Goal: Task Accomplishment & Management: Complete application form

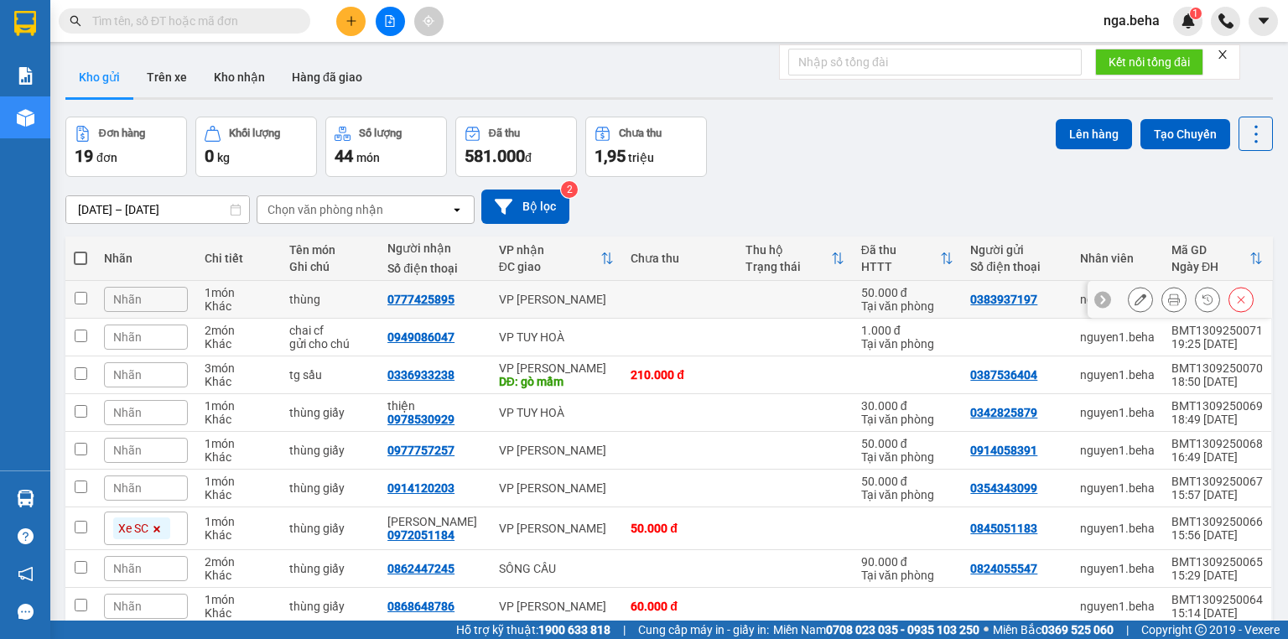
click at [1135, 303] on icon at bounding box center [1141, 300] width 12 height 12
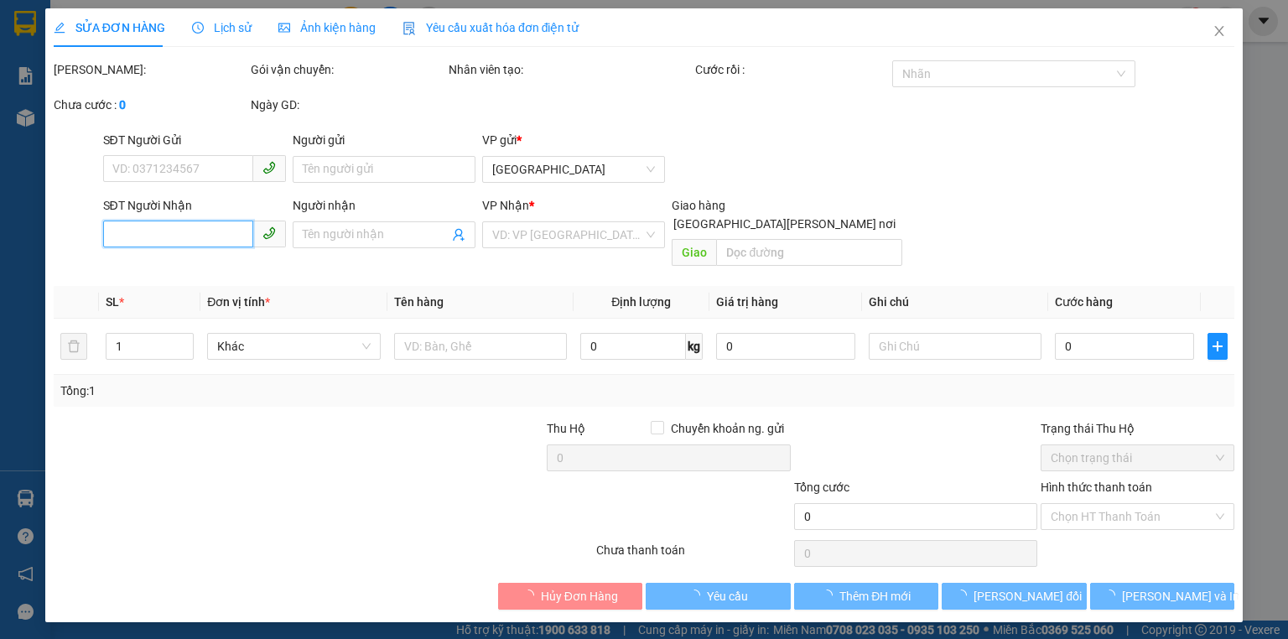
click at [199, 238] on input "SĐT Người Nhận" at bounding box center [178, 234] width 150 height 27
type input "0777425895"
type input "0383937197"
type input "50.000"
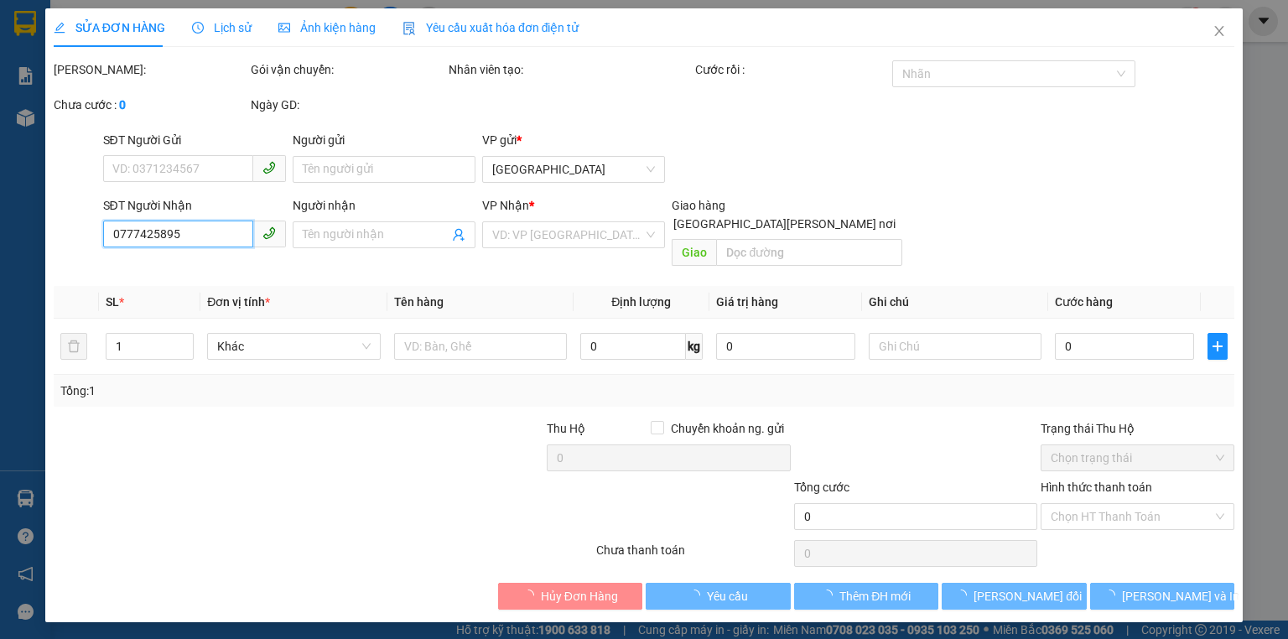
type input "0"
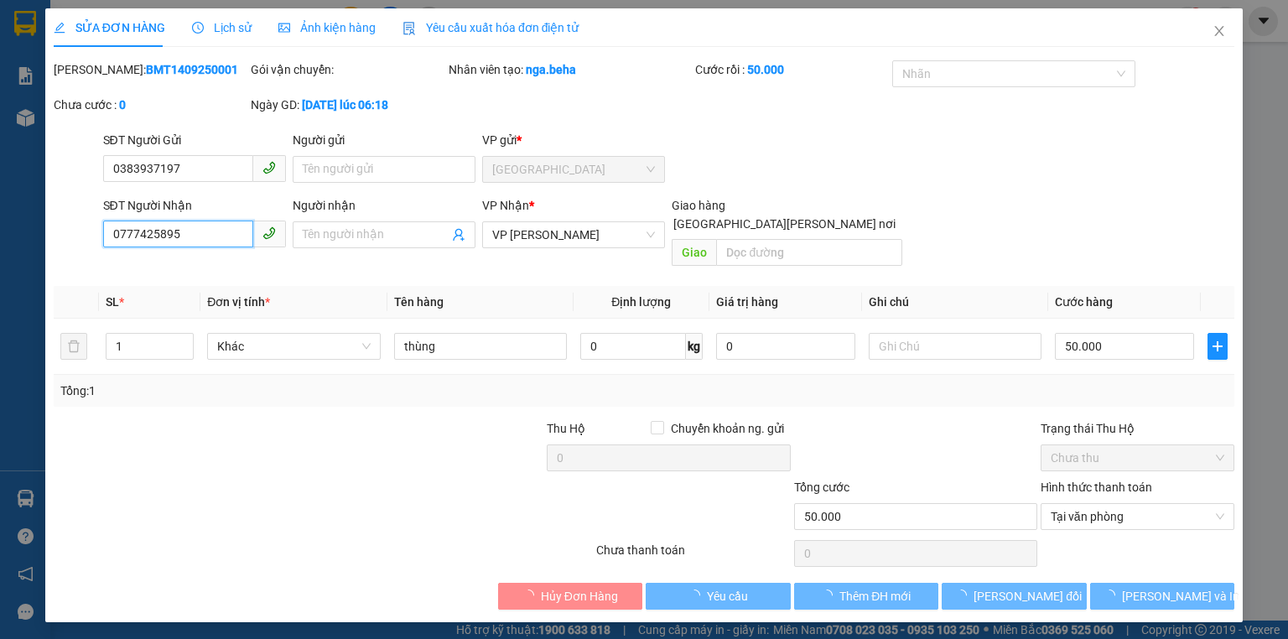
click at [199, 238] on input "0777425895" at bounding box center [178, 234] width 150 height 27
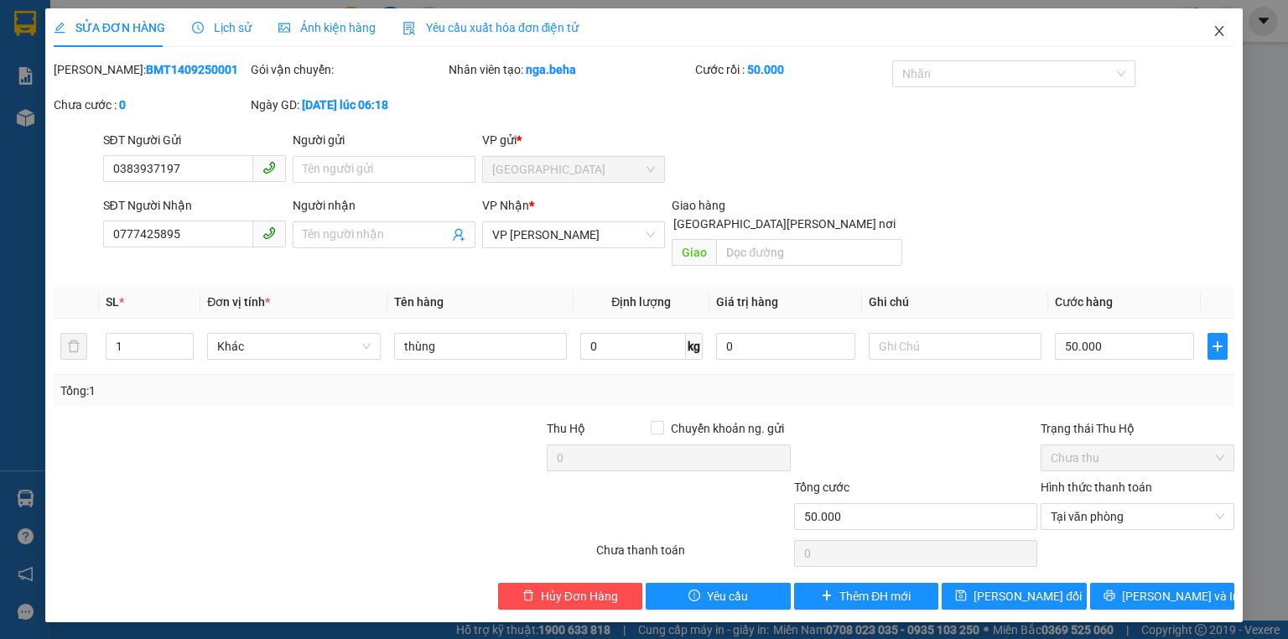
click at [1218, 32] on icon "close" at bounding box center [1219, 30] width 13 height 13
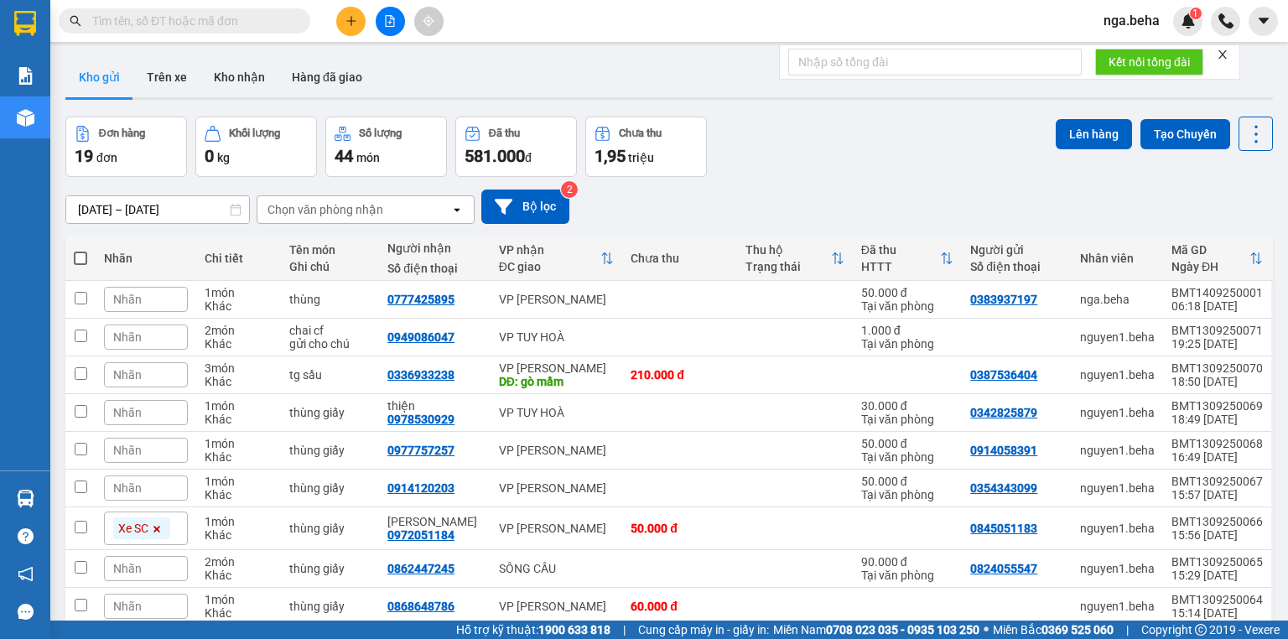
click at [259, 17] on input "text" at bounding box center [191, 21] width 198 height 18
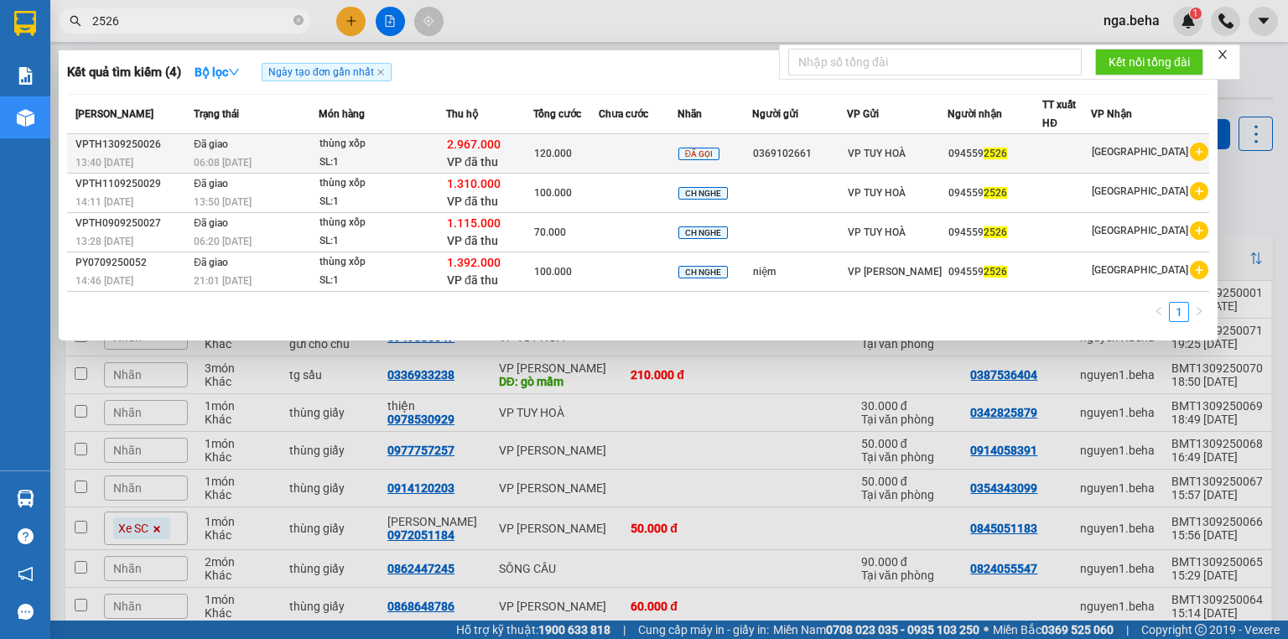
type input "2526"
click at [442, 151] on div "thùng xốp" at bounding box center [383, 144] width 126 height 18
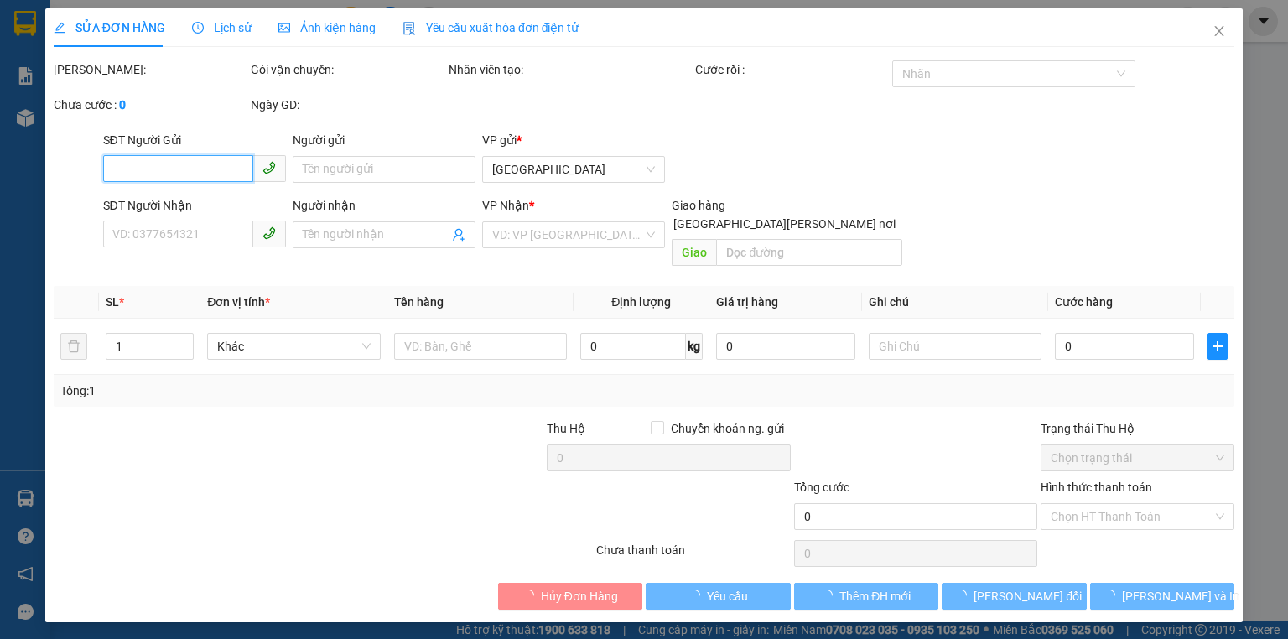
type input "0369102661"
type input "0945592526"
type input "2.967.000"
type input "120.000"
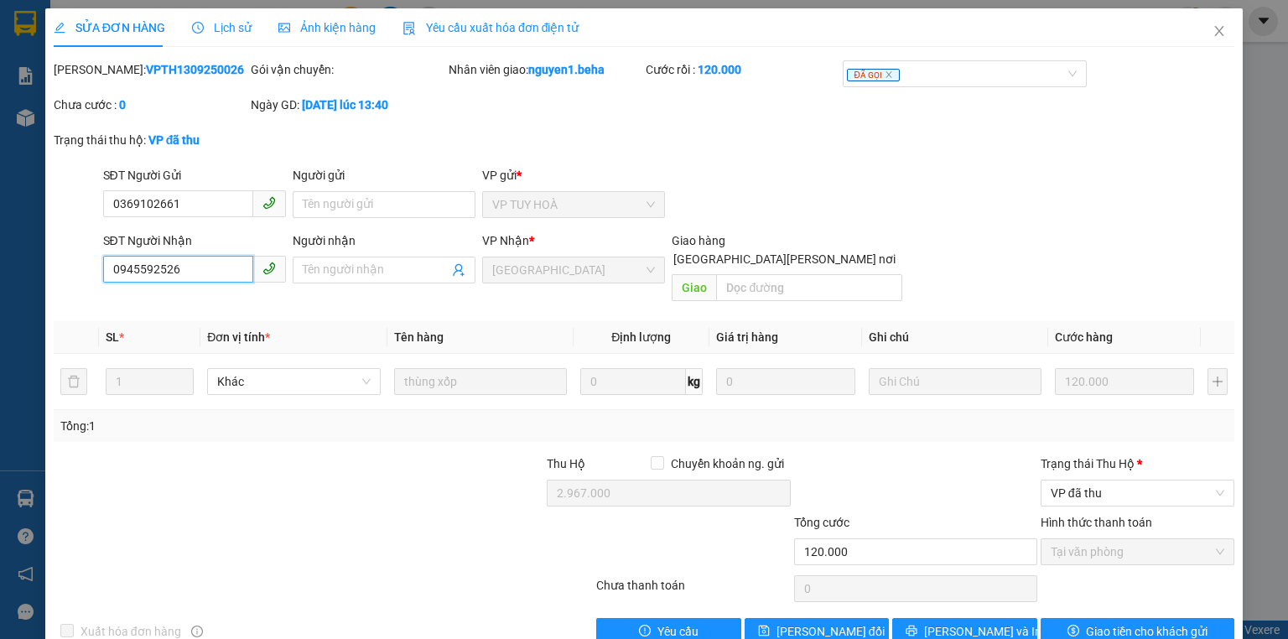
click at [195, 275] on input "0945592526" at bounding box center [178, 269] width 150 height 27
click at [176, 205] on input "0369102661" at bounding box center [178, 203] width 150 height 27
click at [1213, 28] on icon "close" at bounding box center [1219, 30] width 13 height 13
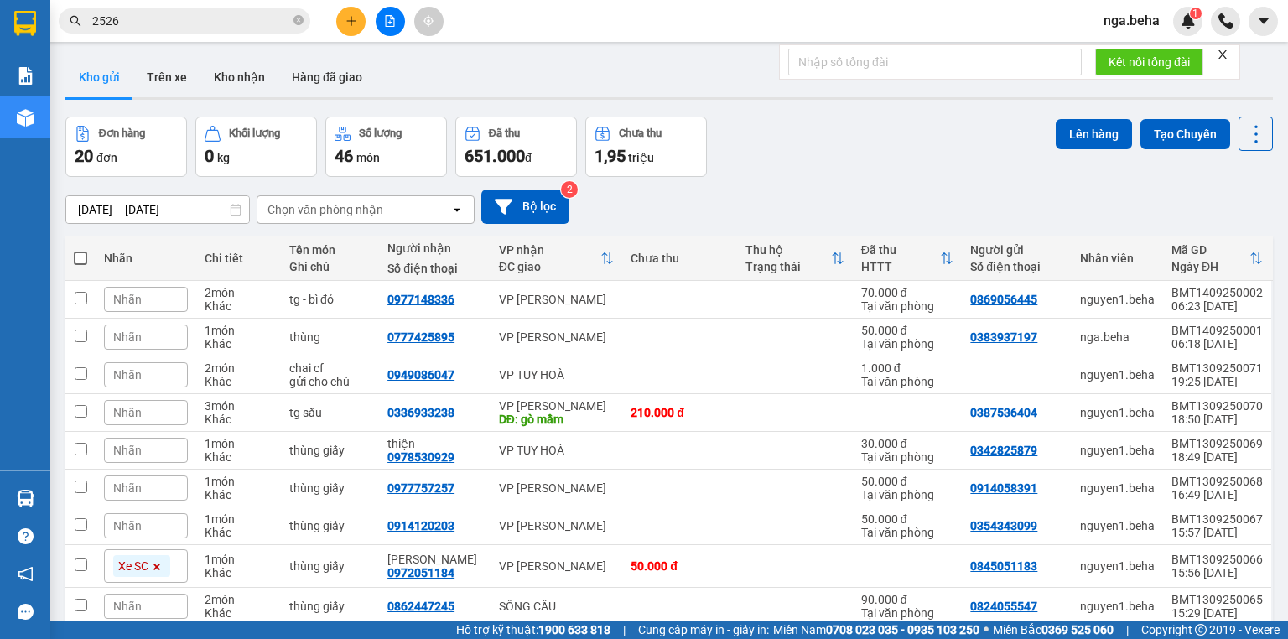
click at [249, 14] on input "2526" at bounding box center [191, 21] width 198 height 18
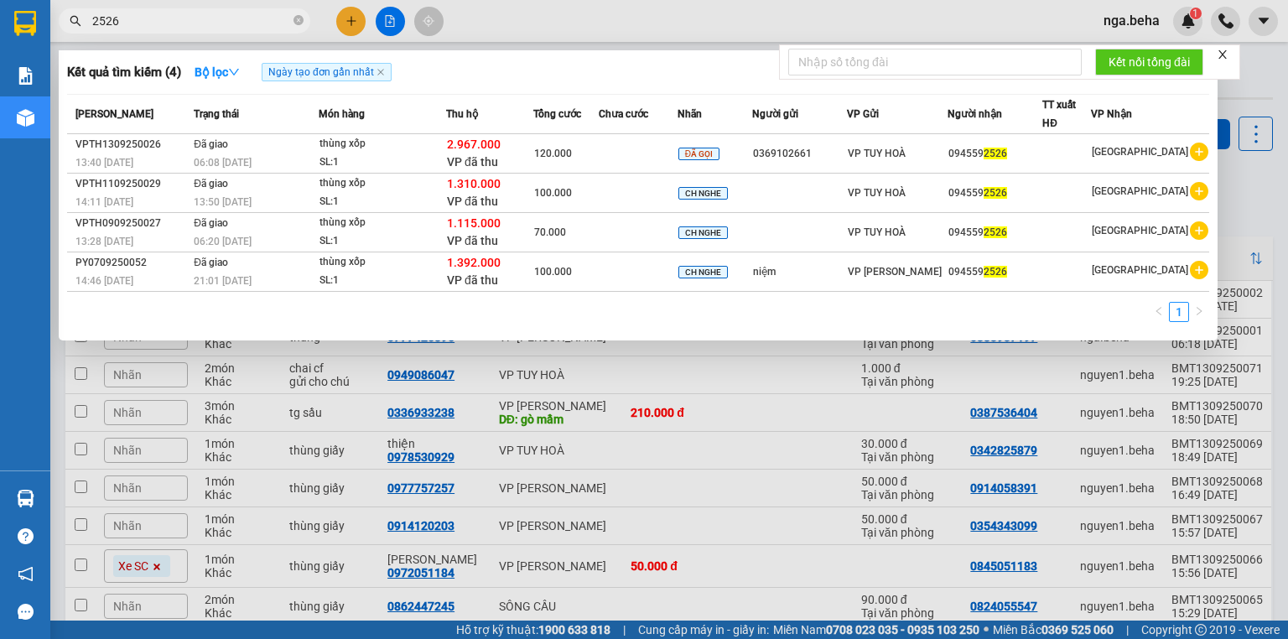
click at [249, 14] on input "2526" at bounding box center [191, 21] width 198 height 18
paste input "0369102661"
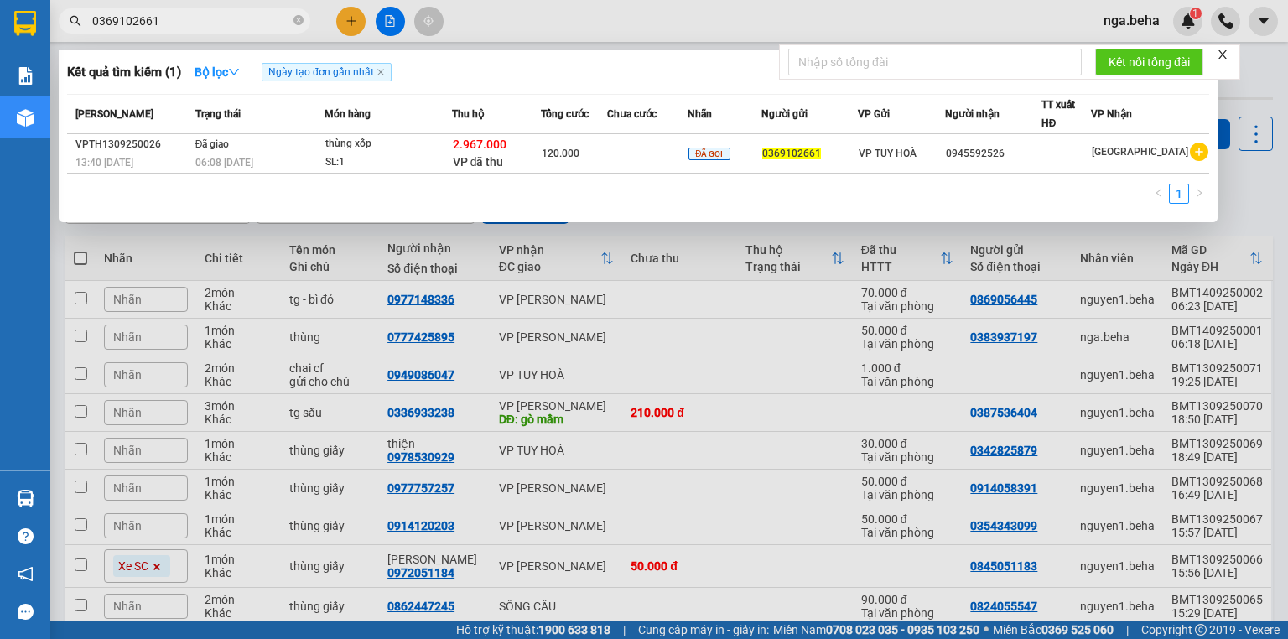
type input "0369102661"
click at [168, 386] on div at bounding box center [644, 319] width 1288 height 639
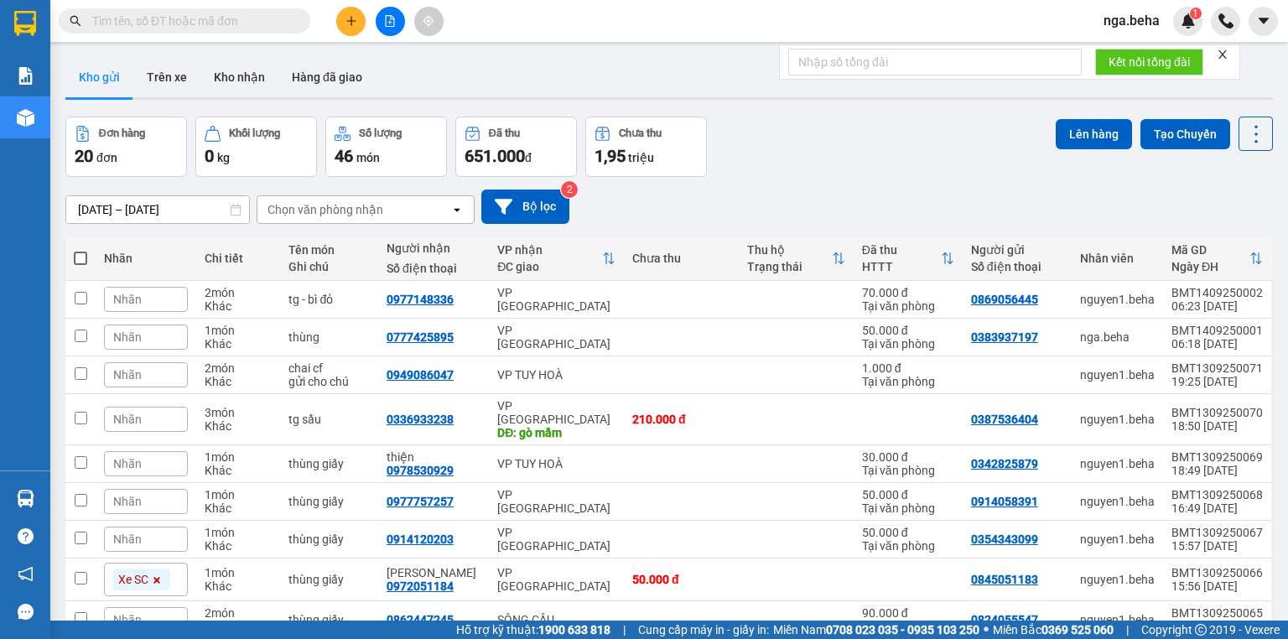
click at [225, 28] on input "text" at bounding box center [191, 21] width 198 height 18
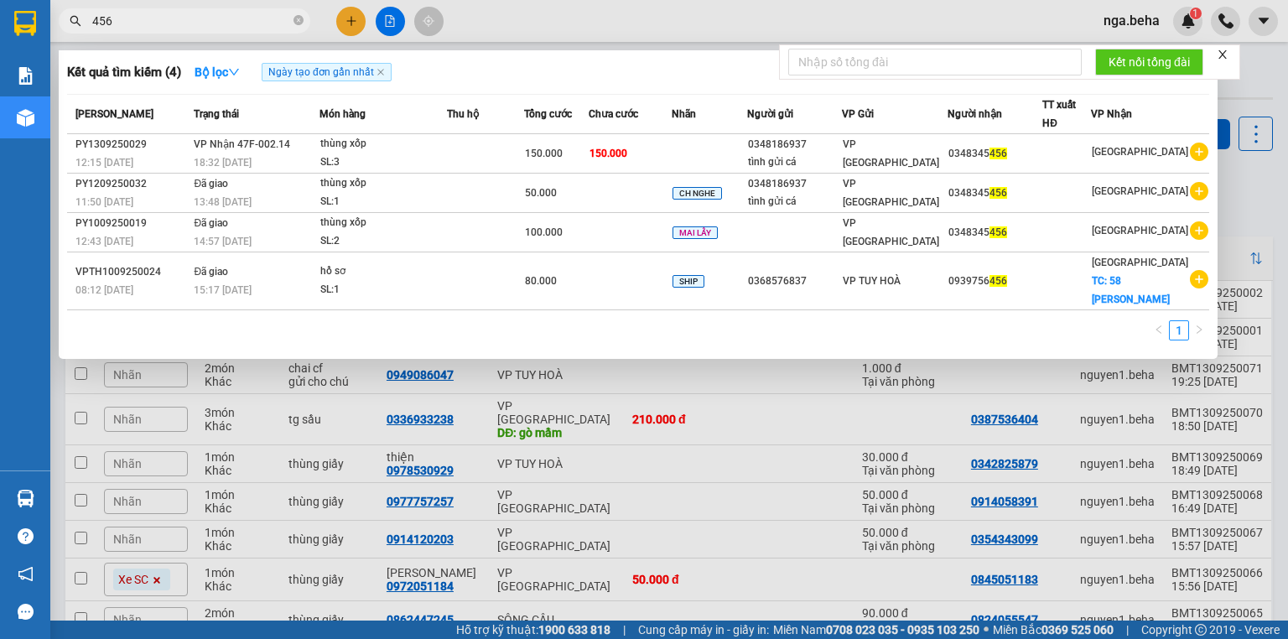
type input "456"
click at [590, 162] on td "150.000" at bounding box center [556, 153] width 65 height 39
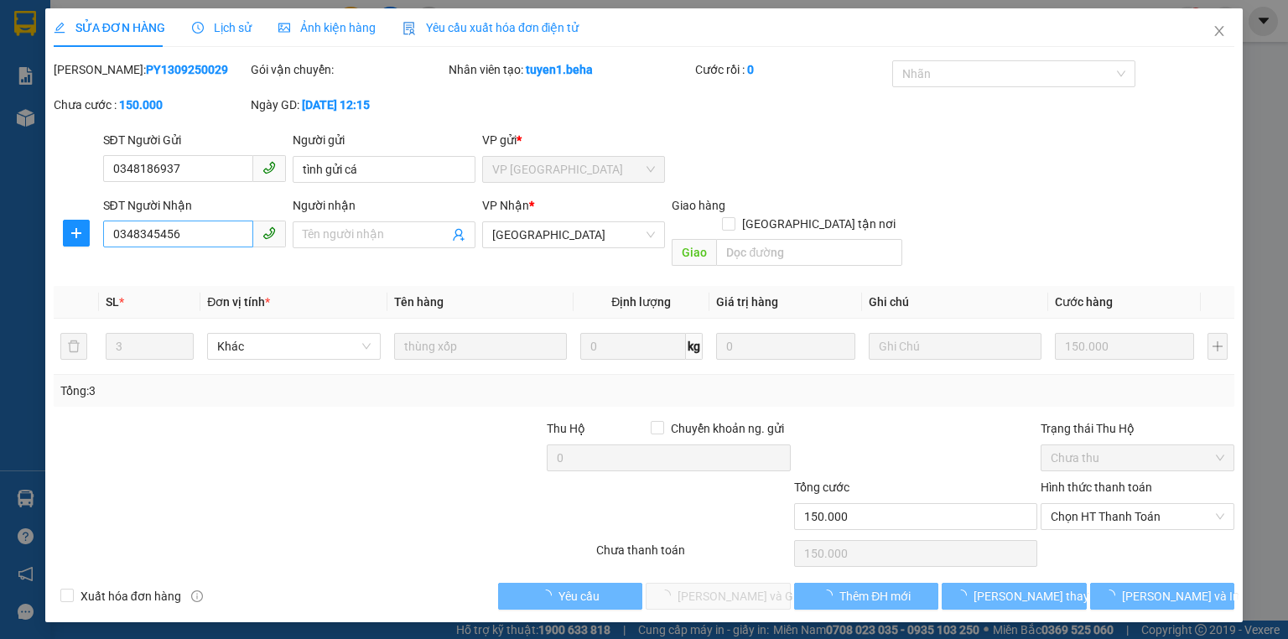
type input "0348186937"
type input "tình gửi cá"
type input "0348345456"
type input "150.000"
click at [205, 244] on input "0348345456" at bounding box center [178, 234] width 150 height 27
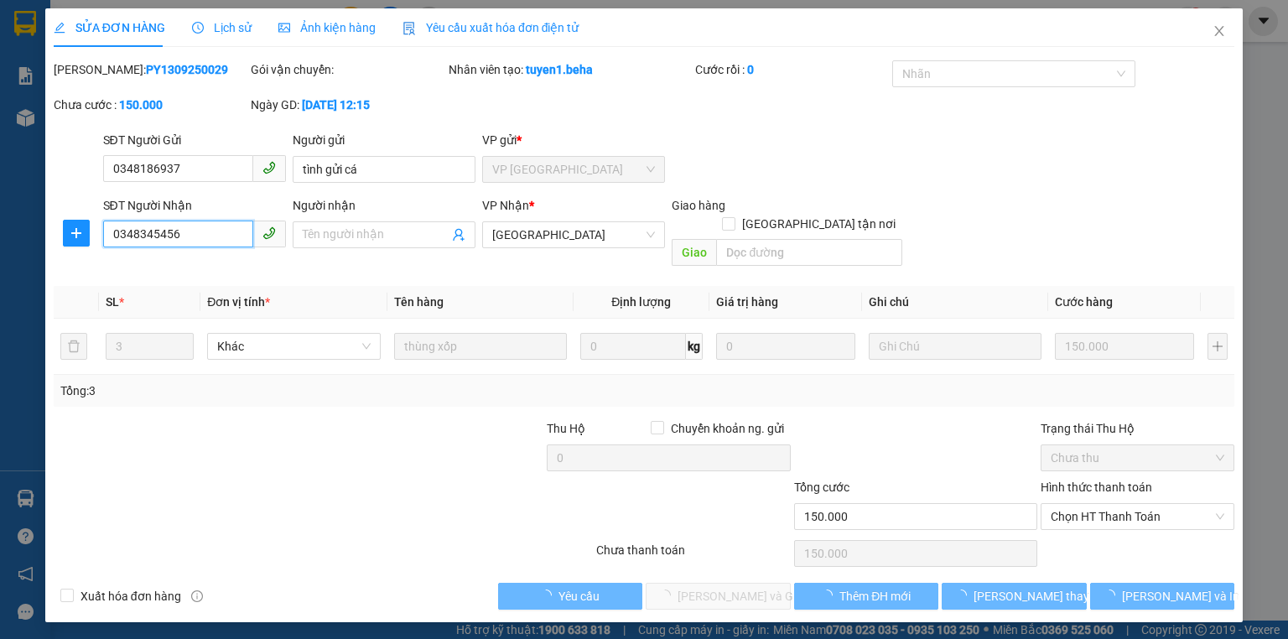
click at [205, 244] on input "0348345456" at bounding box center [178, 234] width 150 height 27
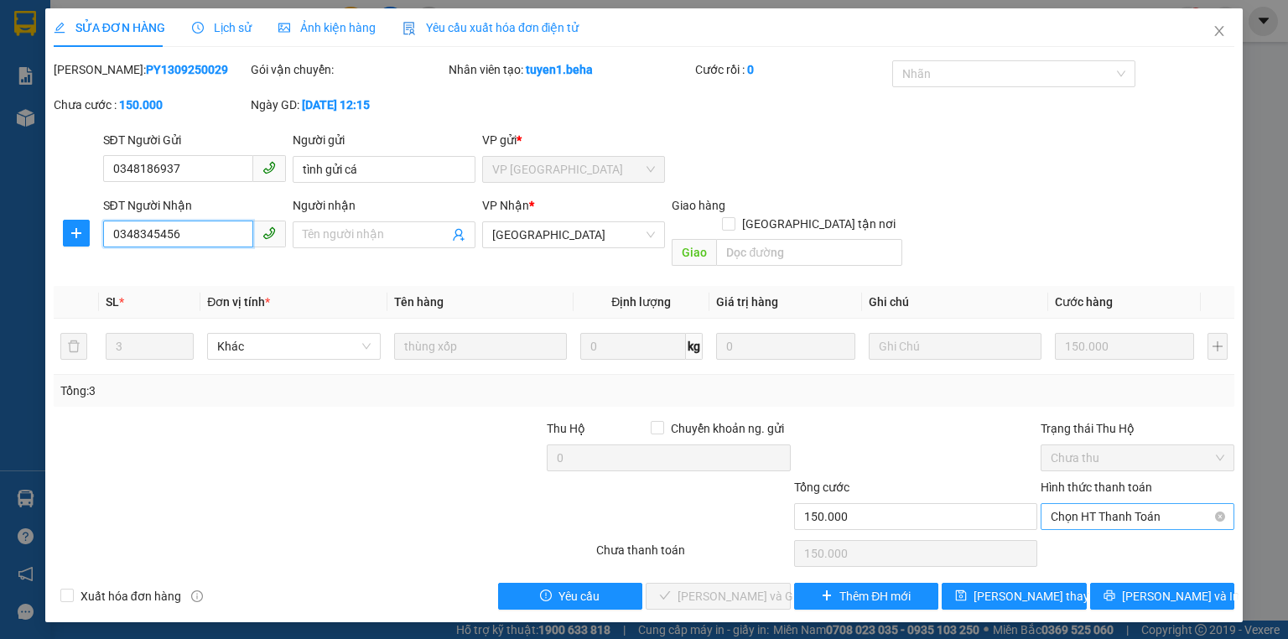
click at [1100, 504] on span "Chọn HT Thanh Toán" at bounding box center [1138, 516] width 174 height 25
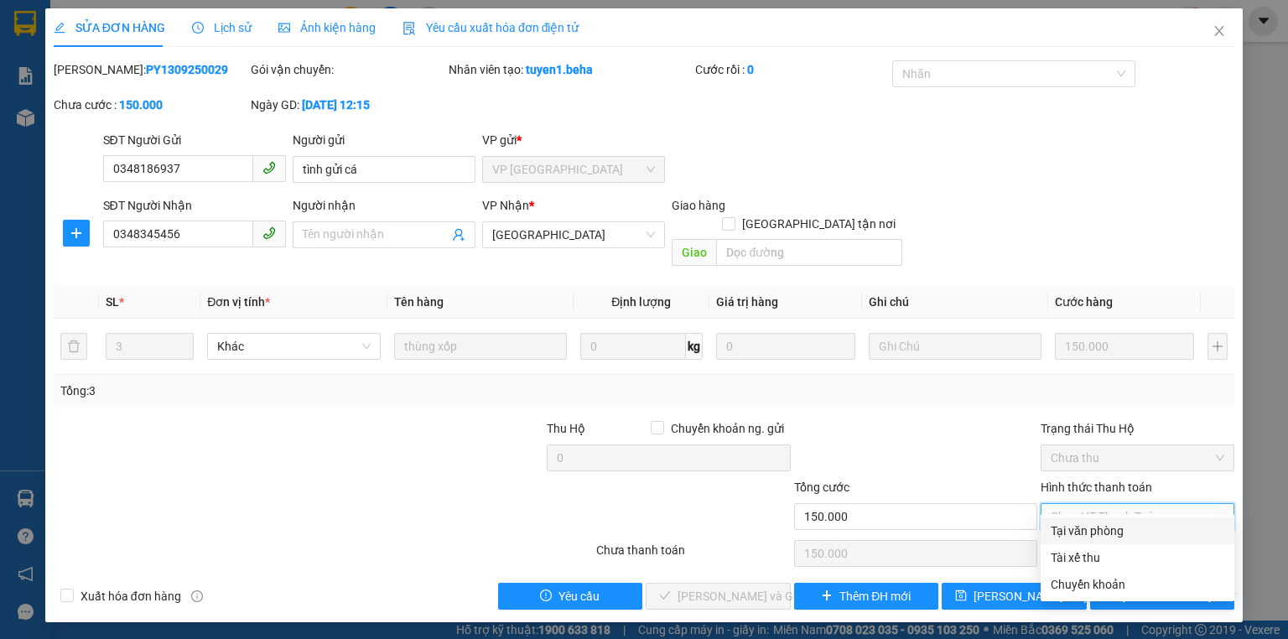
click at [1096, 530] on div "Tại văn phòng" at bounding box center [1138, 531] width 174 height 18
type input "0"
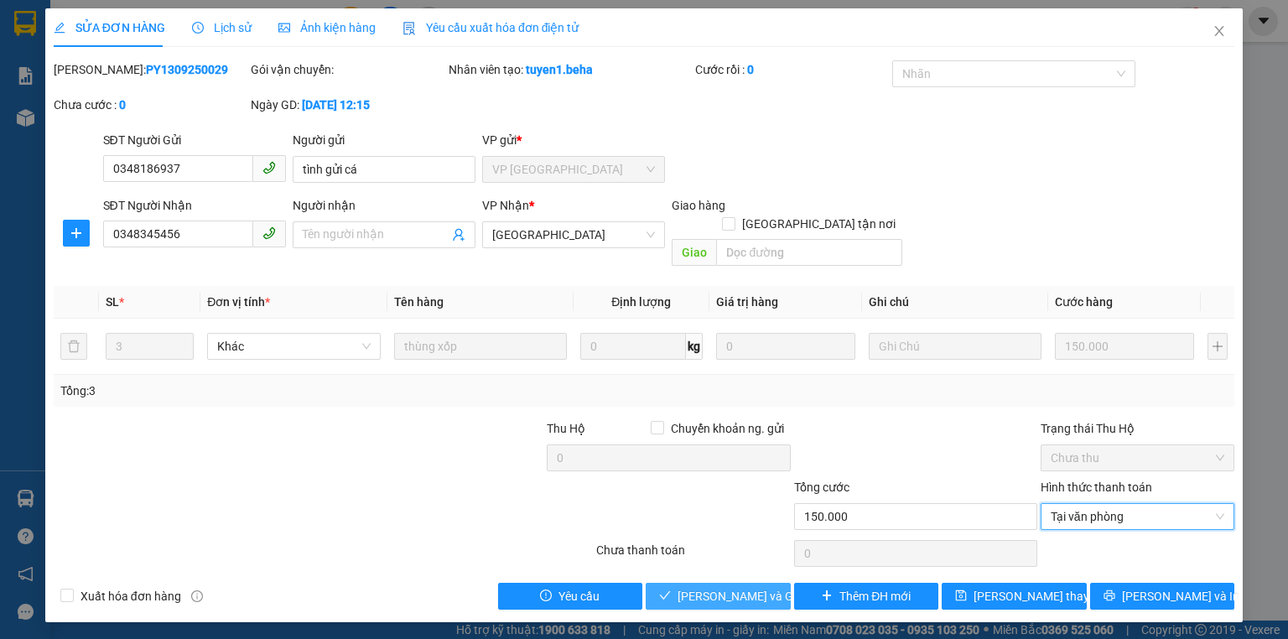
click at [724, 587] on span "[PERSON_NAME] và Giao hàng" at bounding box center [758, 596] width 161 height 18
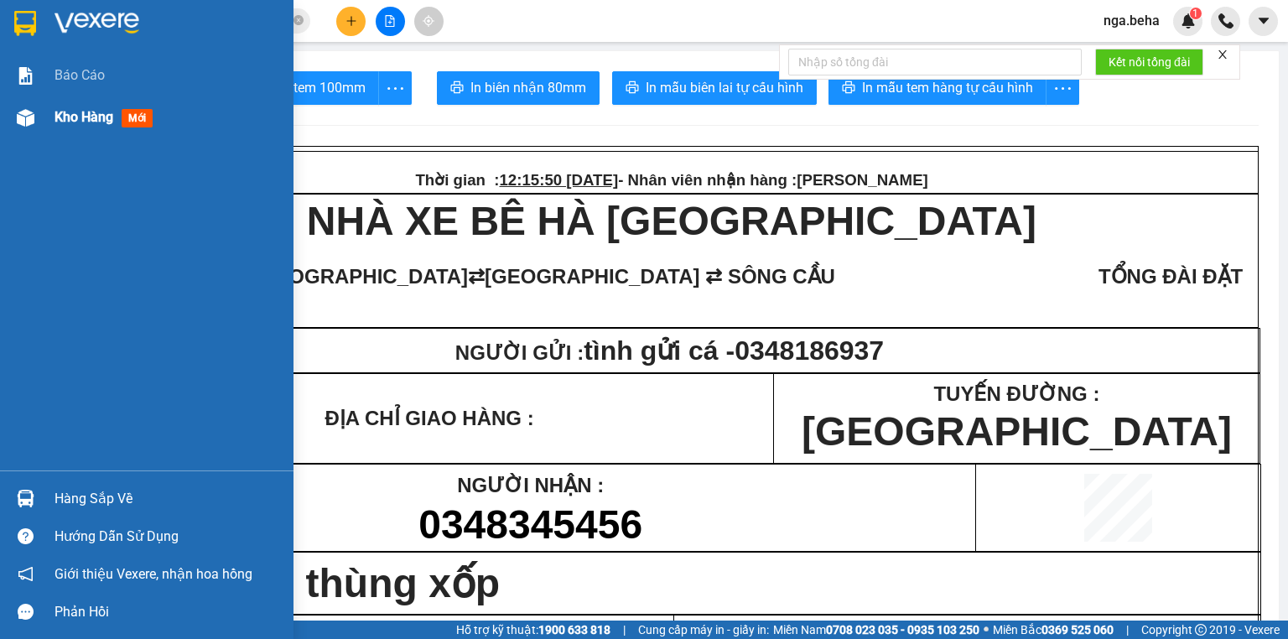
click at [64, 117] on span "Kho hàng" at bounding box center [84, 117] width 59 height 16
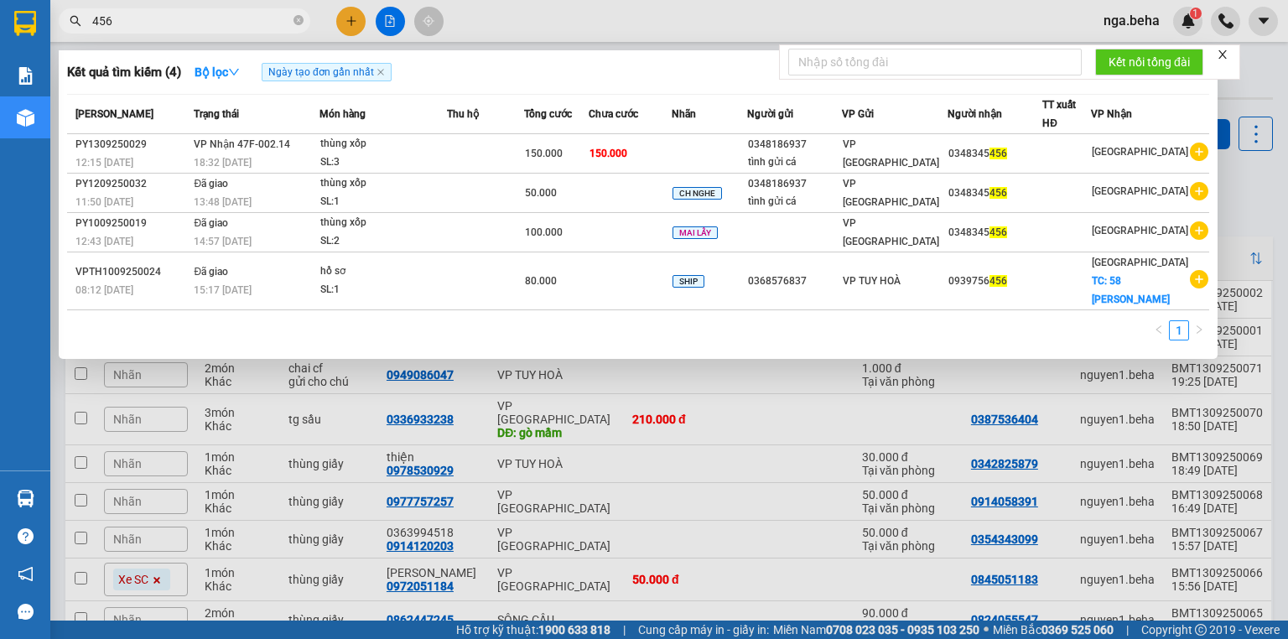
click at [181, 30] on span "456" at bounding box center [185, 20] width 252 height 25
click at [182, 18] on input "456" at bounding box center [191, 21] width 198 height 18
paste input "0908264407"
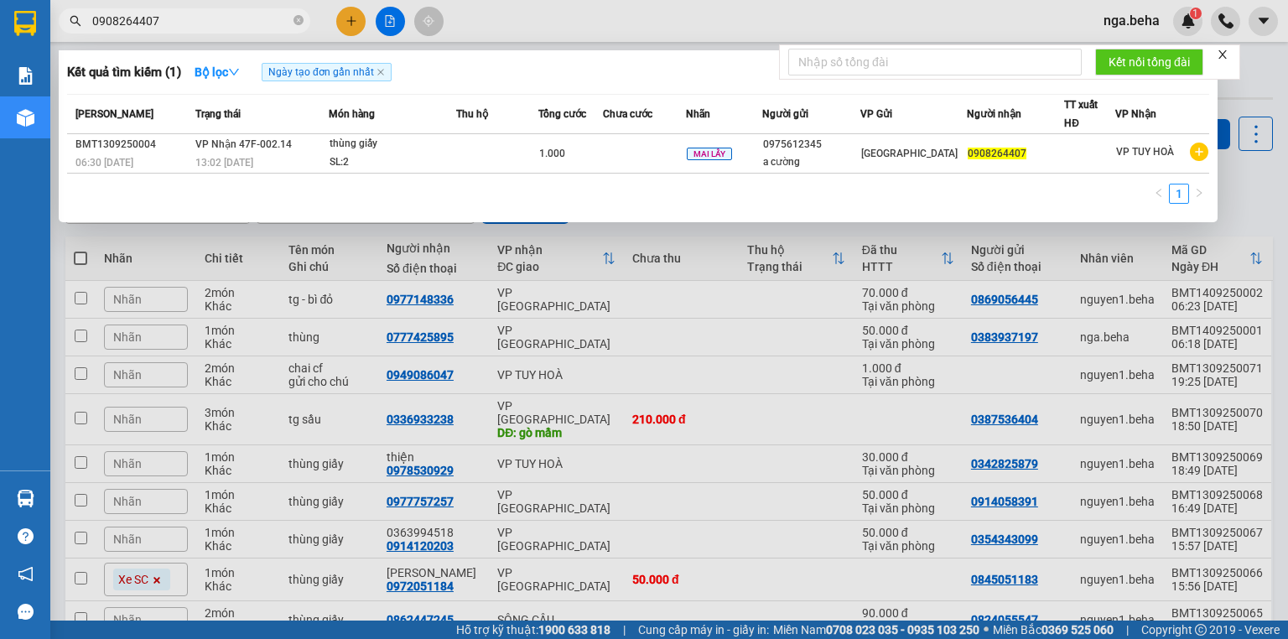
type input "0908264407"
click at [677, 185] on div "1" at bounding box center [638, 199] width 1142 height 30
click at [785, 127] on th "Người gửi" at bounding box center [811, 114] width 98 height 39
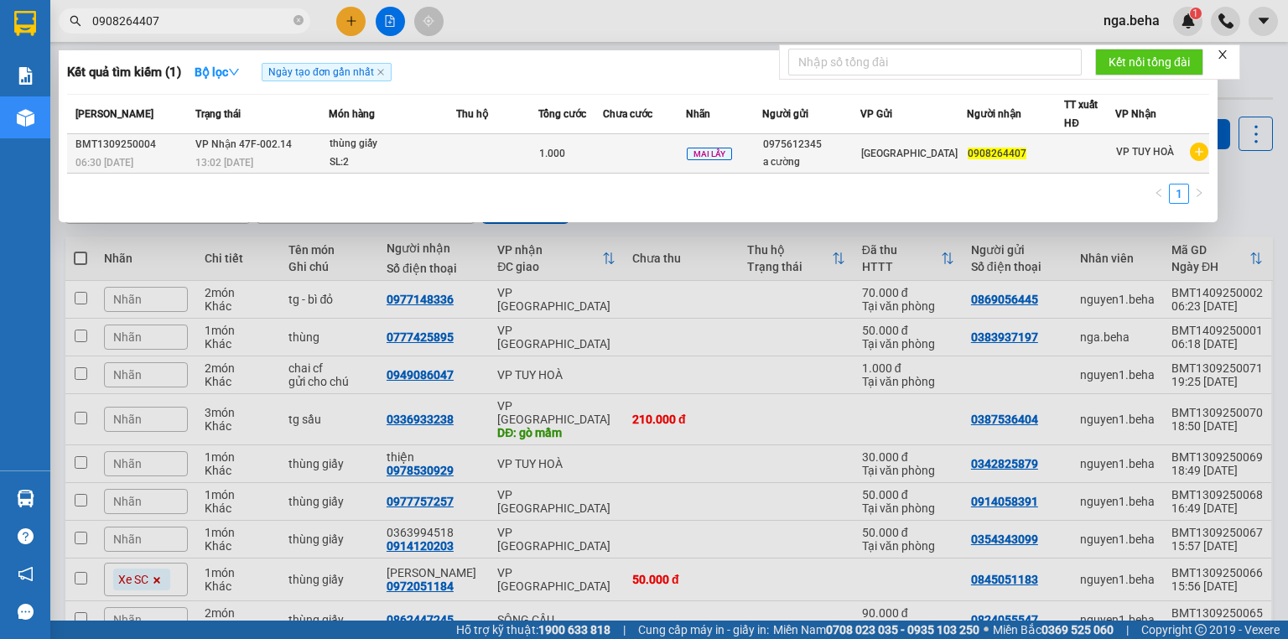
click at [777, 141] on div "0975612345" at bounding box center [811, 145] width 96 height 18
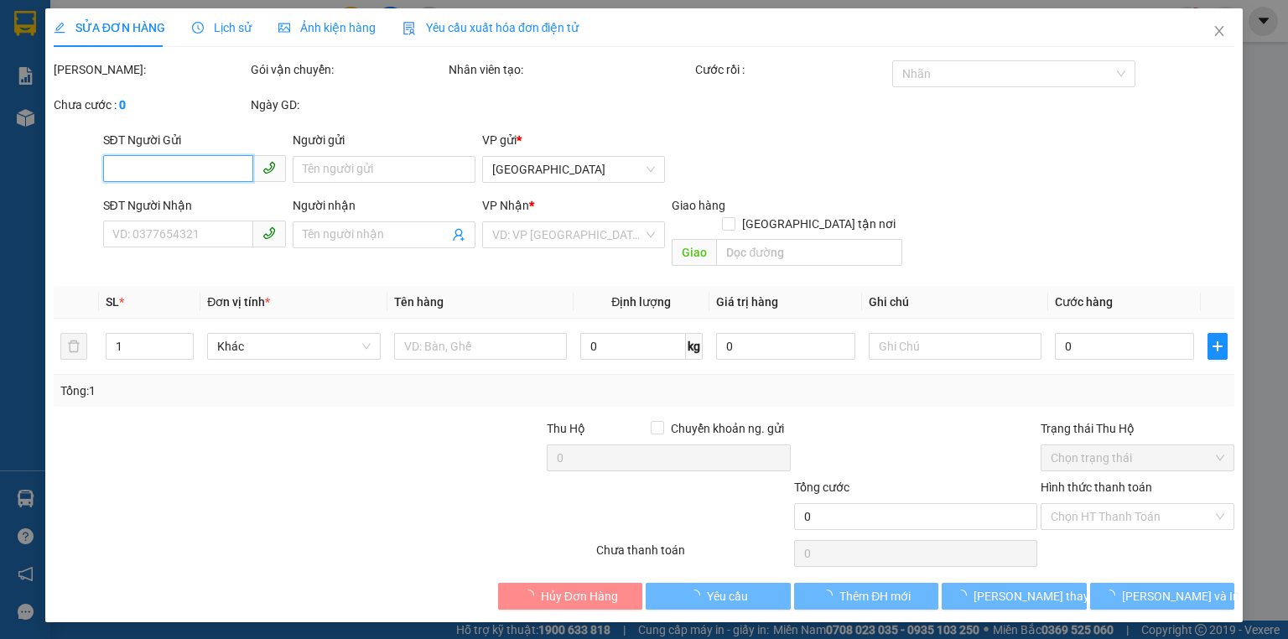
type input "0975612345"
type input "a cường"
type input "0908264407"
type input "1.000"
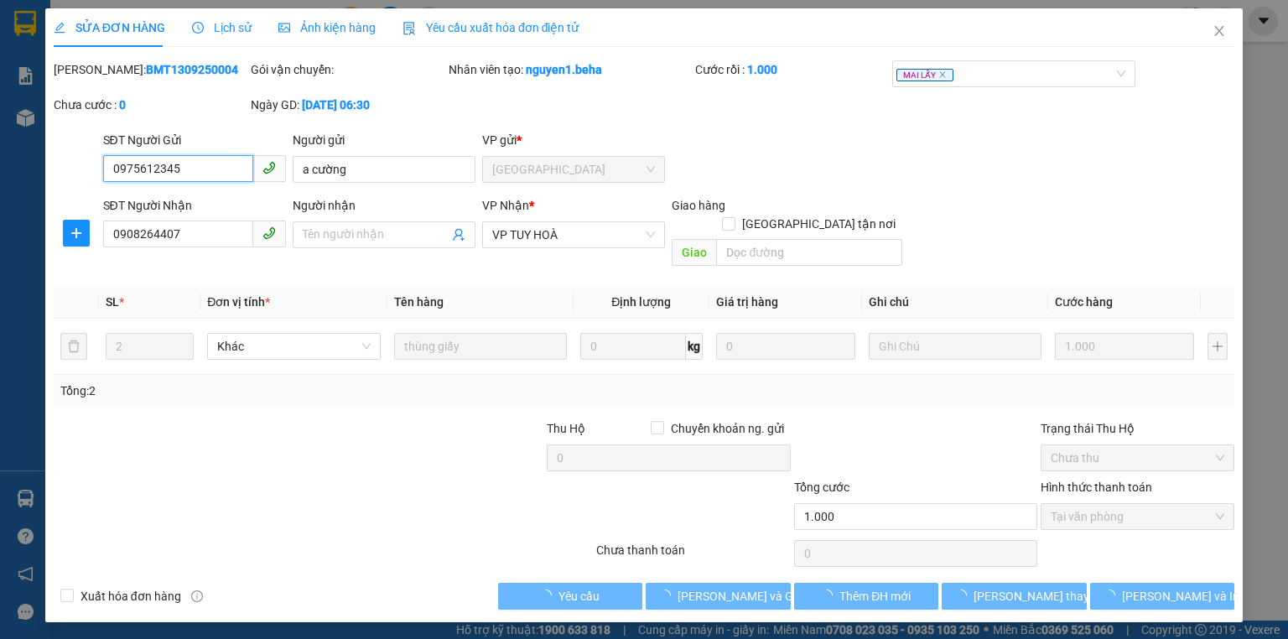
click at [197, 169] on input "0975612345" at bounding box center [178, 168] width 150 height 27
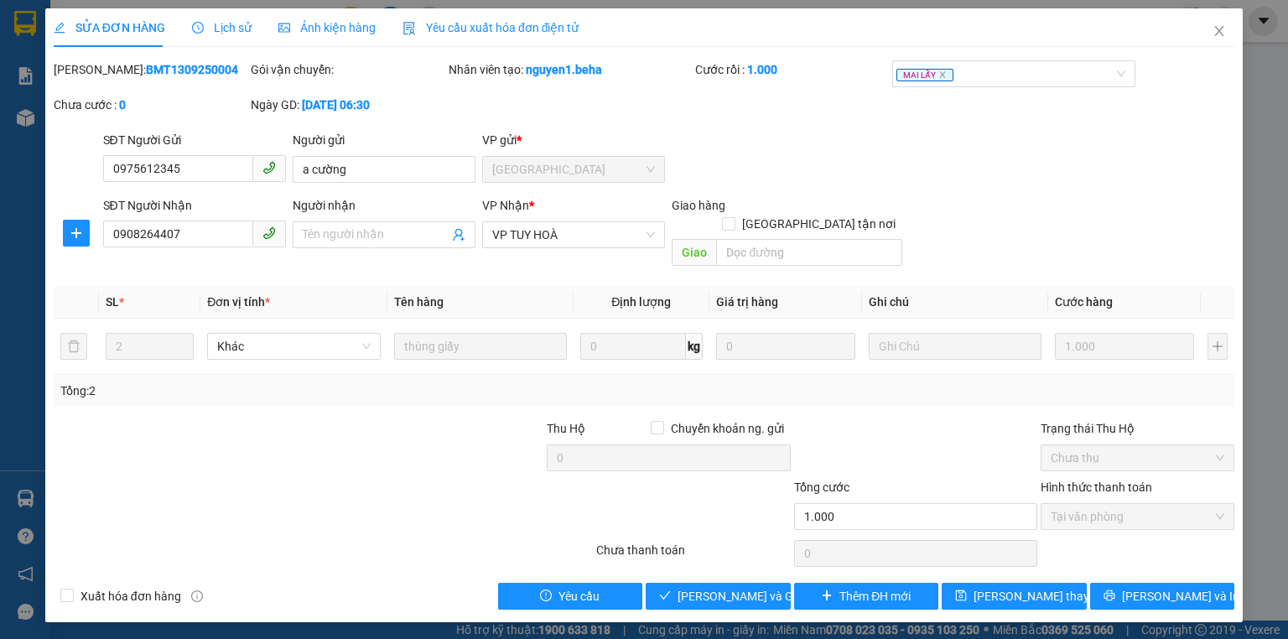
drag, startPoint x: 373, startPoint y: 437, endPoint x: 887, endPoint y: 294, distance: 532.9
click at [373, 437] on div at bounding box center [422, 448] width 247 height 59
click at [1222, 36] on icon "close" at bounding box center [1219, 31] width 9 height 10
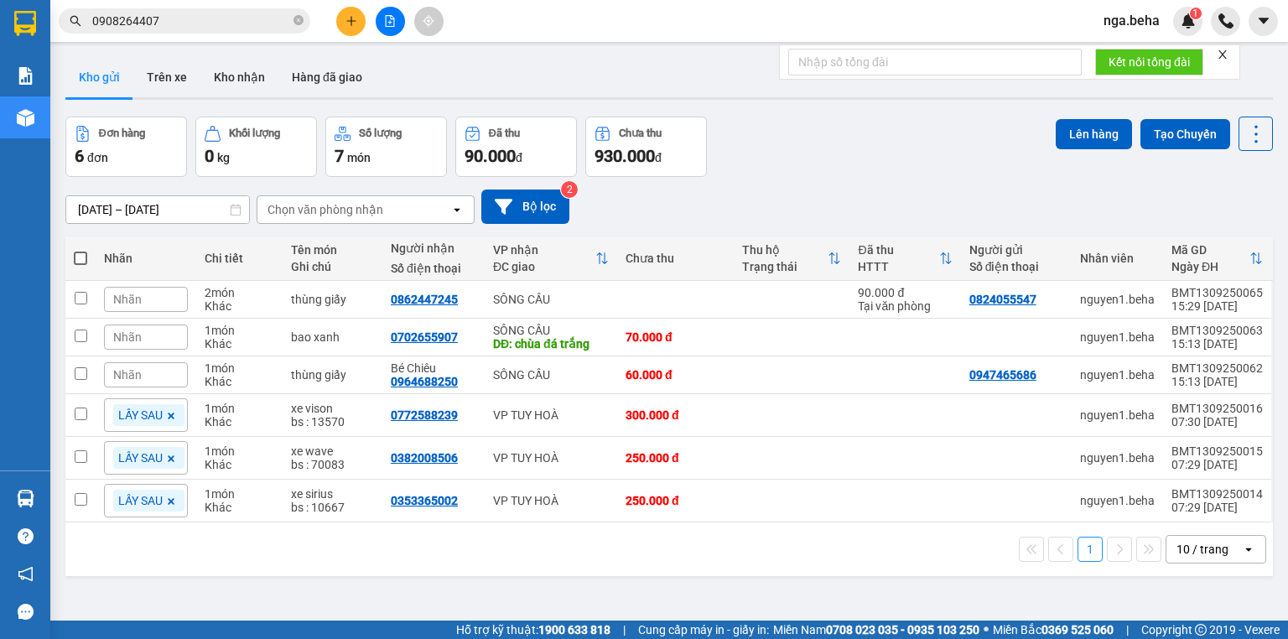
click at [213, 13] on input "0908264407" at bounding box center [191, 21] width 198 height 18
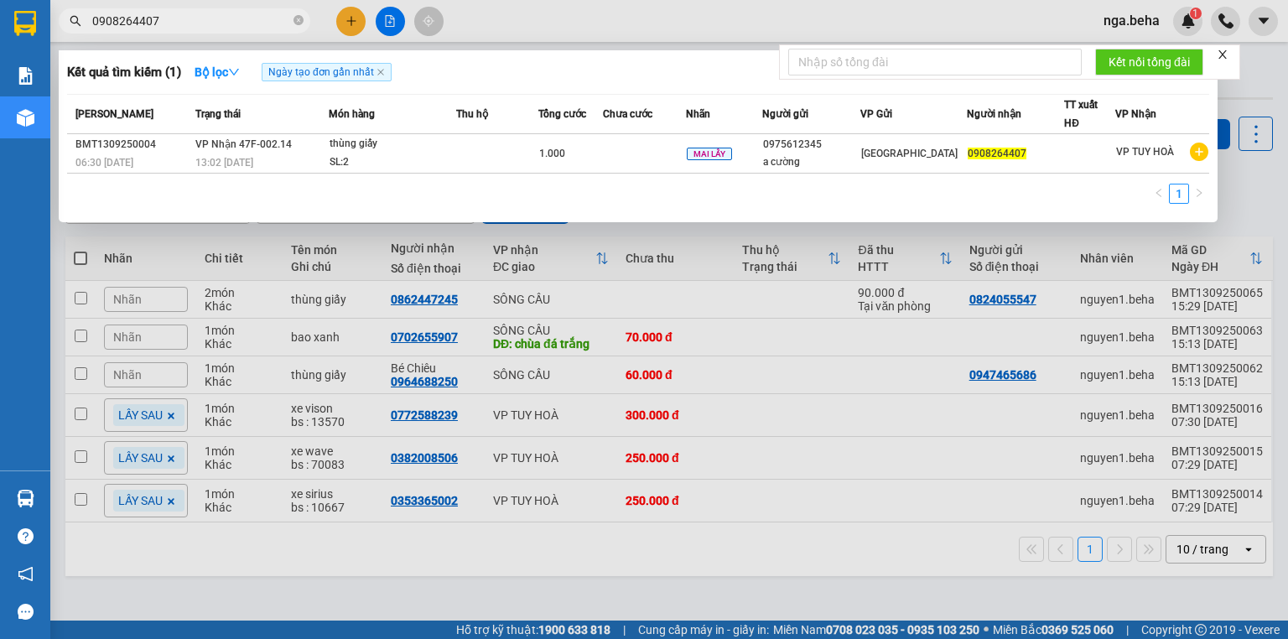
click at [196, 28] on input "0908264407" at bounding box center [191, 21] width 198 height 18
paste input "868648786"
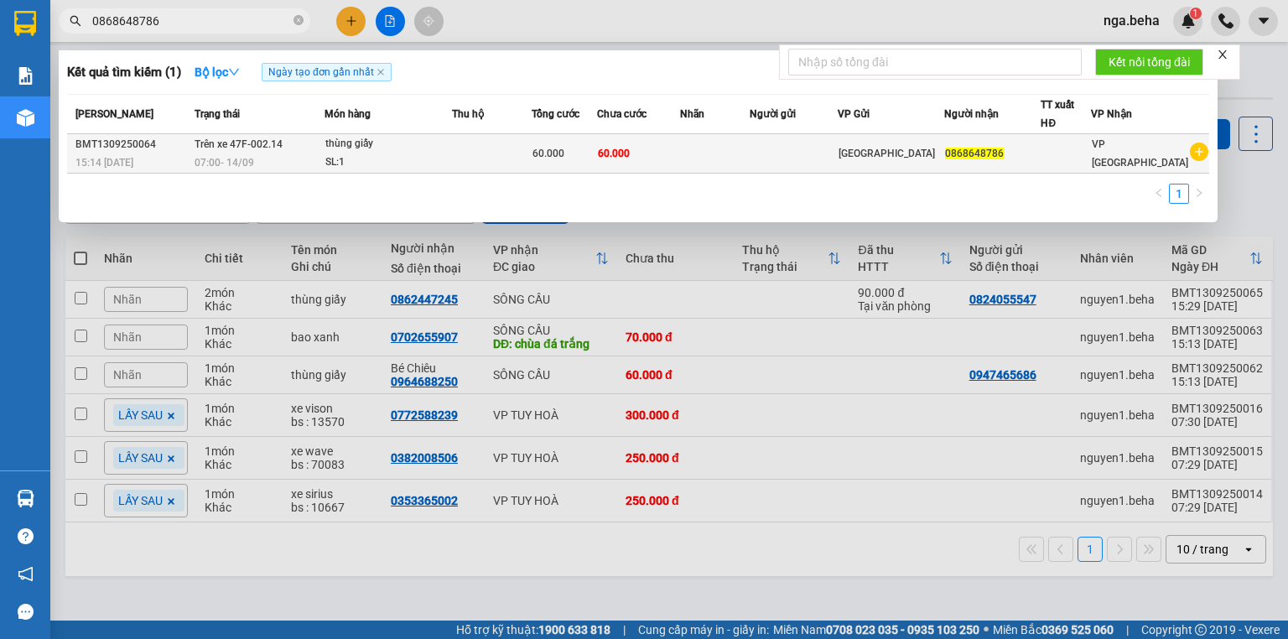
type input "0868648786"
click at [671, 154] on td "60.000" at bounding box center [639, 153] width 84 height 39
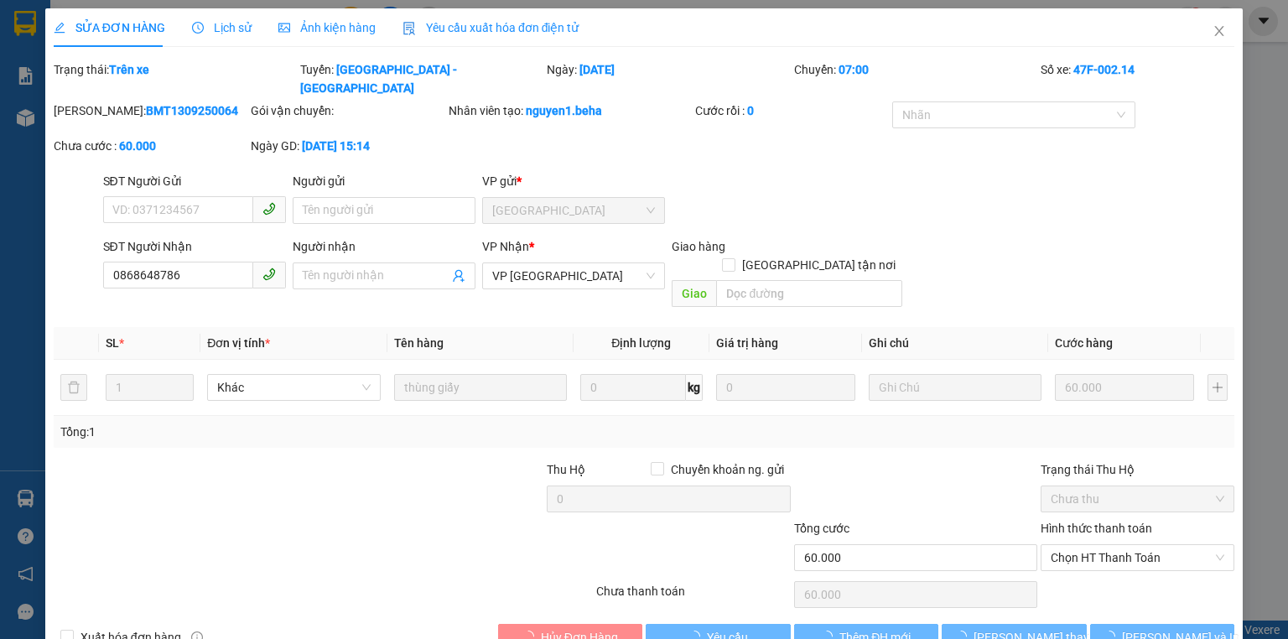
type input "0868648786"
type input "60.000"
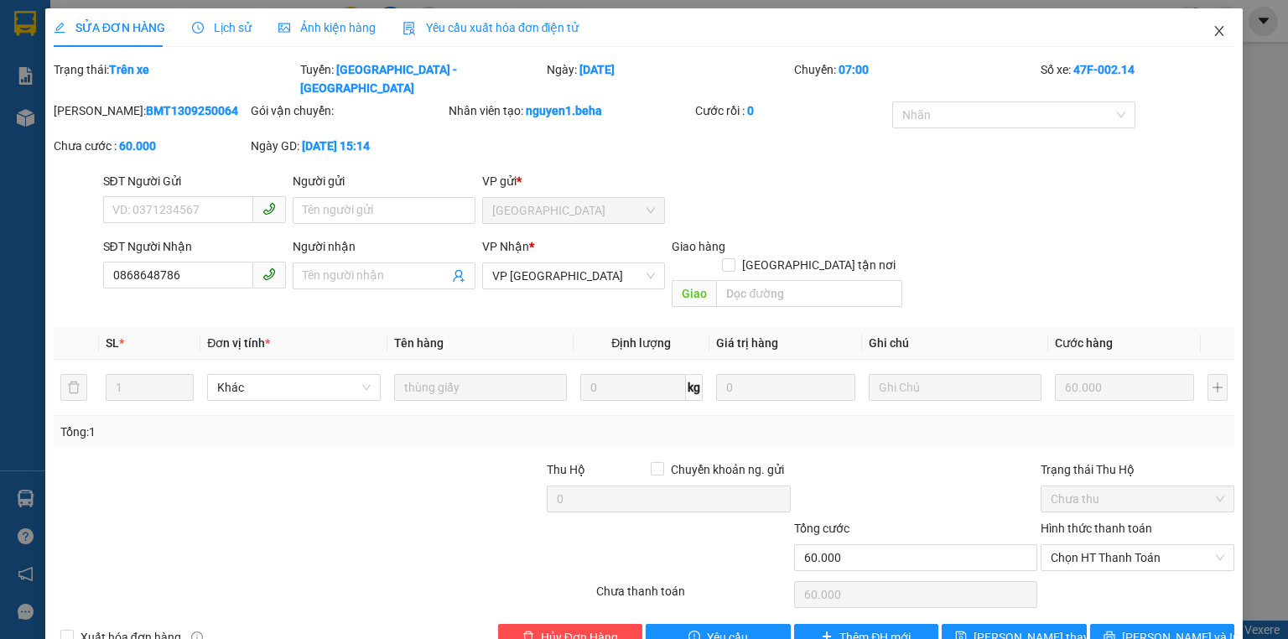
click at [1214, 39] on span "Close" at bounding box center [1219, 31] width 47 height 47
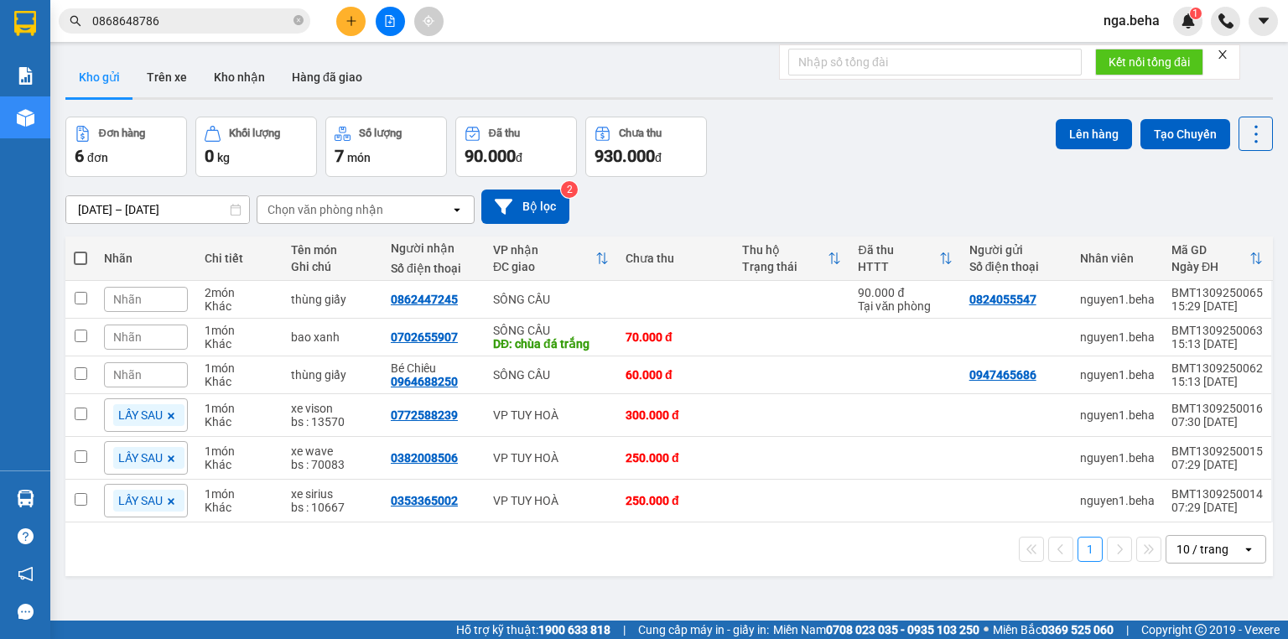
click at [388, 25] on icon "file-add" at bounding box center [390, 21] width 12 height 12
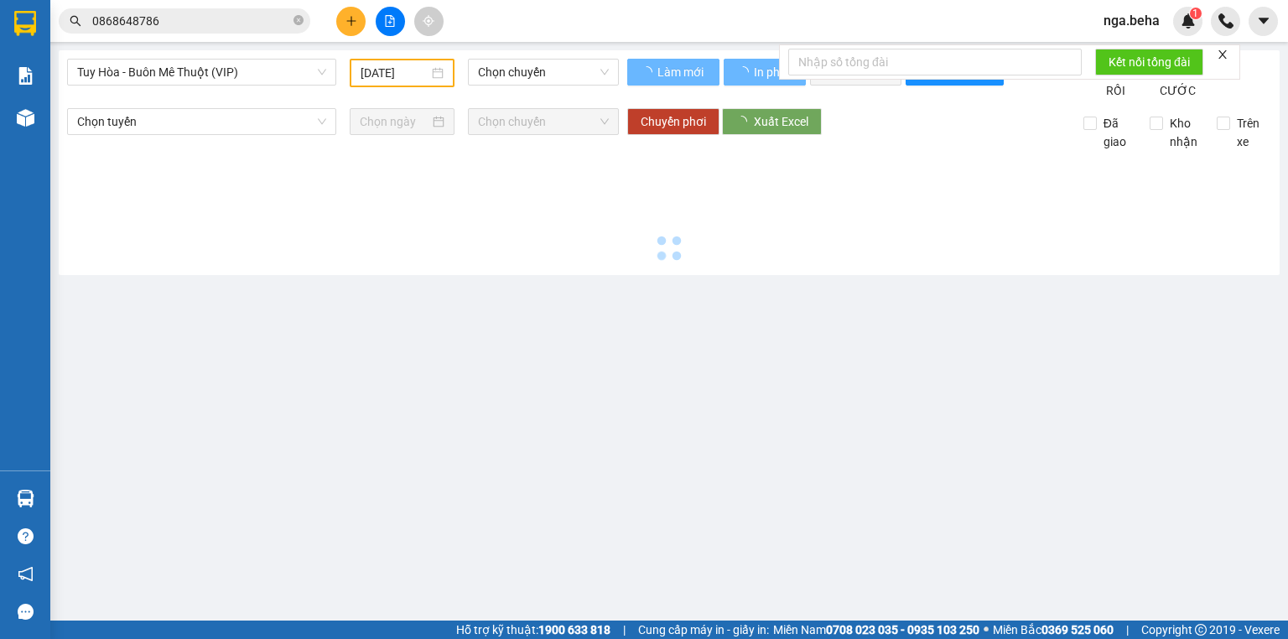
type input "[DATE]"
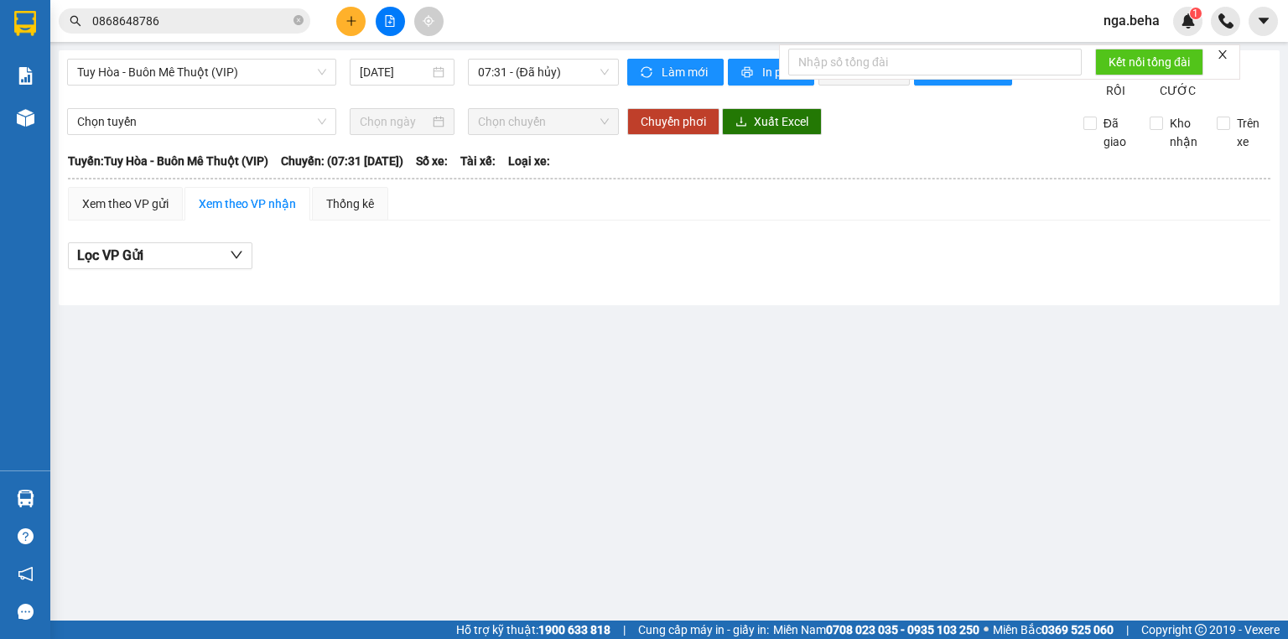
click at [252, 86] on div "Tuy Hòa - Buôn Mê Thuột (VIP) [DATE] 07:31 - (Đã hủy)" at bounding box center [343, 79] width 552 height 41
click at [252, 79] on span "Tuy Hòa - Buôn Mê Thuột (VIP)" at bounding box center [201, 72] width 249 height 25
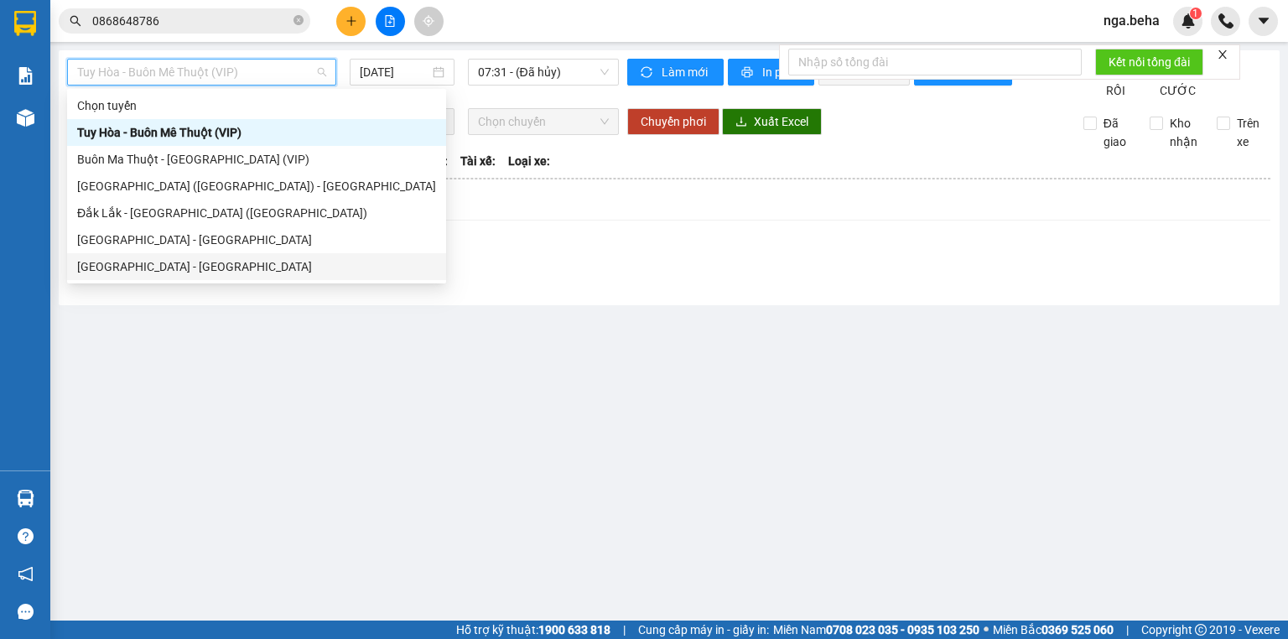
click at [228, 265] on div "[GEOGRAPHIC_DATA] - [GEOGRAPHIC_DATA]" at bounding box center [256, 266] width 359 height 18
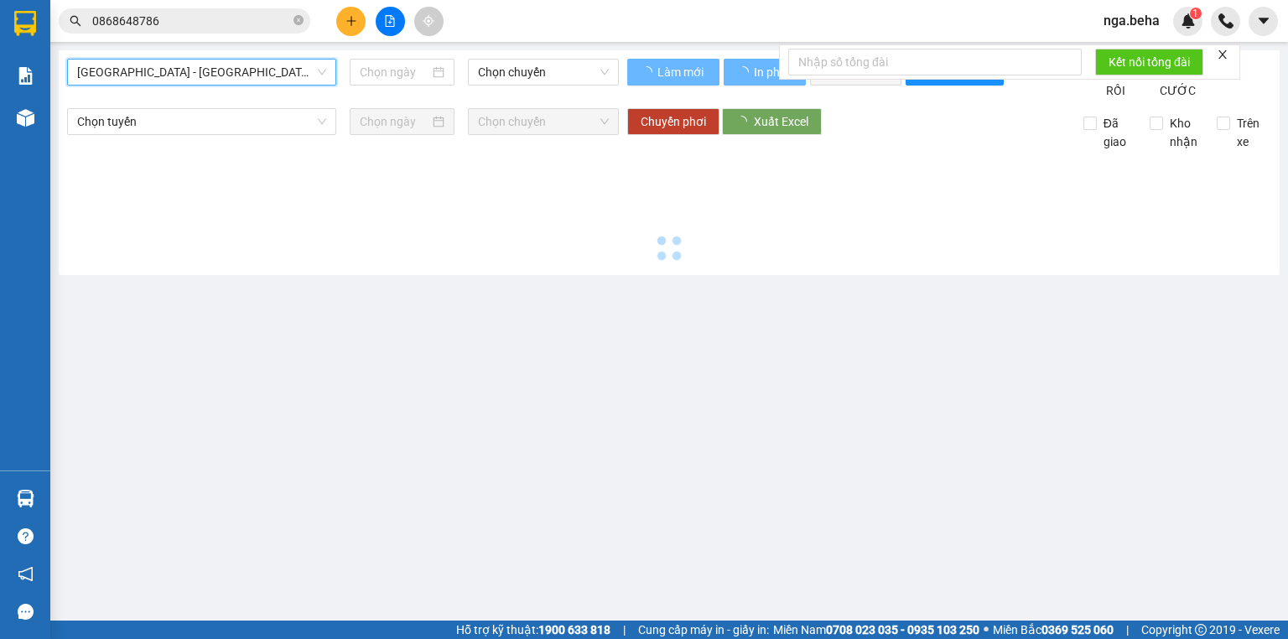
type input "[DATE]"
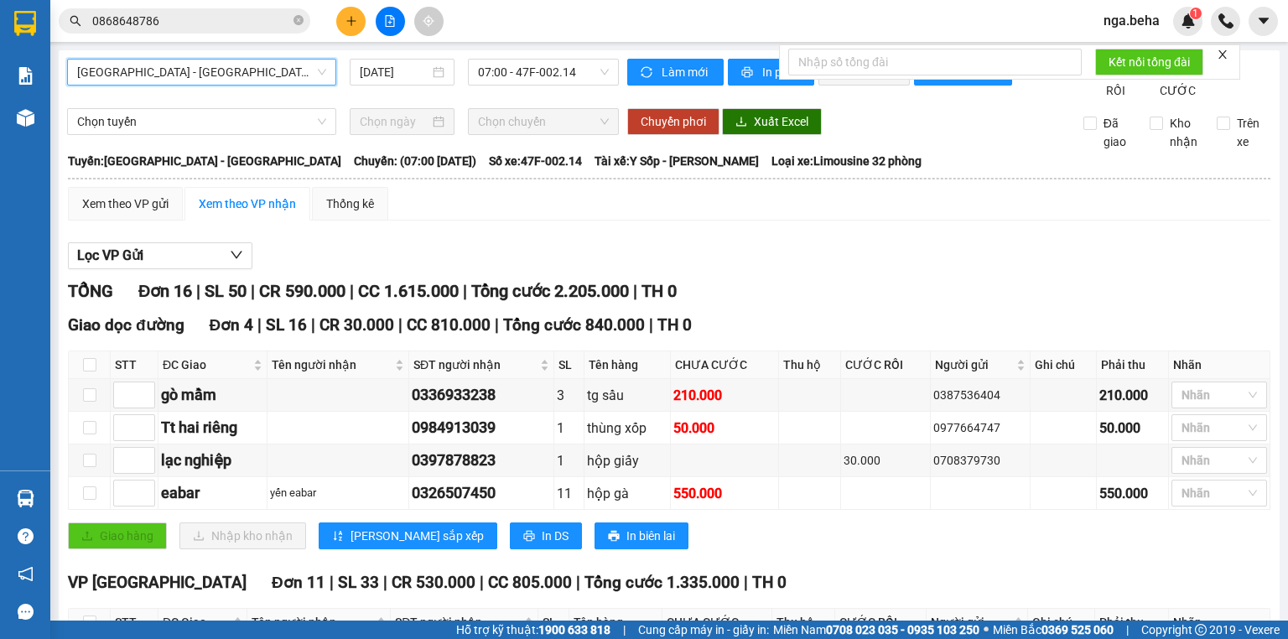
scroll to position [268, 0]
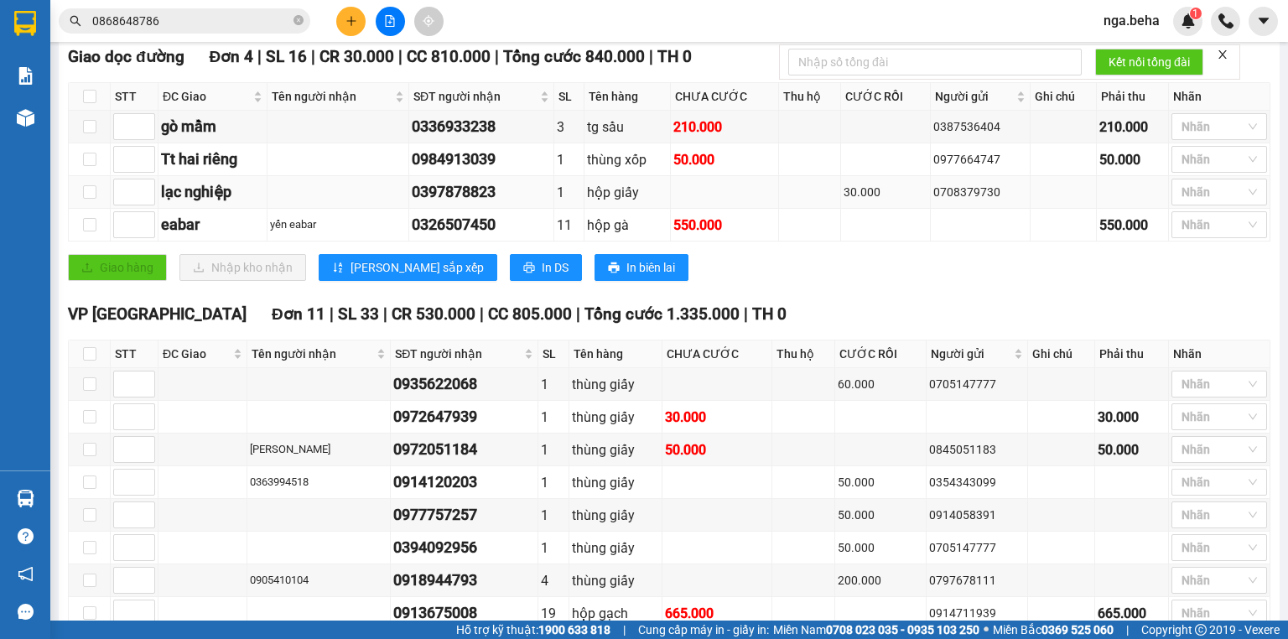
click at [480, 204] on div "0397878823" at bounding box center [481, 191] width 139 height 23
copy div "0397878823"
click at [243, 22] on input "0868648786" at bounding box center [191, 21] width 198 height 18
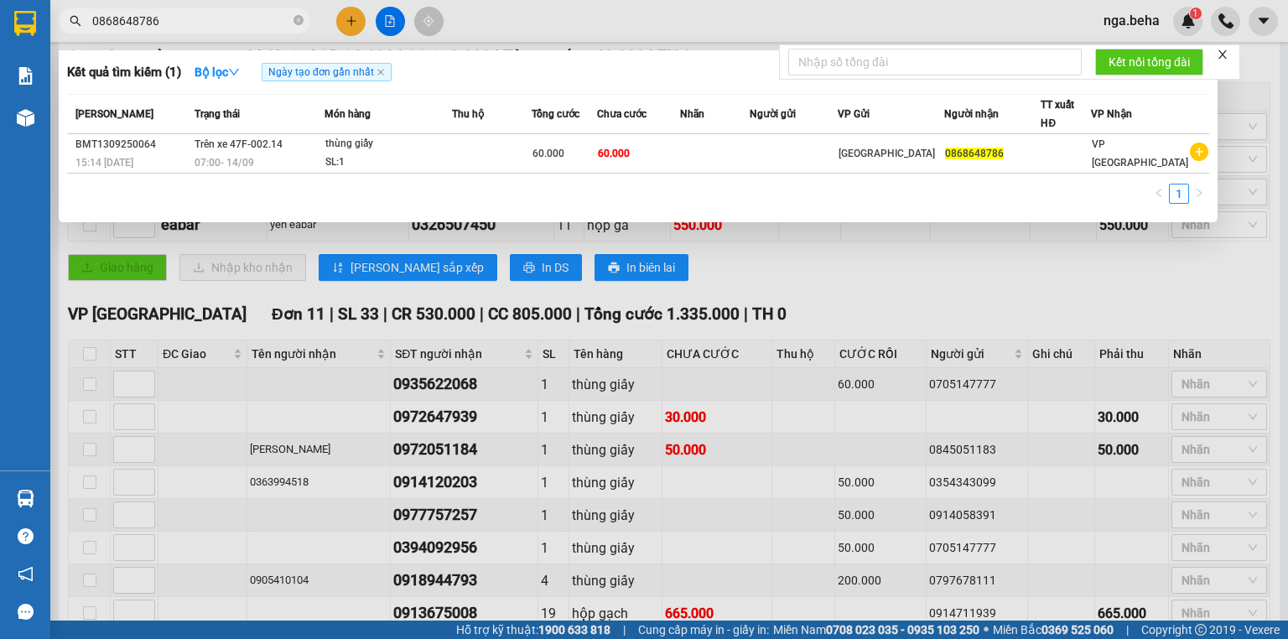
click at [243, 22] on input "0868648786" at bounding box center [191, 21] width 198 height 18
paste input "397878823"
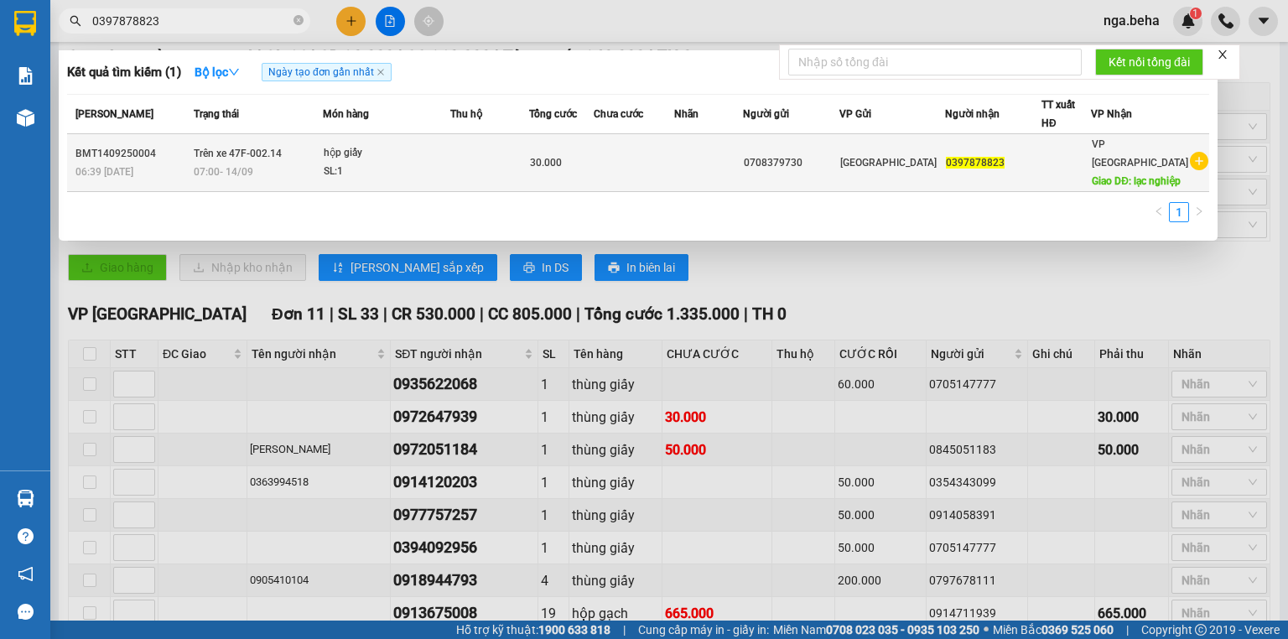
type input "0397878823"
click at [460, 174] on td at bounding box center [489, 163] width 79 height 58
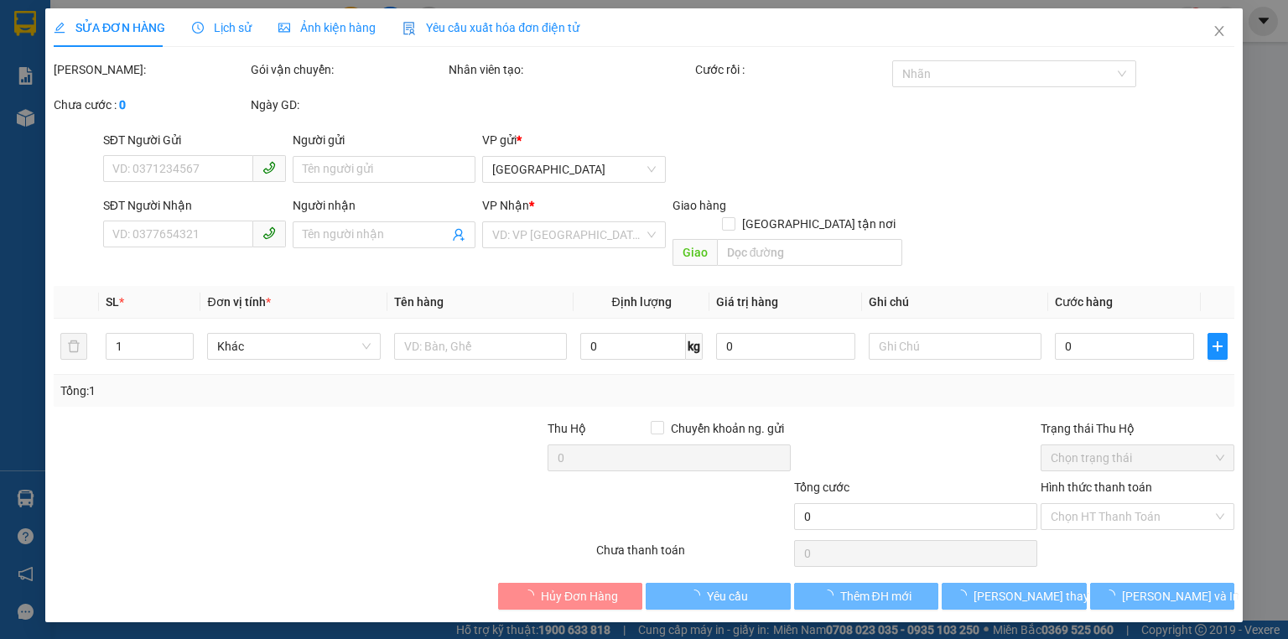
type input "0708379730"
type input "0397878823"
type input "lạc nghiệp"
type input "30.000"
type input "0"
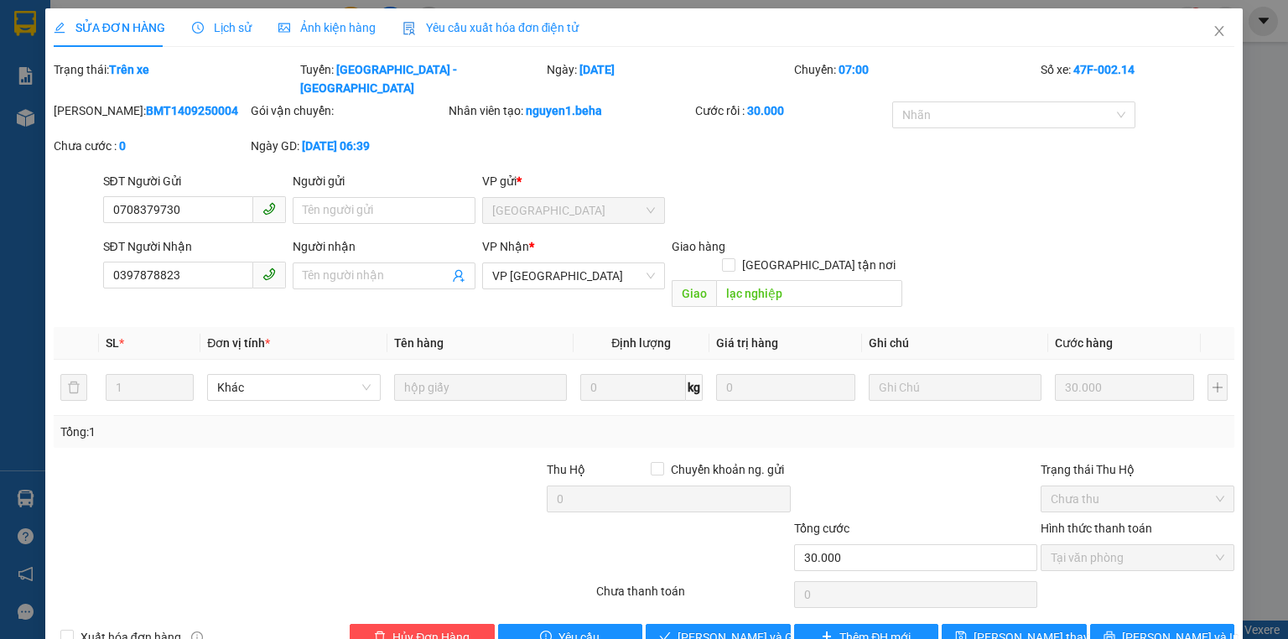
click at [330, 41] on div "Ảnh kiện hàng" at bounding box center [326, 27] width 97 height 39
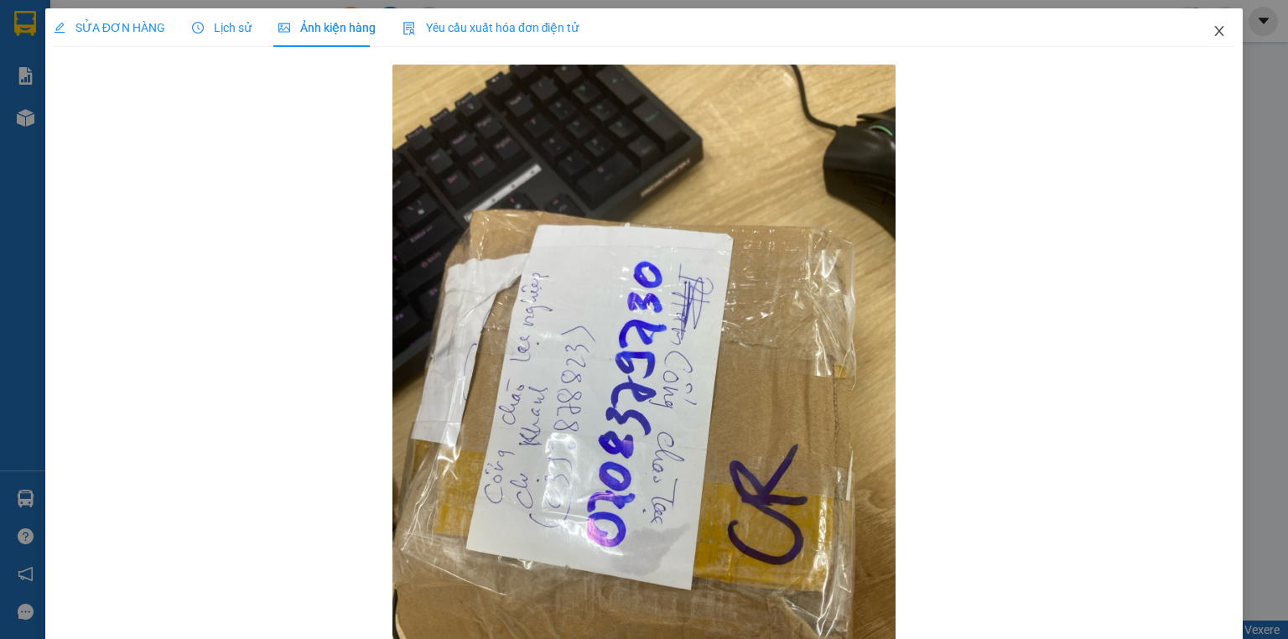
click at [1213, 34] on icon "close" at bounding box center [1219, 30] width 13 height 13
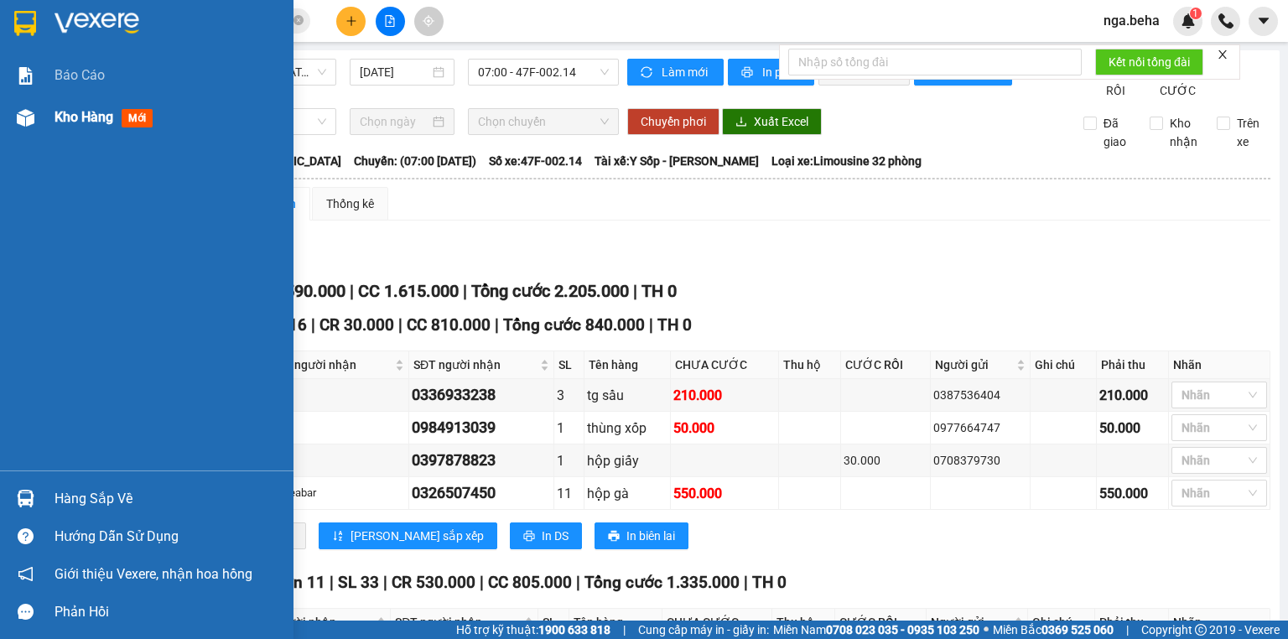
drag, startPoint x: 23, startPoint y: 109, endPoint x: 197, endPoint y: 603, distance: 523.9
click at [23, 109] on img at bounding box center [26, 118] width 18 height 18
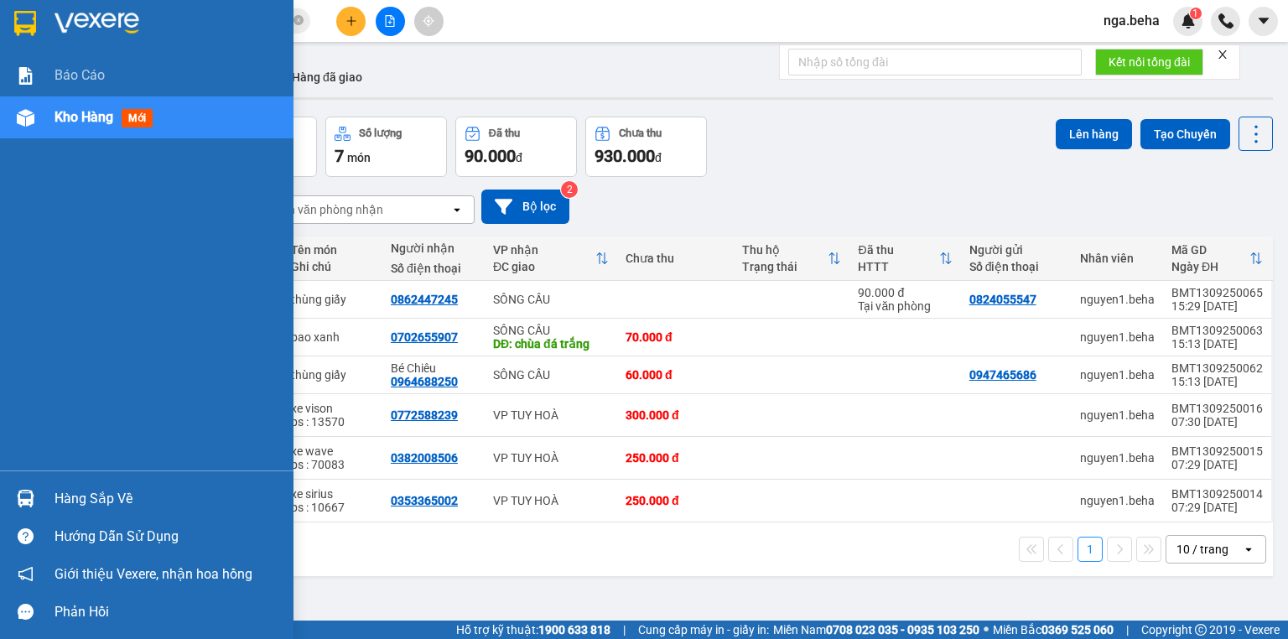
click at [30, 121] on img at bounding box center [26, 118] width 18 height 18
click at [36, 130] on div at bounding box center [25, 117] width 29 height 29
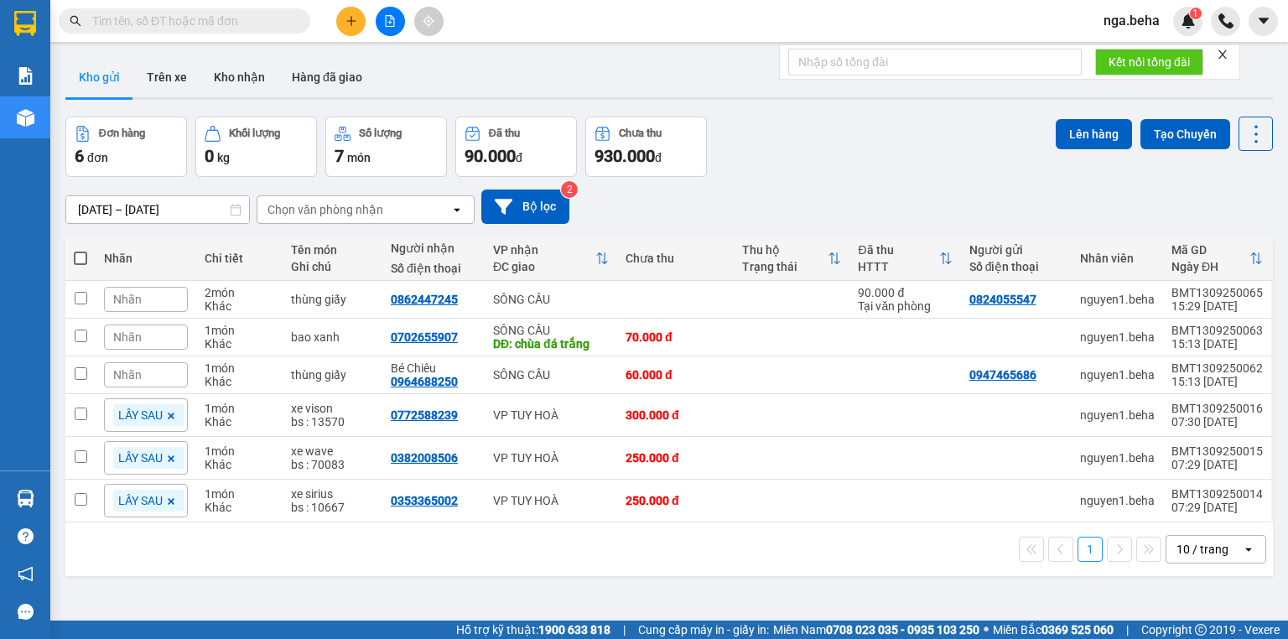
click at [226, 26] on input "text" at bounding box center [191, 21] width 198 height 18
paste input "0343387387"
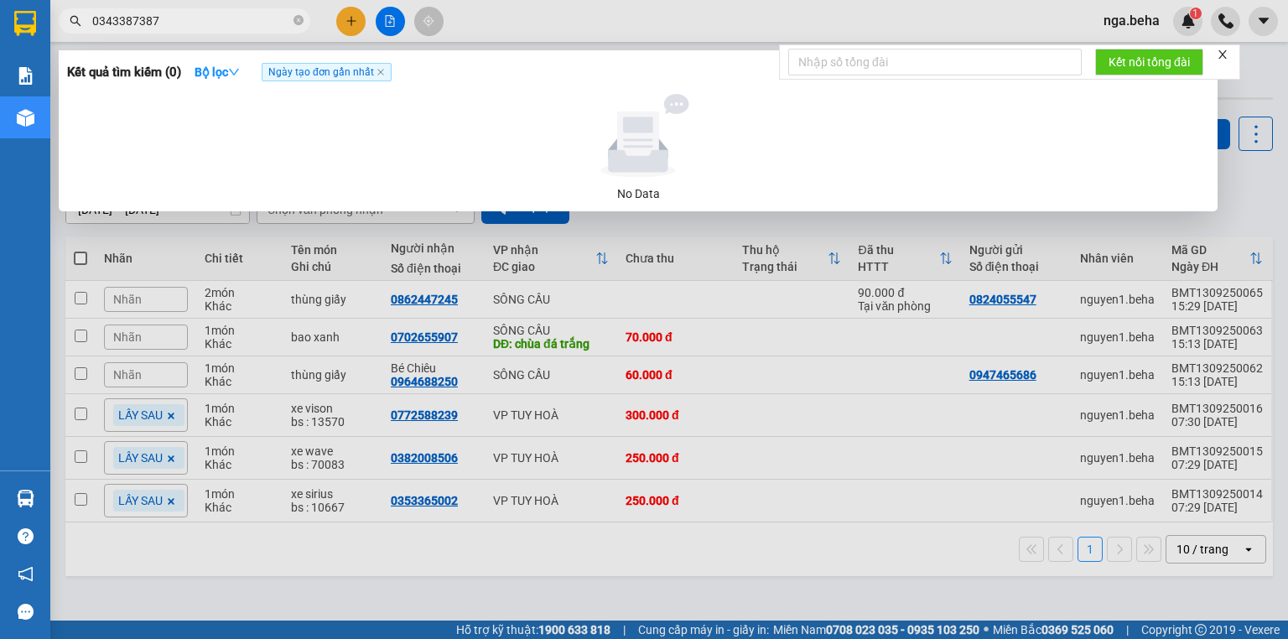
click at [195, 17] on input "0343387387" at bounding box center [191, 21] width 198 height 18
paste input "97775725"
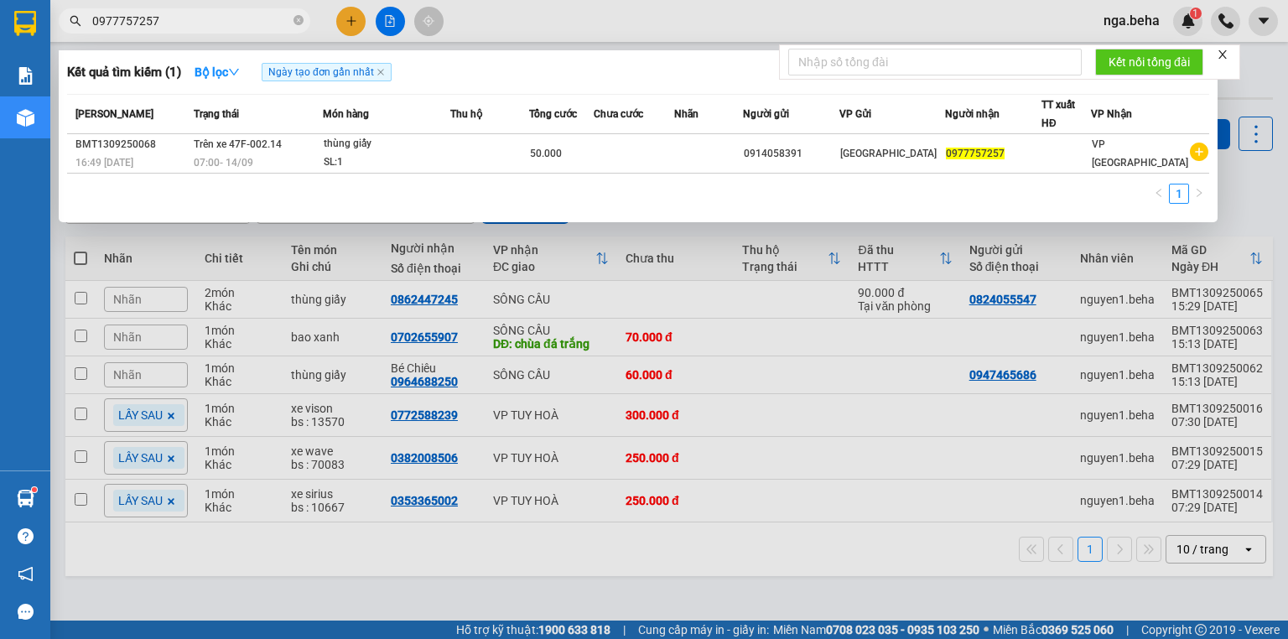
click at [223, 23] on input "0977757257" at bounding box center [191, 21] width 198 height 18
paste input "348434236"
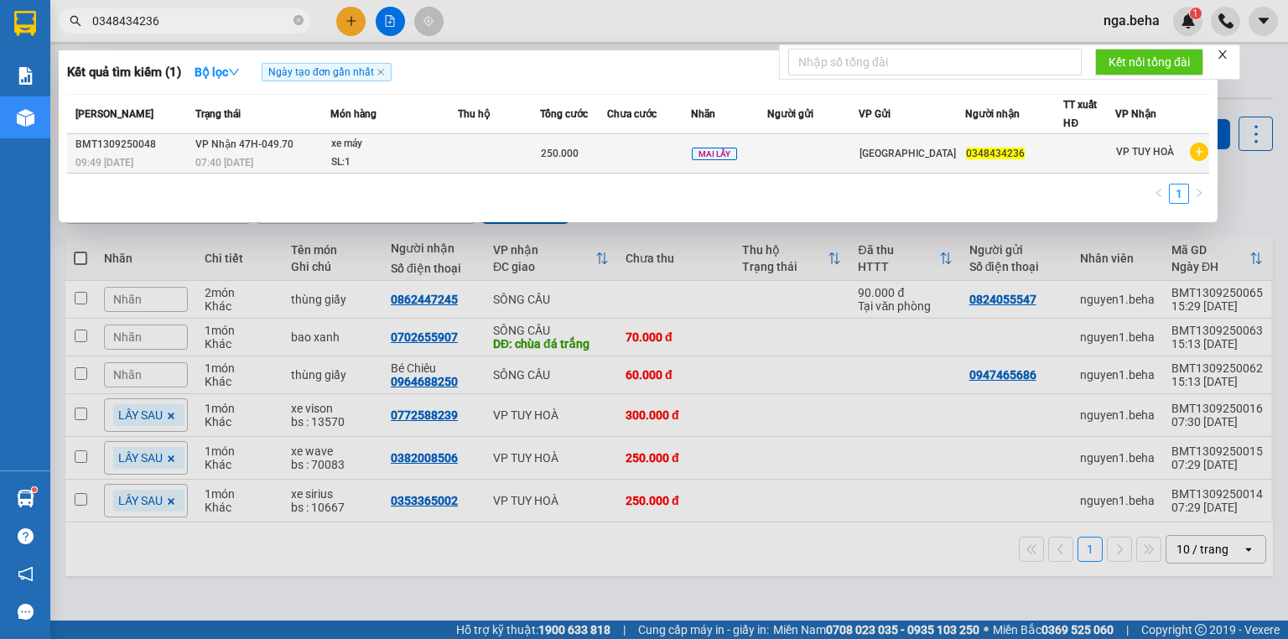
type input "0348434236"
click at [414, 163] on div "SL: 1" at bounding box center [394, 162] width 126 height 18
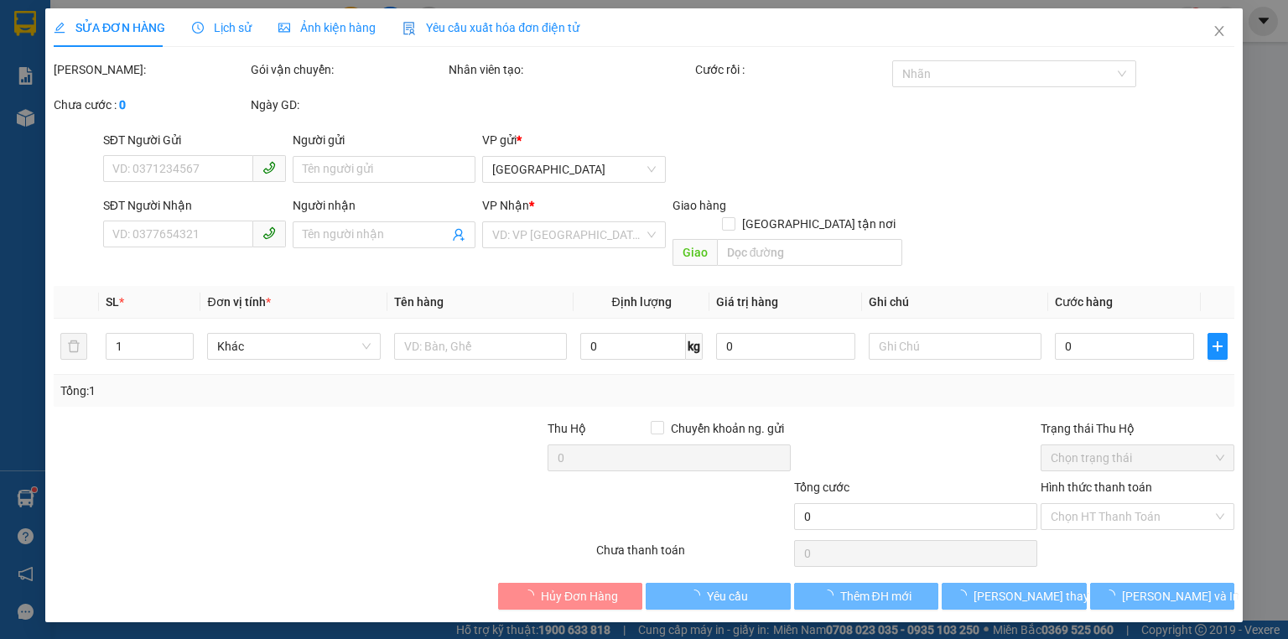
type input "0348434236"
type input "250.000"
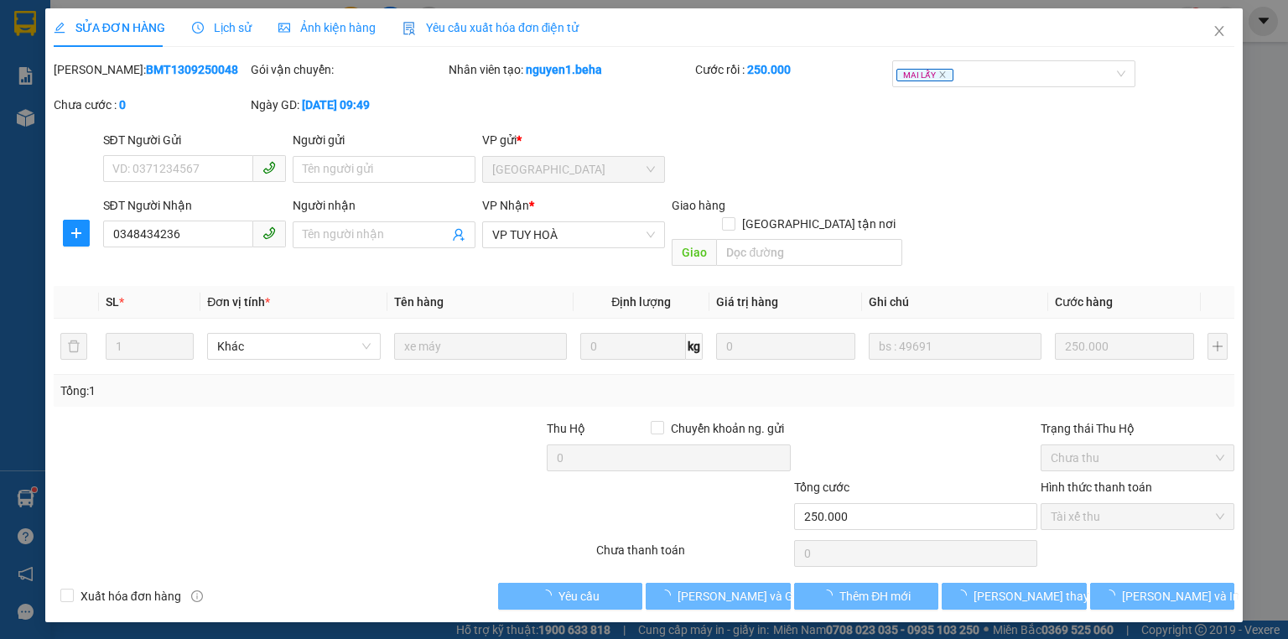
click at [234, 28] on span "Lịch sử" at bounding box center [222, 27] width 60 height 13
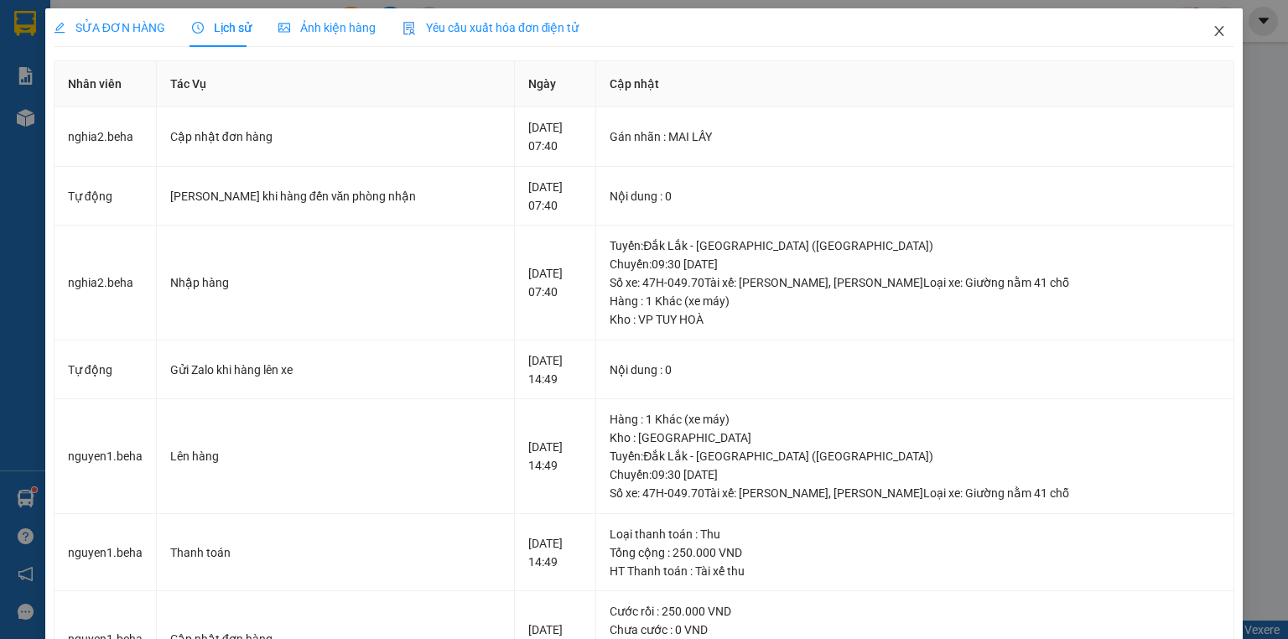
click at [1215, 34] on icon "close" at bounding box center [1219, 31] width 9 height 10
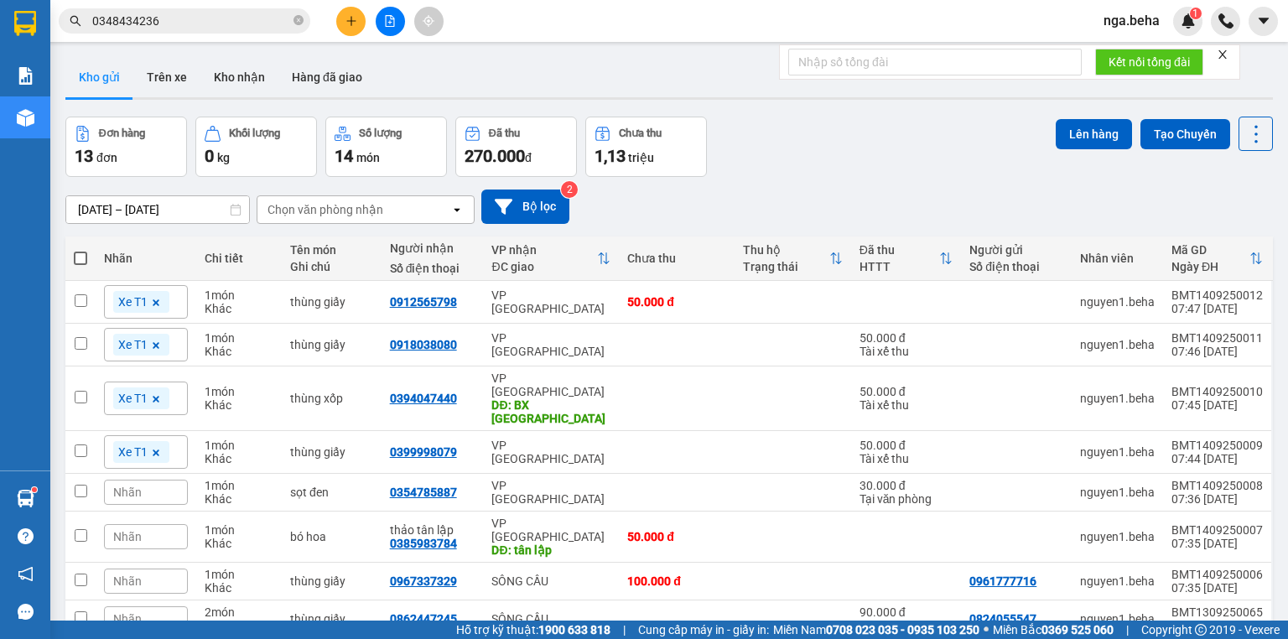
click at [199, 26] on input "0348434236" at bounding box center [191, 21] width 198 height 18
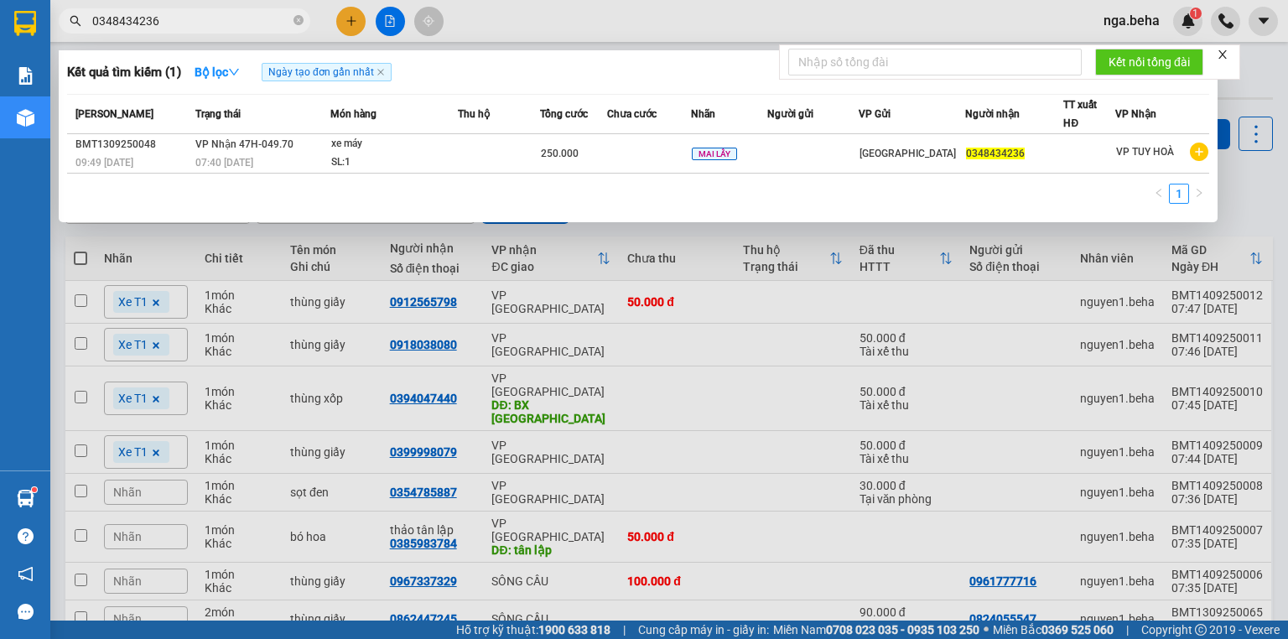
click at [199, 26] on input "0348434236" at bounding box center [191, 21] width 198 height 18
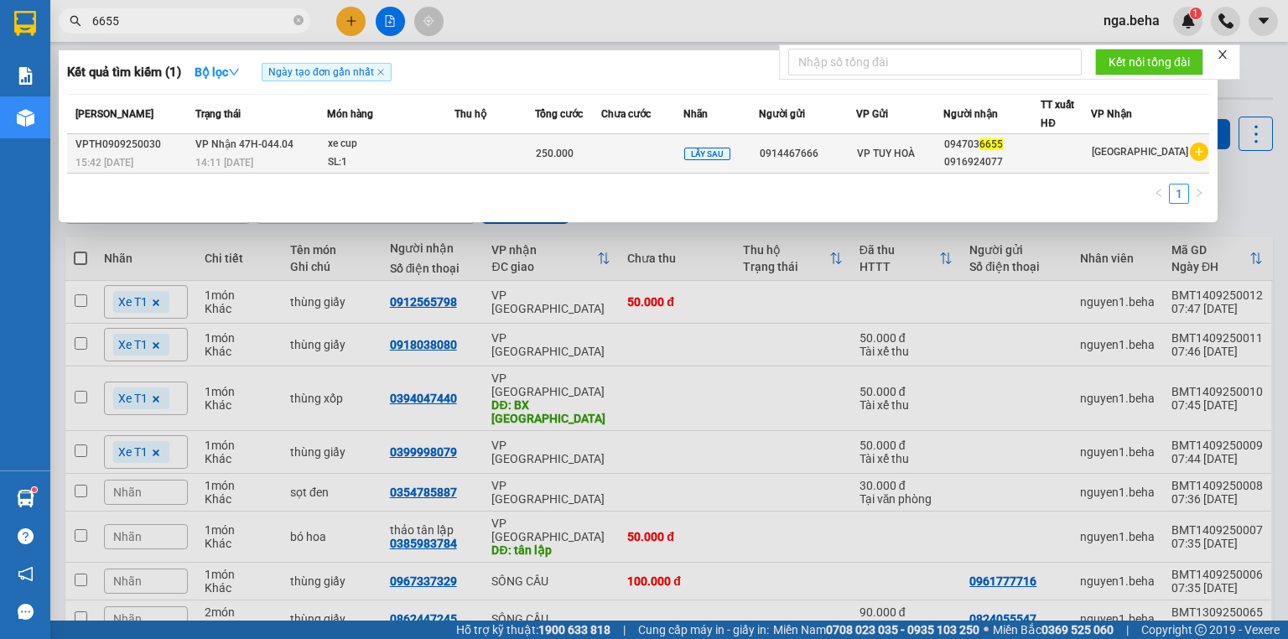
type input "6655"
click at [547, 157] on span "250.000" at bounding box center [555, 154] width 38 height 12
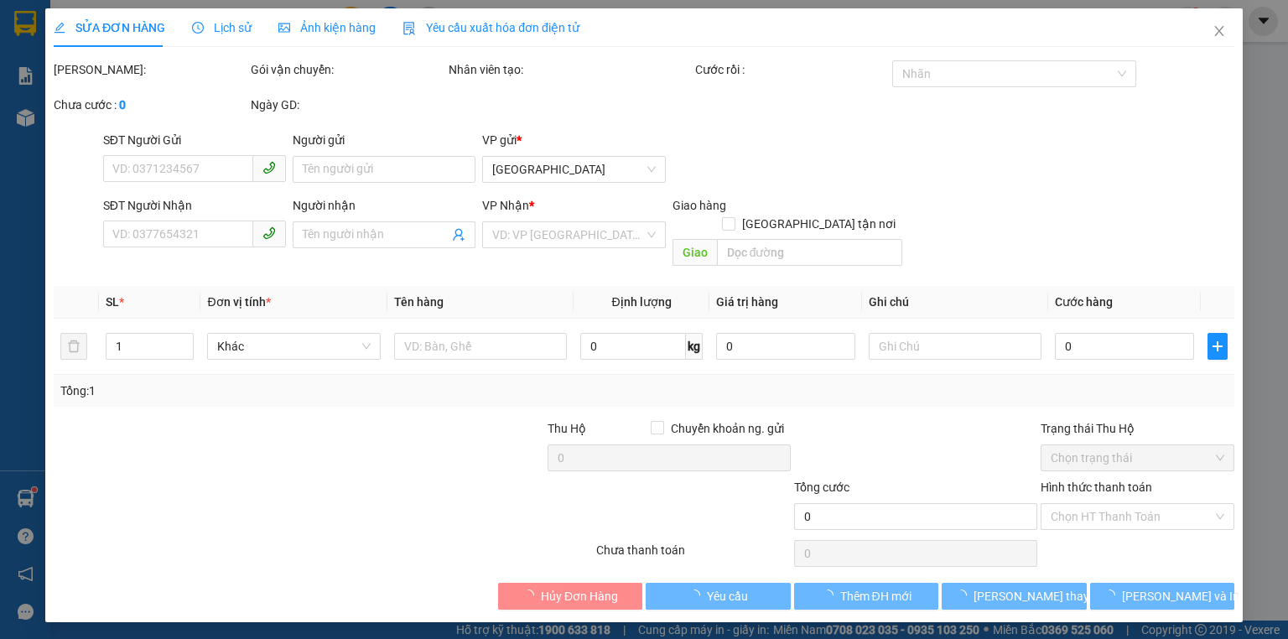
type input "0914467666"
type input "0947036655"
type input "0916924077"
type input "250.000"
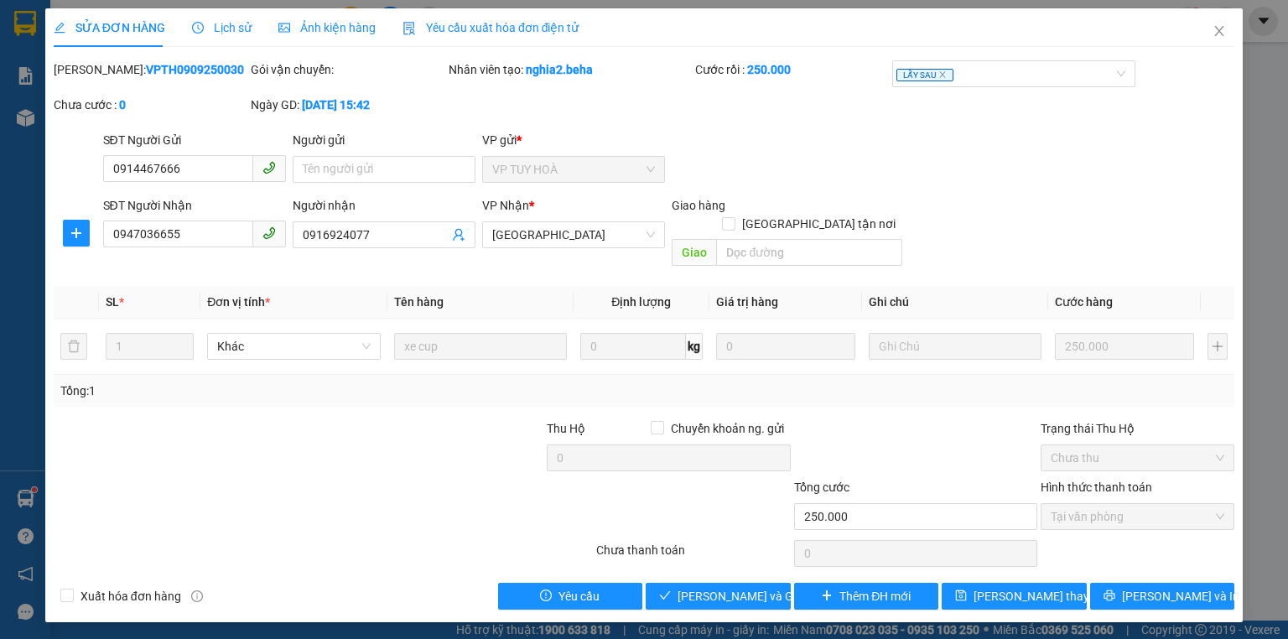
click at [369, 27] on span "Ảnh kiện hàng" at bounding box center [326, 27] width 97 height 13
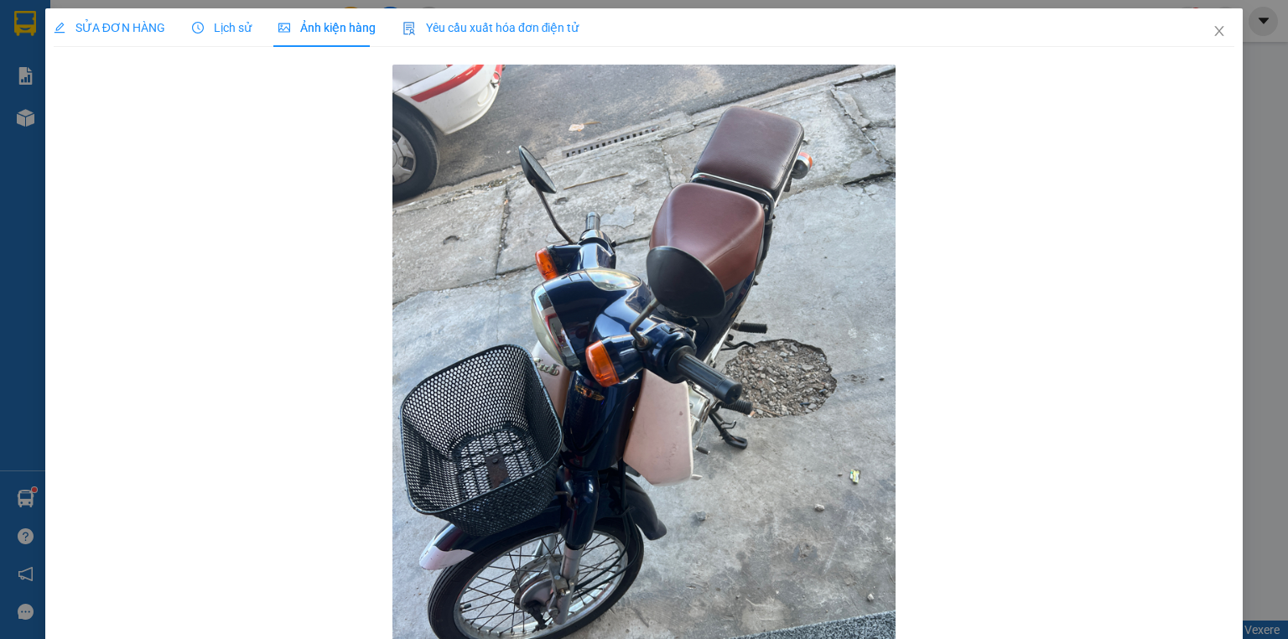
click at [106, 23] on span "SỬA ĐƠN HÀNG" at bounding box center [110, 27] width 112 height 13
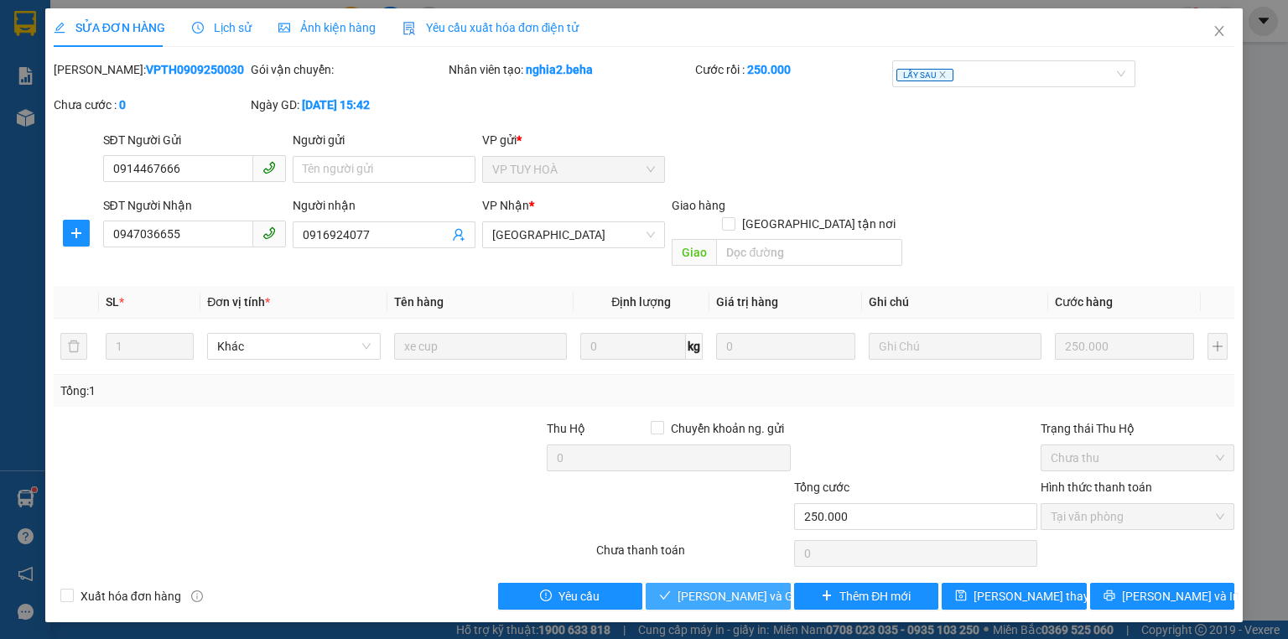
click at [722, 587] on span "[PERSON_NAME] và Giao hàng" at bounding box center [758, 596] width 161 height 18
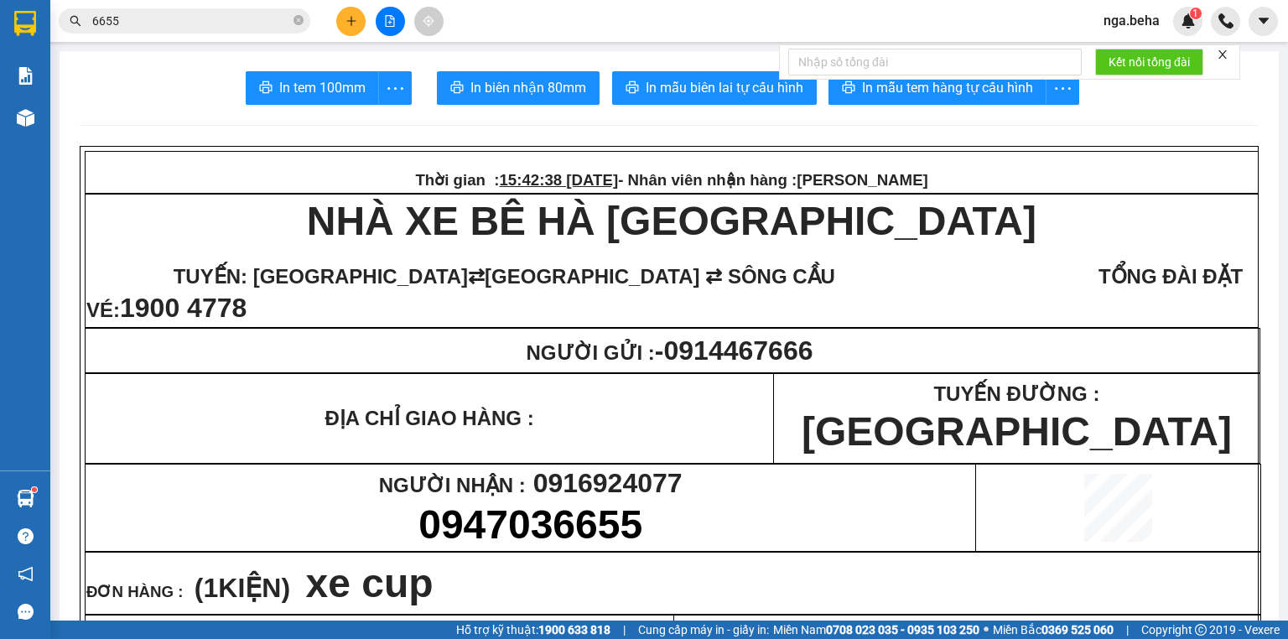
click at [182, 25] on input "6655" at bounding box center [191, 21] width 198 height 18
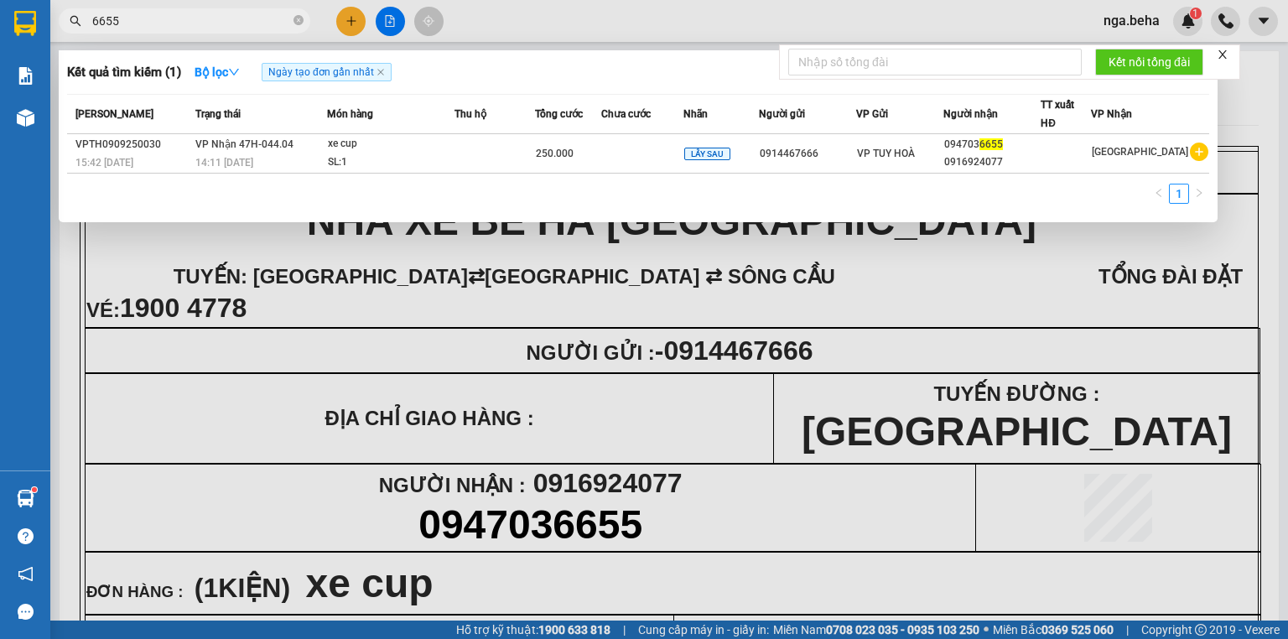
click at [182, 25] on input "6655" at bounding box center [191, 21] width 198 height 18
paste input "0965948790"
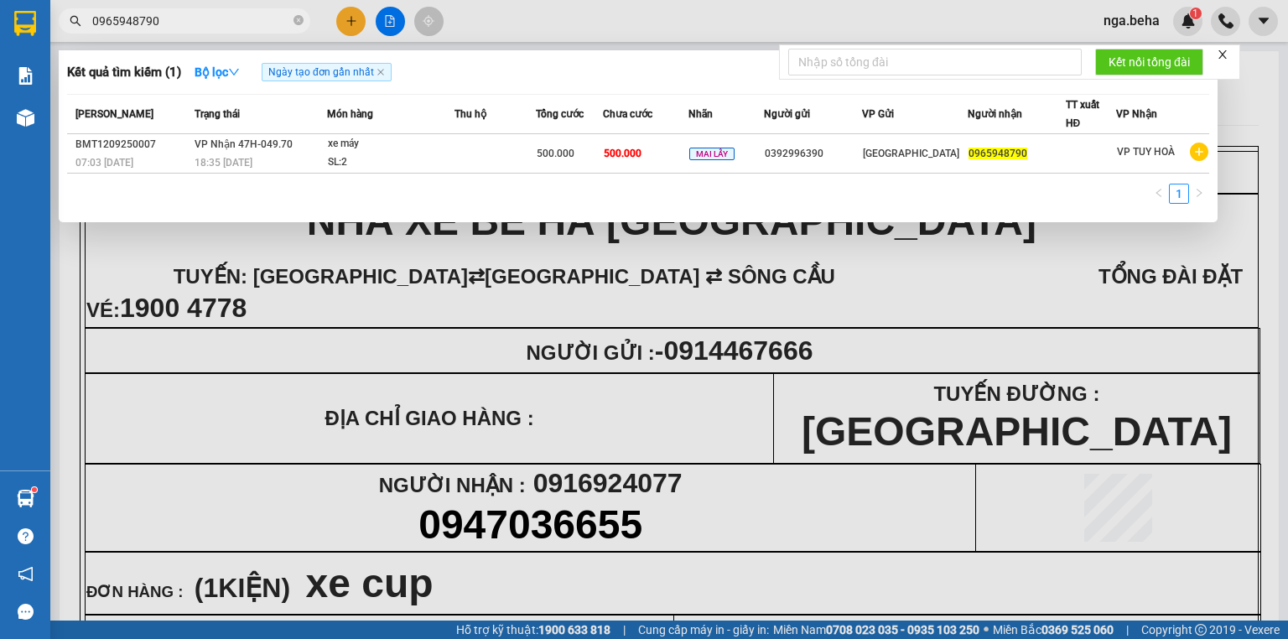
click at [182, 18] on input "0965948790" at bounding box center [191, 21] width 198 height 18
paste input "49549779"
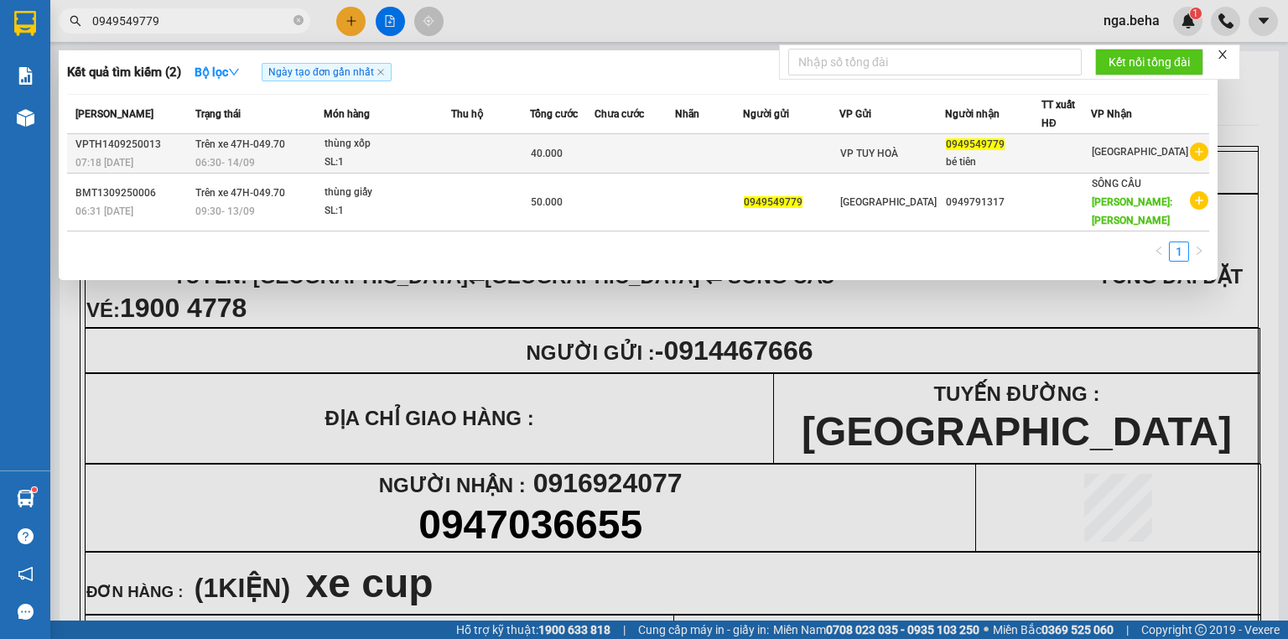
type input "0949549779"
click at [884, 168] on td "VP TUY HOÀ" at bounding box center [893, 153] width 107 height 39
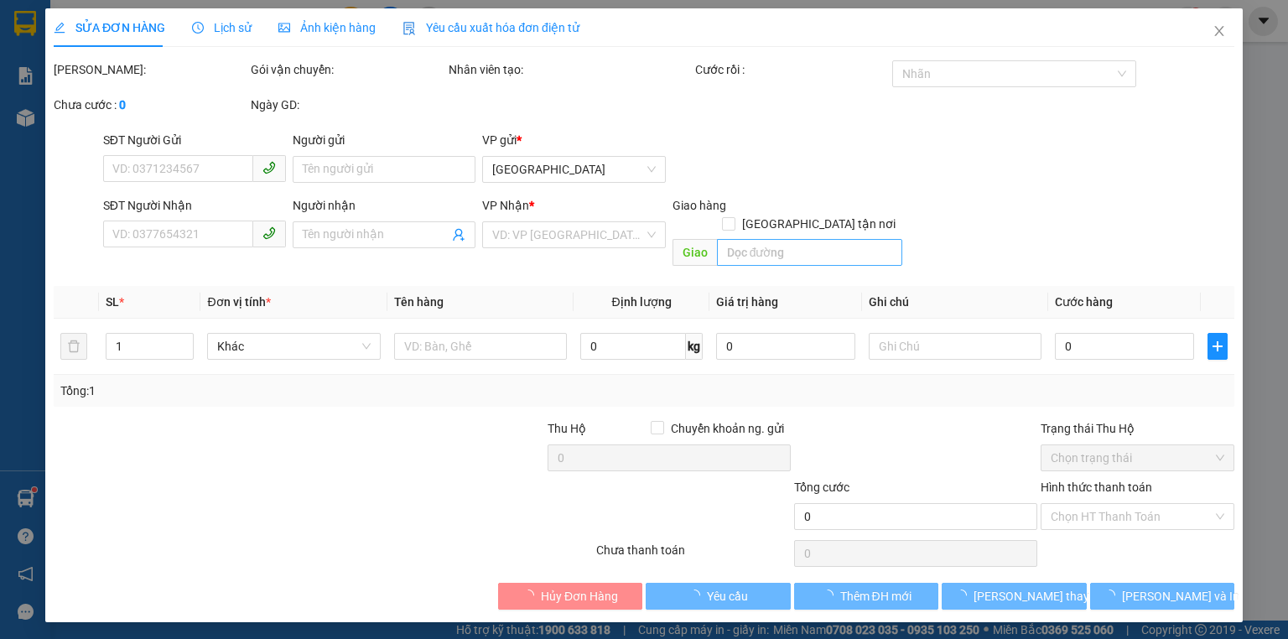
type input "0949549779"
type input "bé tiên"
type input "40.000"
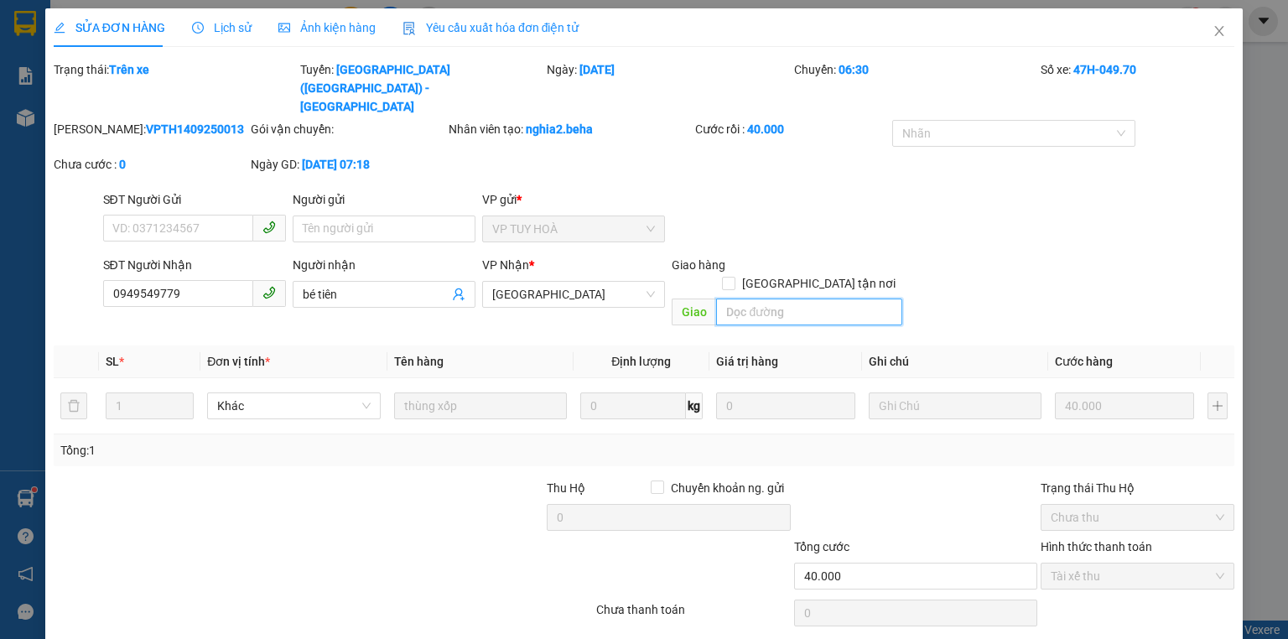
click at [834, 299] on input "search" at bounding box center [809, 312] width 186 height 27
drag, startPoint x: 1204, startPoint y: 27, endPoint x: 1164, endPoint y: 35, distance: 40.3
click at [1213, 26] on icon "close" at bounding box center [1219, 30] width 13 height 13
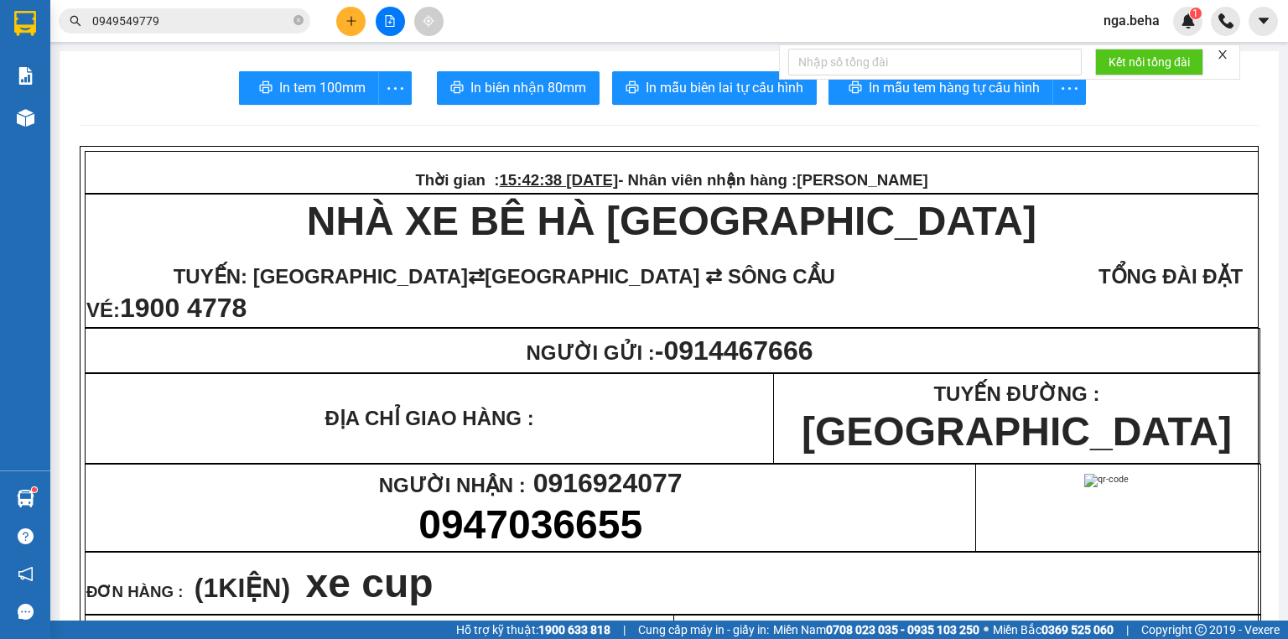
click at [195, 20] on input "0949549779" at bounding box center [191, 21] width 198 height 18
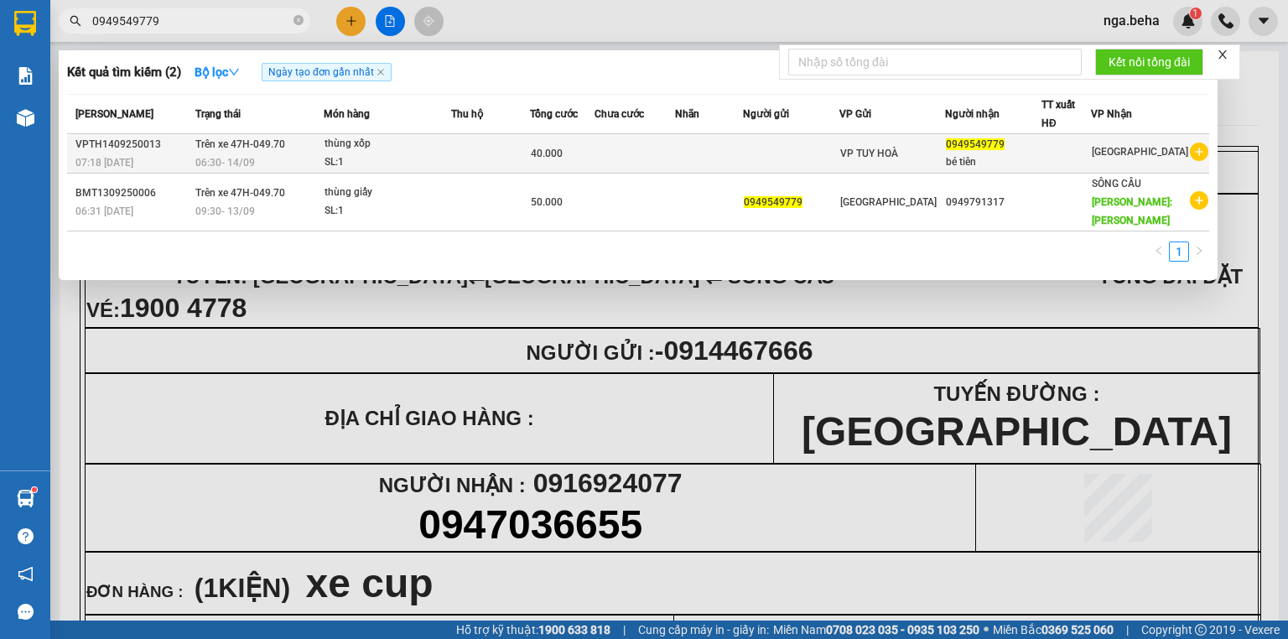
click at [430, 153] on div "SL: 1" at bounding box center [388, 162] width 126 height 18
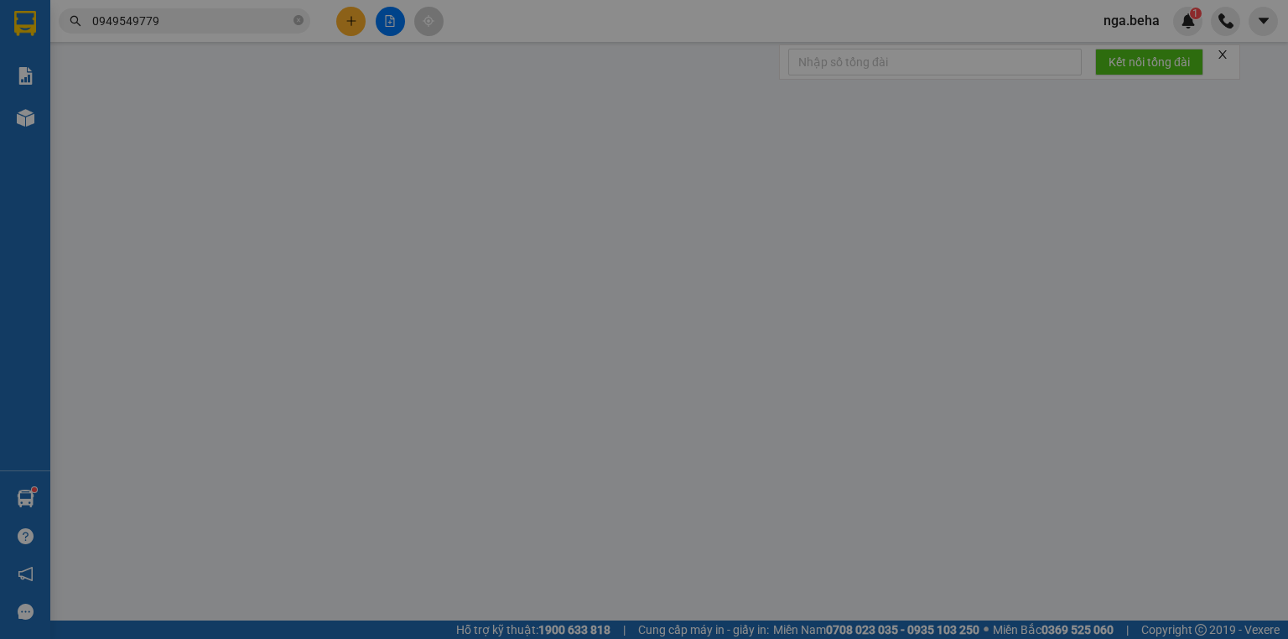
type input "0949549779"
type input "bé tiên"
type input "40.000"
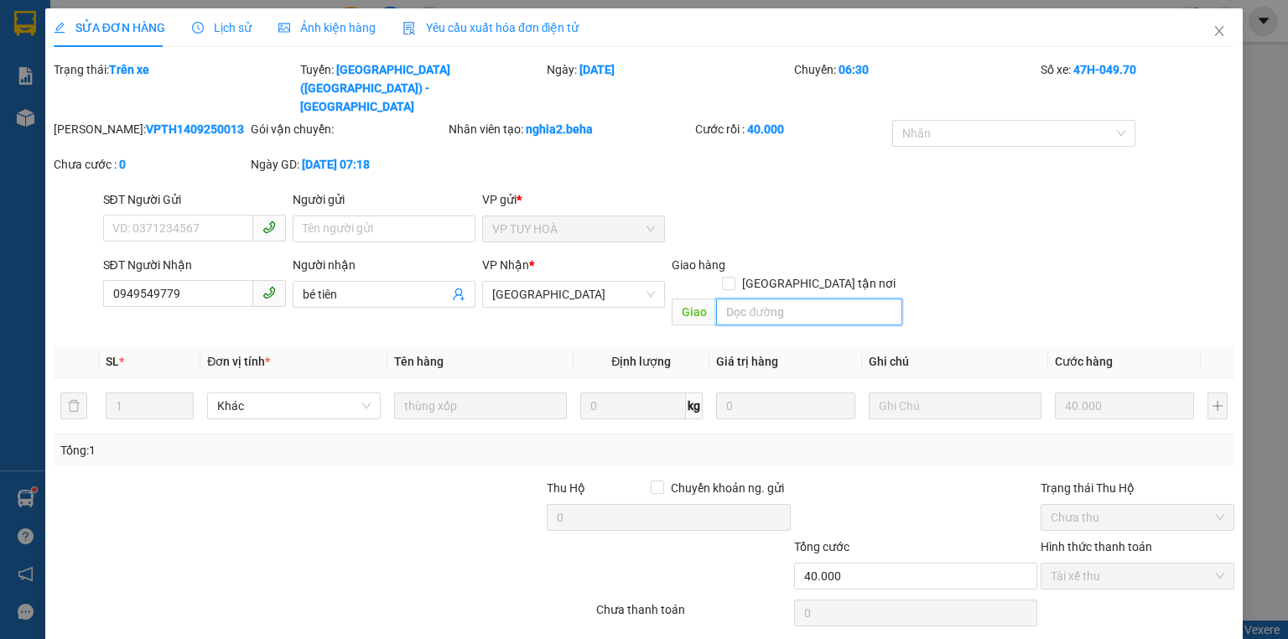
click at [825, 299] on input "search" at bounding box center [809, 312] width 186 height 27
type input "l"
type input "k"
click at [341, 24] on span "Ảnh kiện hàng" at bounding box center [326, 27] width 97 height 13
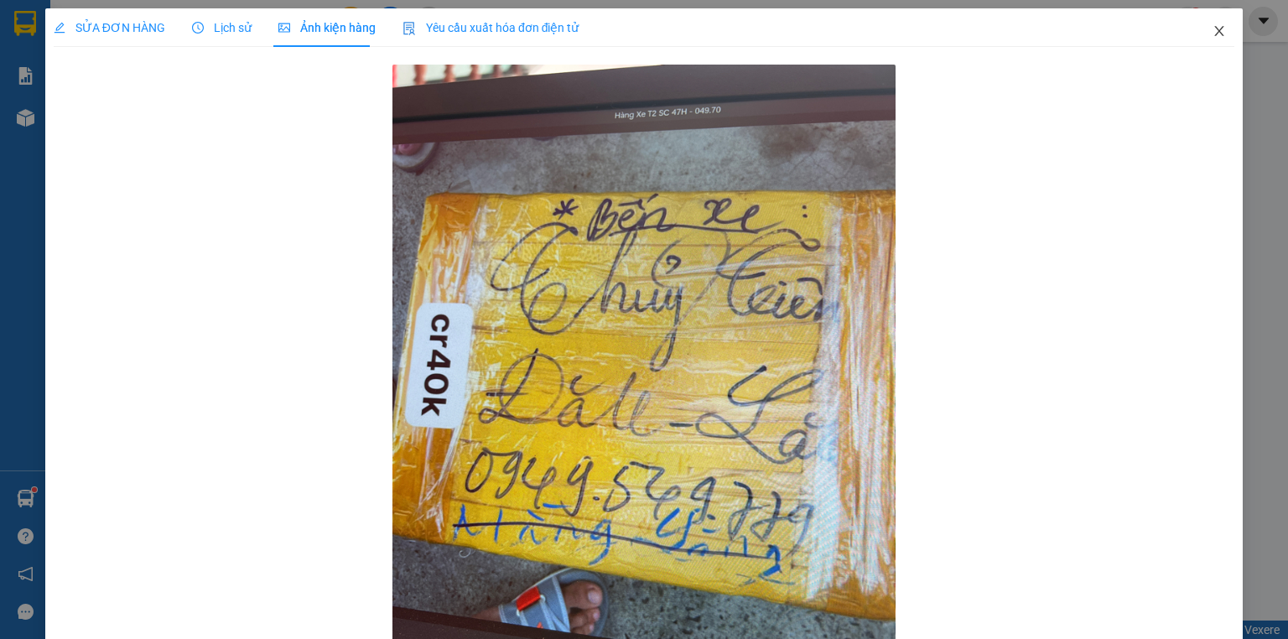
click at [1215, 30] on icon "close" at bounding box center [1219, 31] width 9 height 10
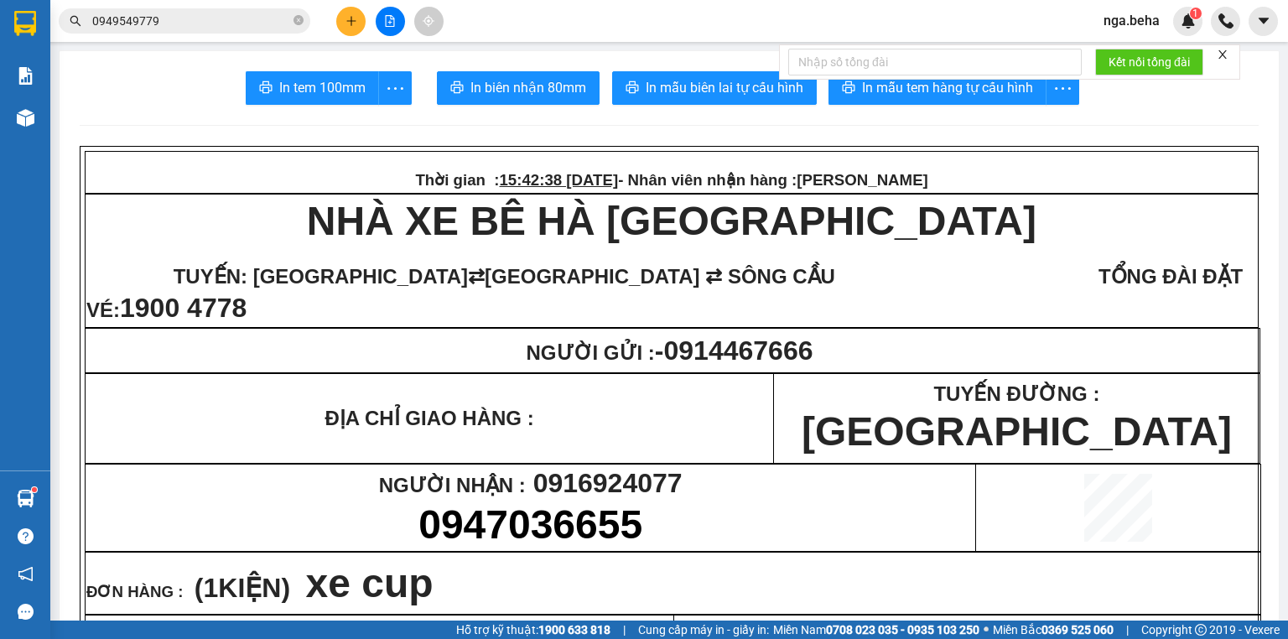
click at [232, 28] on input "0949549779" at bounding box center [191, 21] width 198 height 18
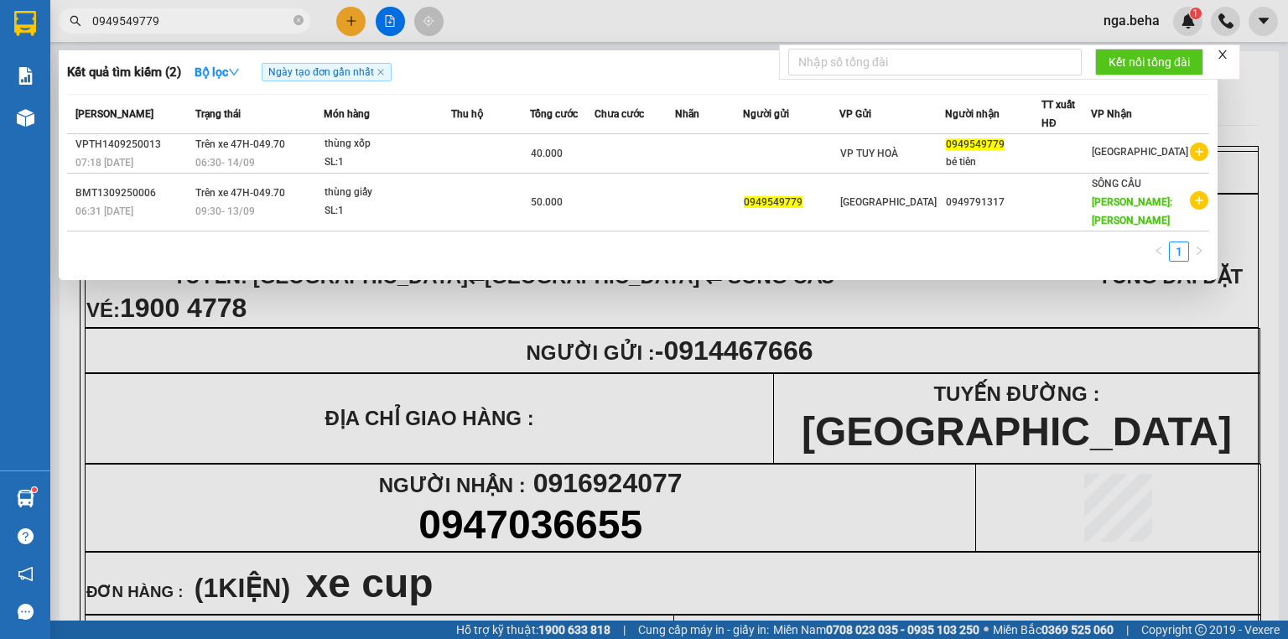
click at [232, 28] on input "0949549779" at bounding box center [191, 21] width 198 height 18
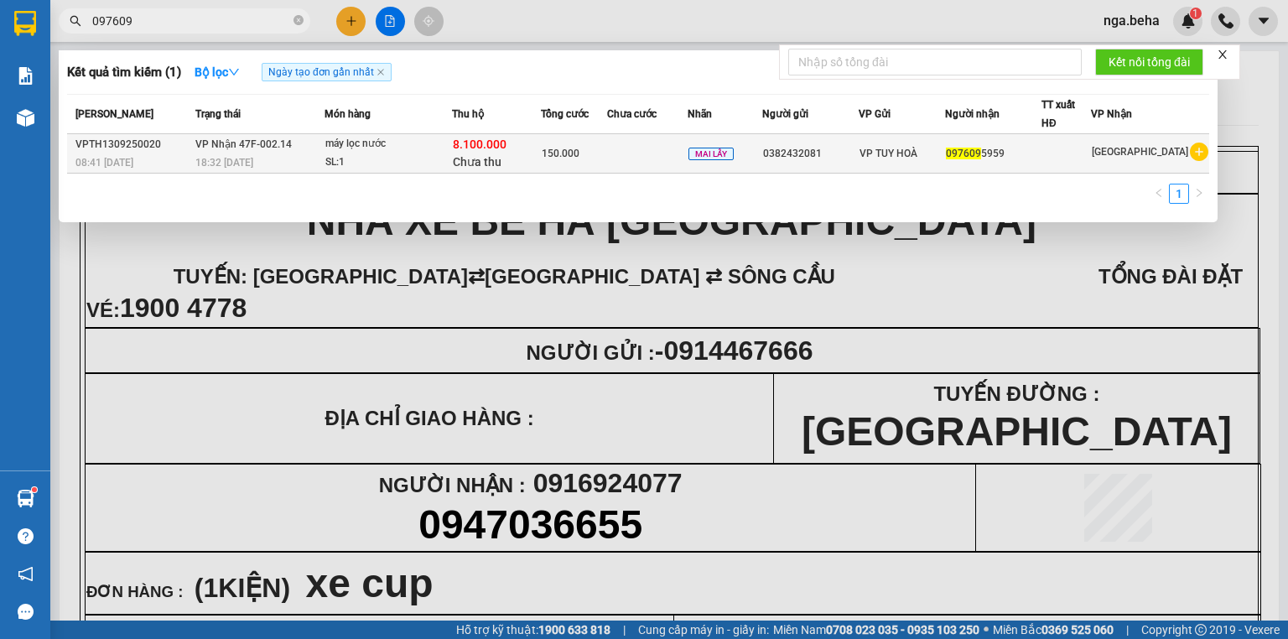
type input "097609"
click at [517, 165] on div "8.100.000 Chưa thu" at bounding box center [496, 153] width 87 height 35
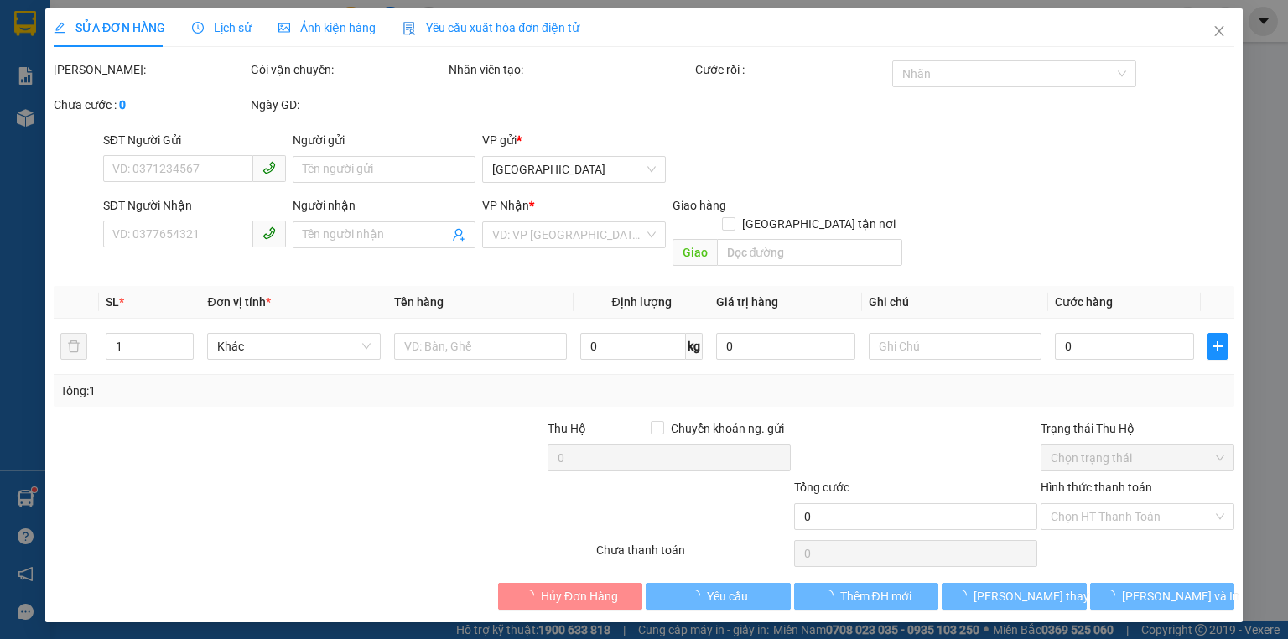
type input "0382432081"
type input "0976095959"
type input "150.000"
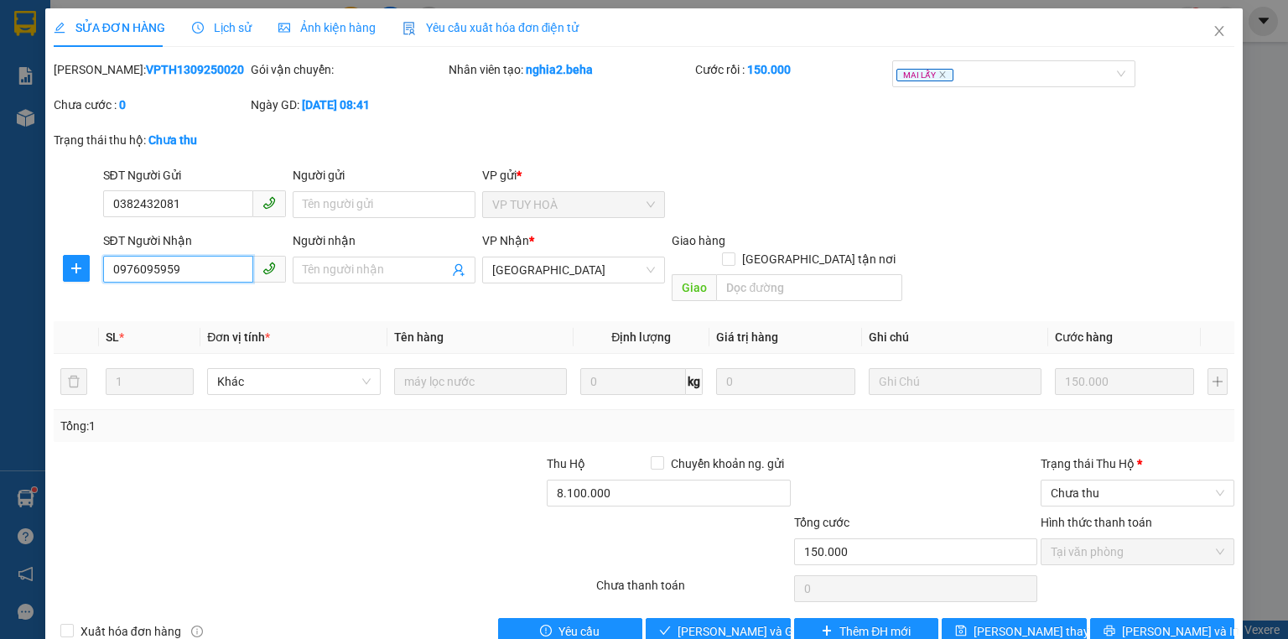
click at [196, 263] on input "0976095959" at bounding box center [178, 269] width 150 height 27
click at [211, 215] on input "0382432081" at bounding box center [178, 203] width 150 height 27
click at [708, 622] on span "[PERSON_NAME] và Giao hàng" at bounding box center [758, 631] width 161 height 18
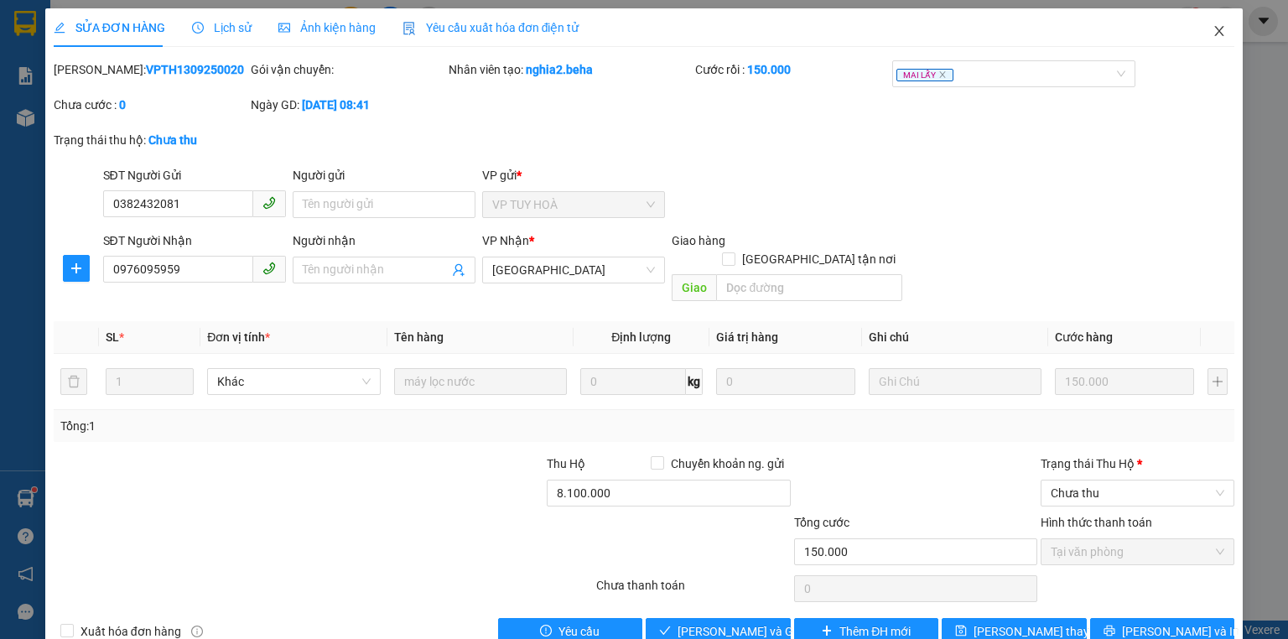
click at [1215, 36] on icon "close" at bounding box center [1219, 31] width 9 height 10
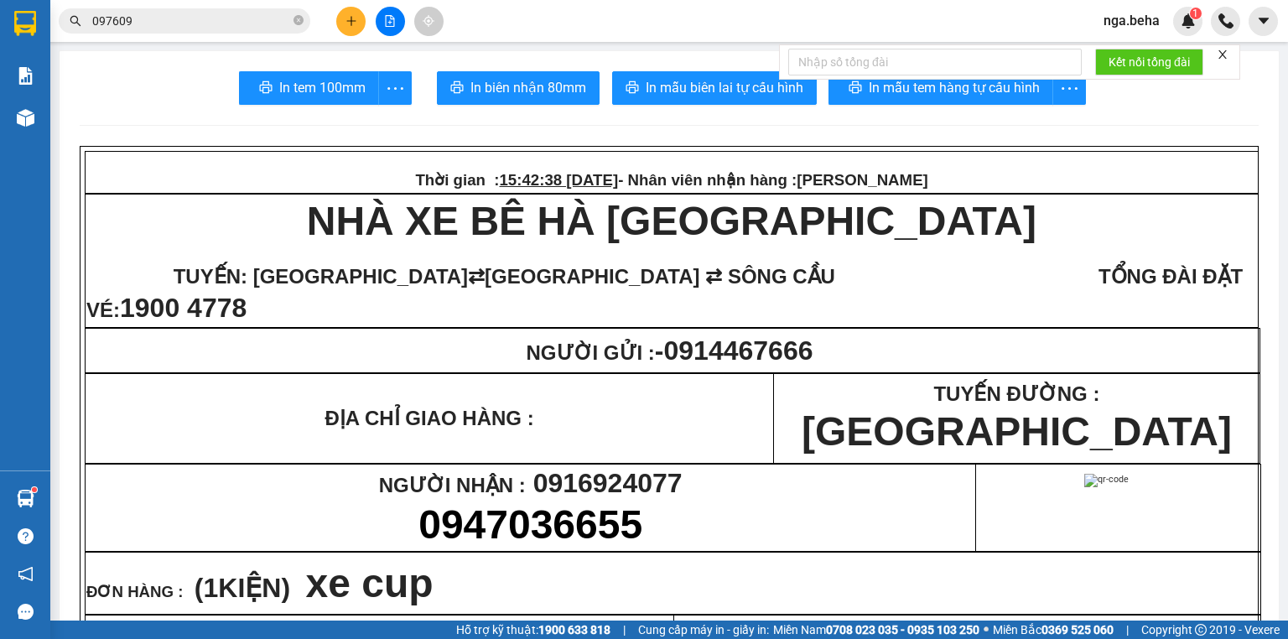
click at [208, 17] on input "097609" at bounding box center [191, 21] width 198 height 18
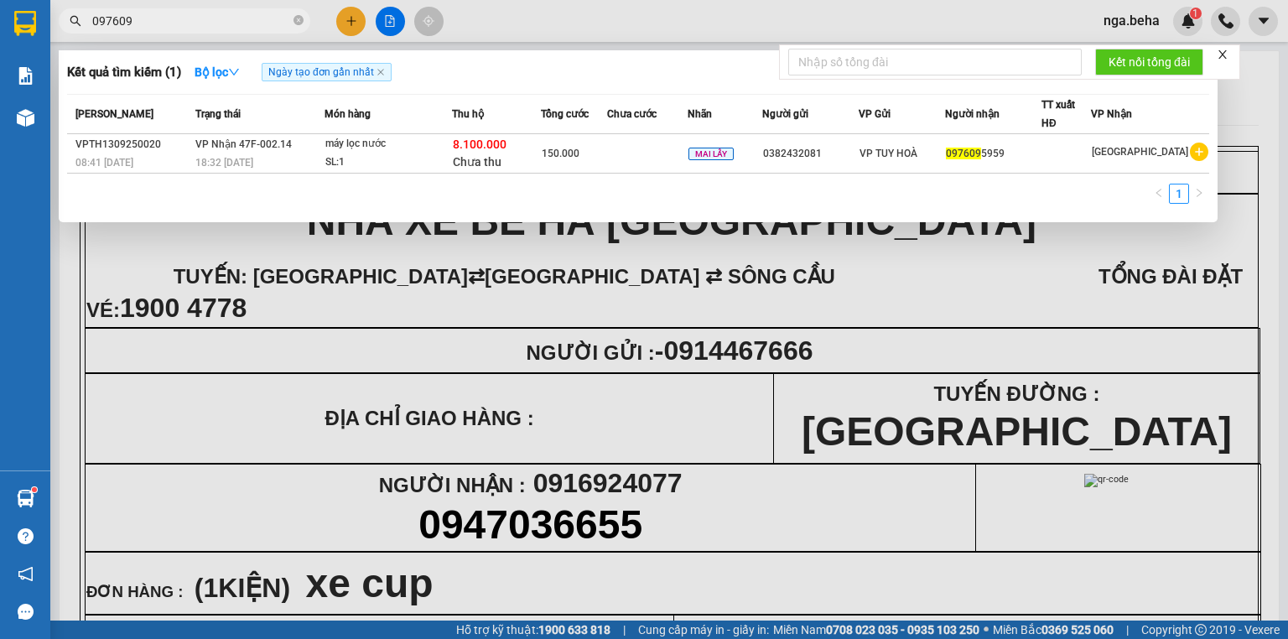
click at [196, 33] on span "097609" at bounding box center [185, 20] width 252 height 25
click at [195, 28] on input "097609" at bounding box center [191, 21] width 198 height 18
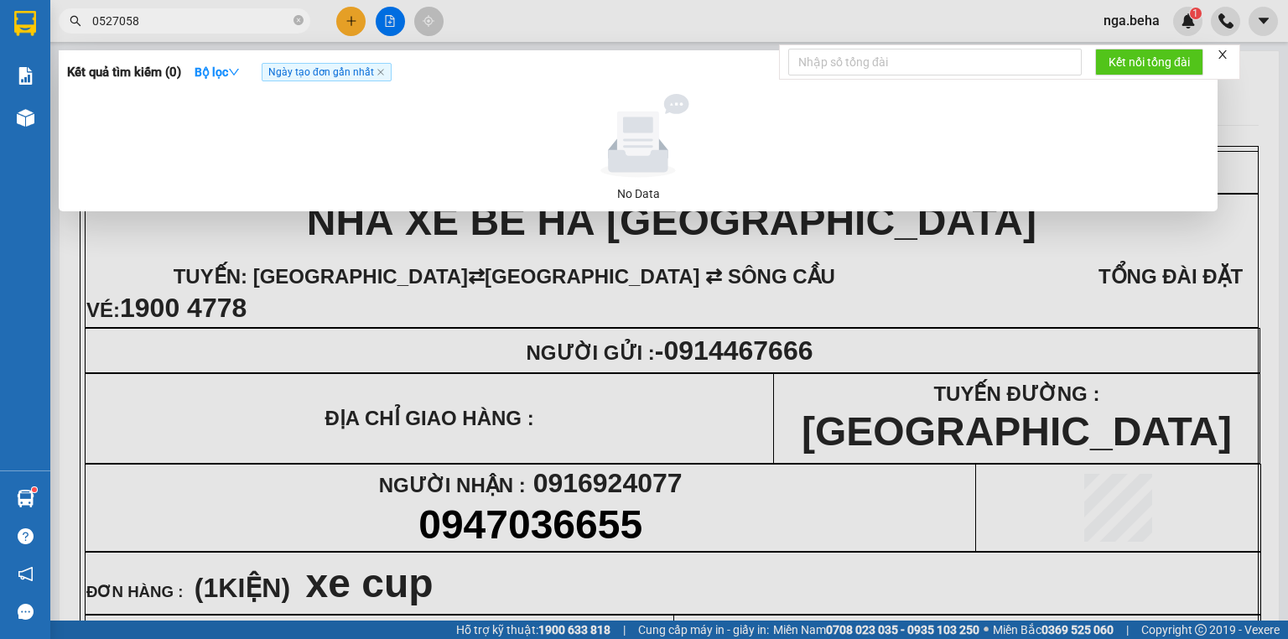
click at [114, 19] on input "0527058" at bounding box center [191, 21] width 198 height 18
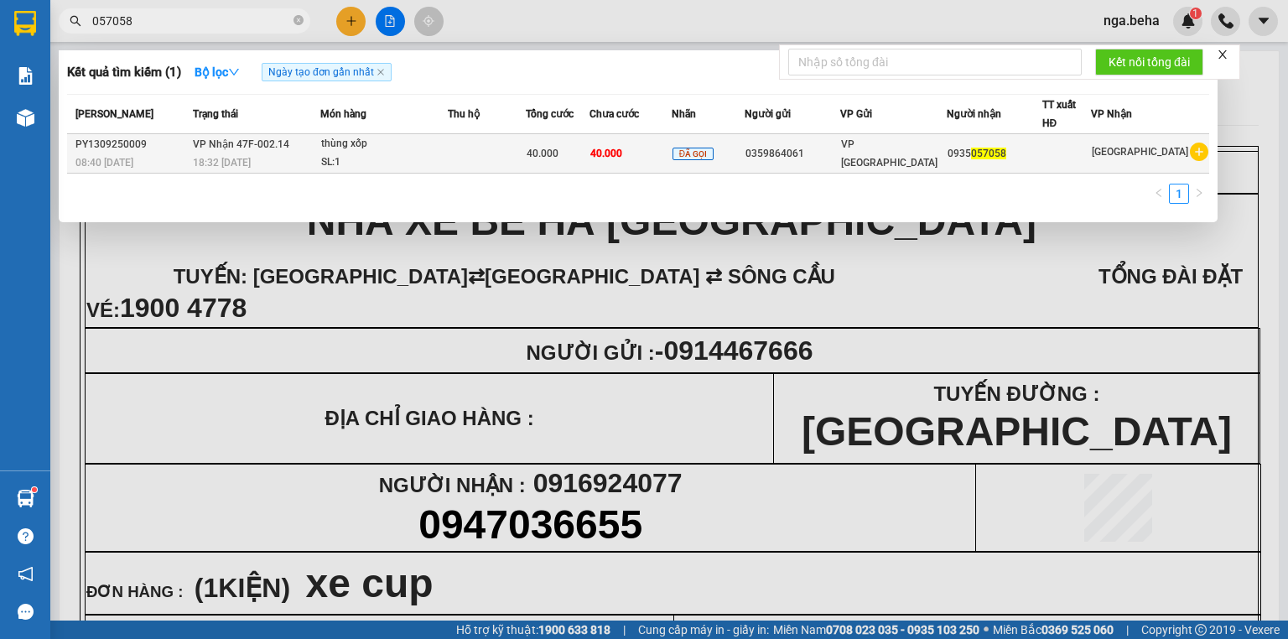
type input "057058"
click at [701, 149] on span "ĐÃ GỌI" at bounding box center [693, 154] width 41 height 13
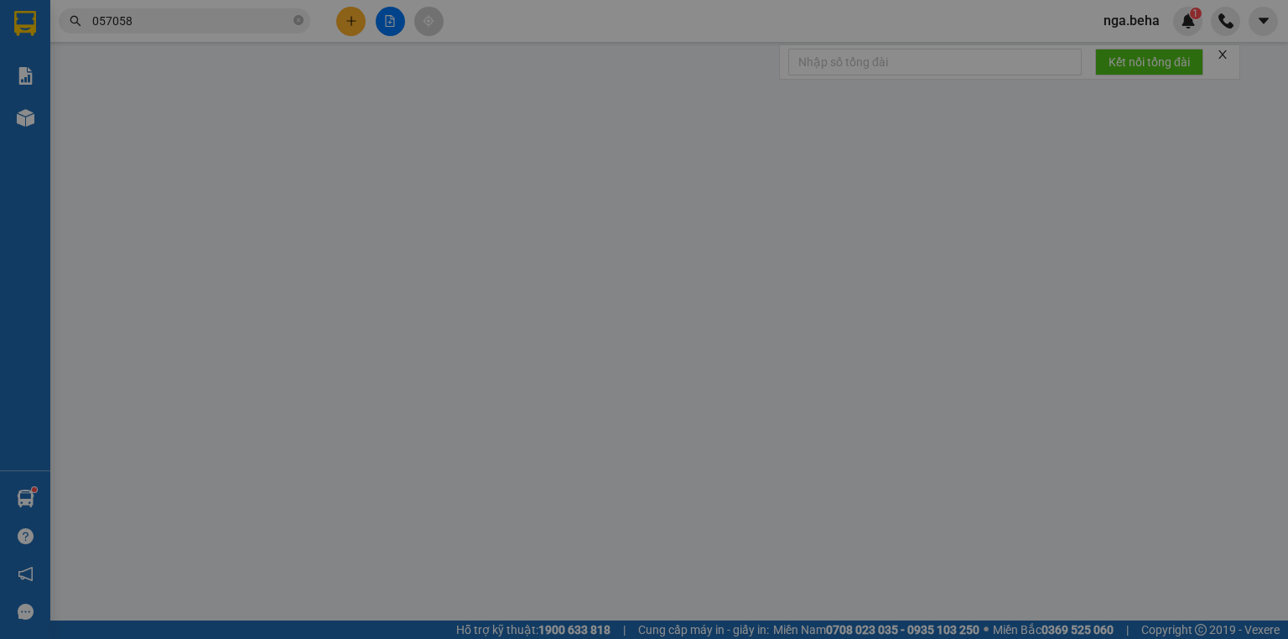
type input "0359864061"
type input "0935057058"
type input "40.000"
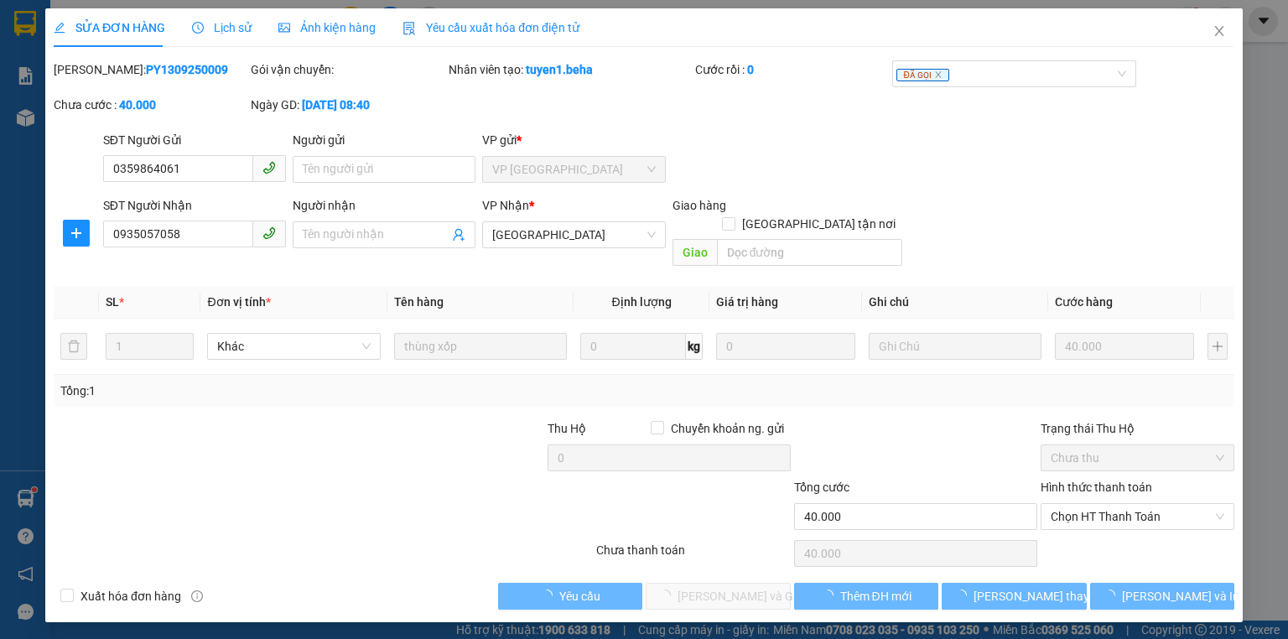
click at [357, 32] on span "Ảnh kiện hàng" at bounding box center [326, 27] width 97 height 13
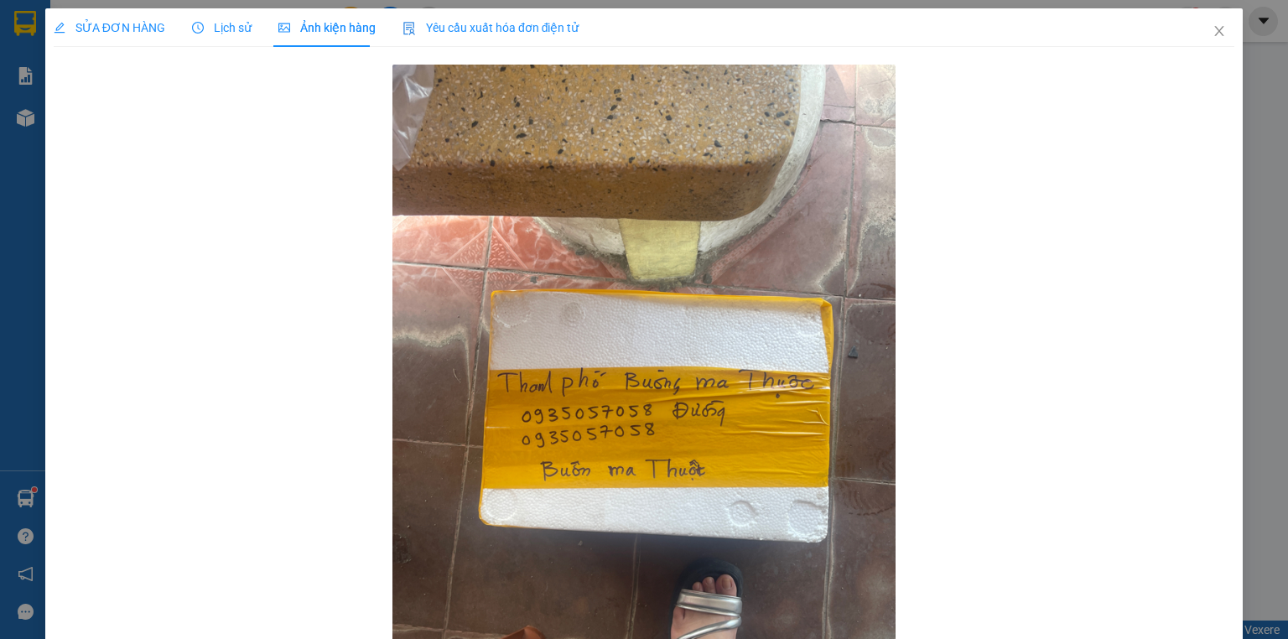
click at [117, 23] on span "SỬA ĐƠN HÀNG" at bounding box center [110, 27] width 112 height 13
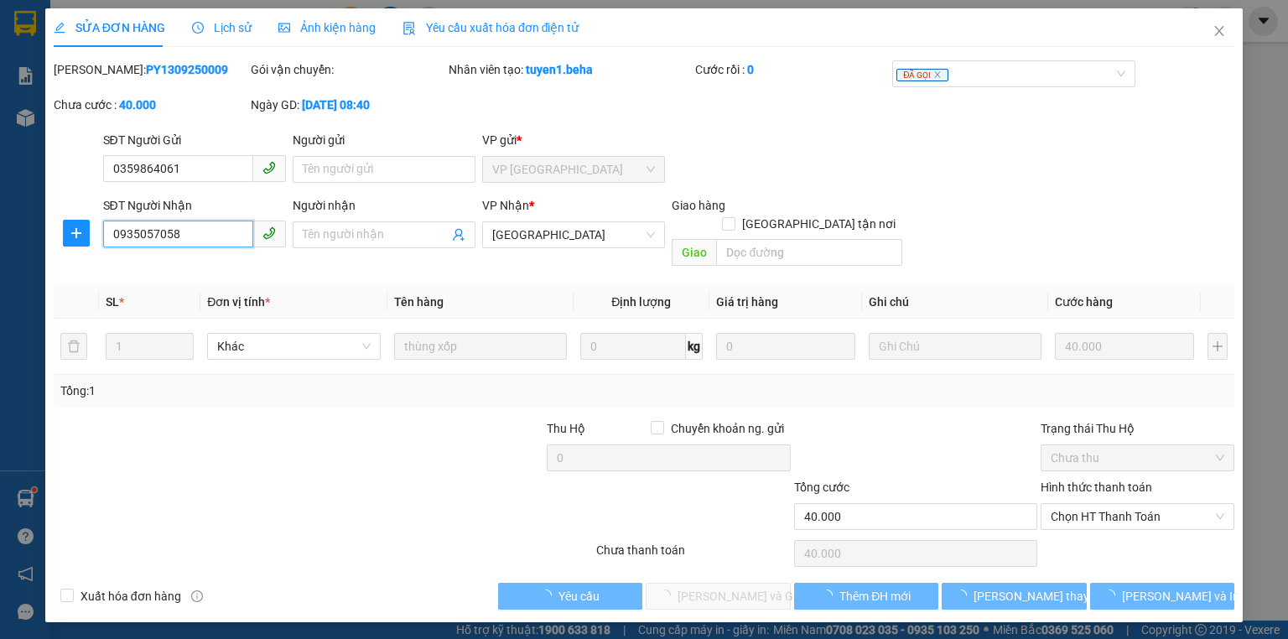
click at [174, 221] on input "0935057058" at bounding box center [178, 234] width 150 height 27
click at [1141, 504] on span "Chọn HT Thanh Toán" at bounding box center [1138, 516] width 174 height 25
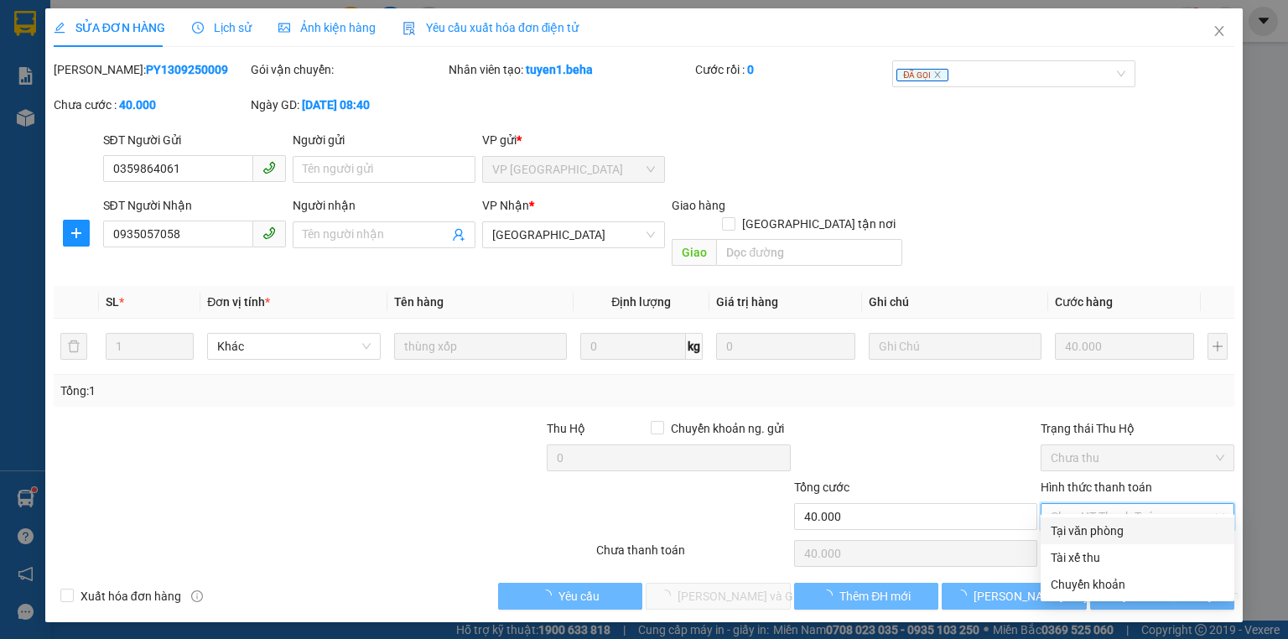
click at [1120, 534] on div "Tại văn phòng" at bounding box center [1138, 531] width 174 height 18
type input "0"
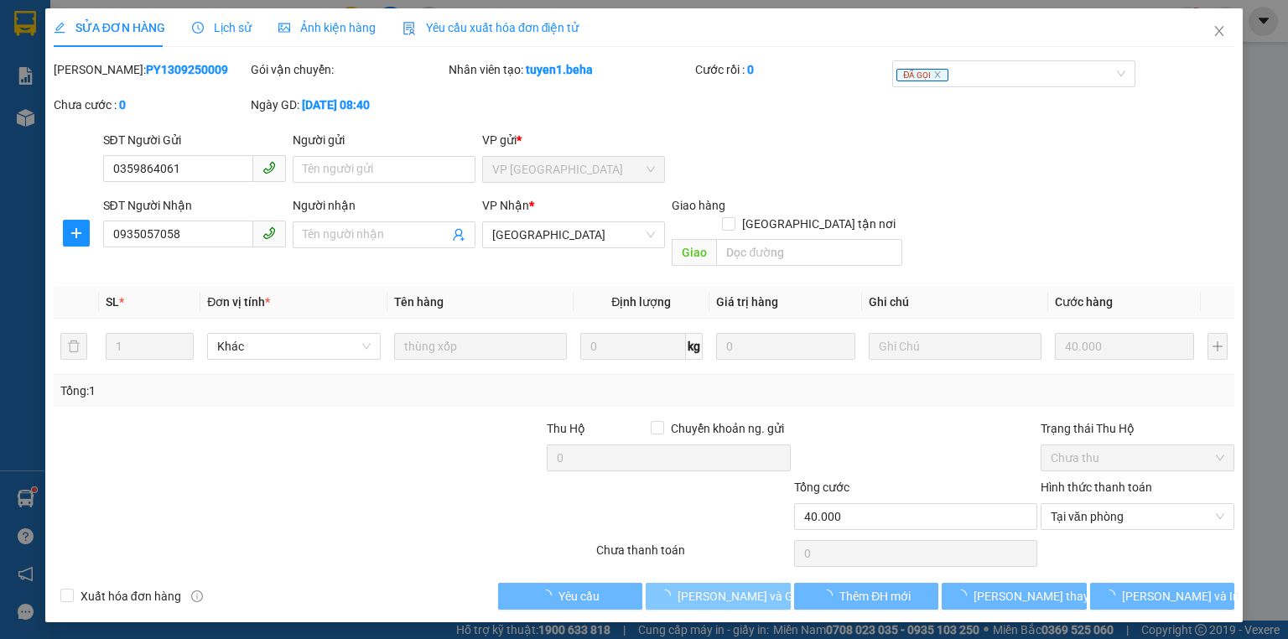
click at [710, 583] on button "[PERSON_NAME] và Giao hàng" at bounding box center [718, 596] width 145 height 27
click at [709, 587] on span "[PERSON_NAME] và Giao hàng" at bounding box center [758, 596] width 161 height 18
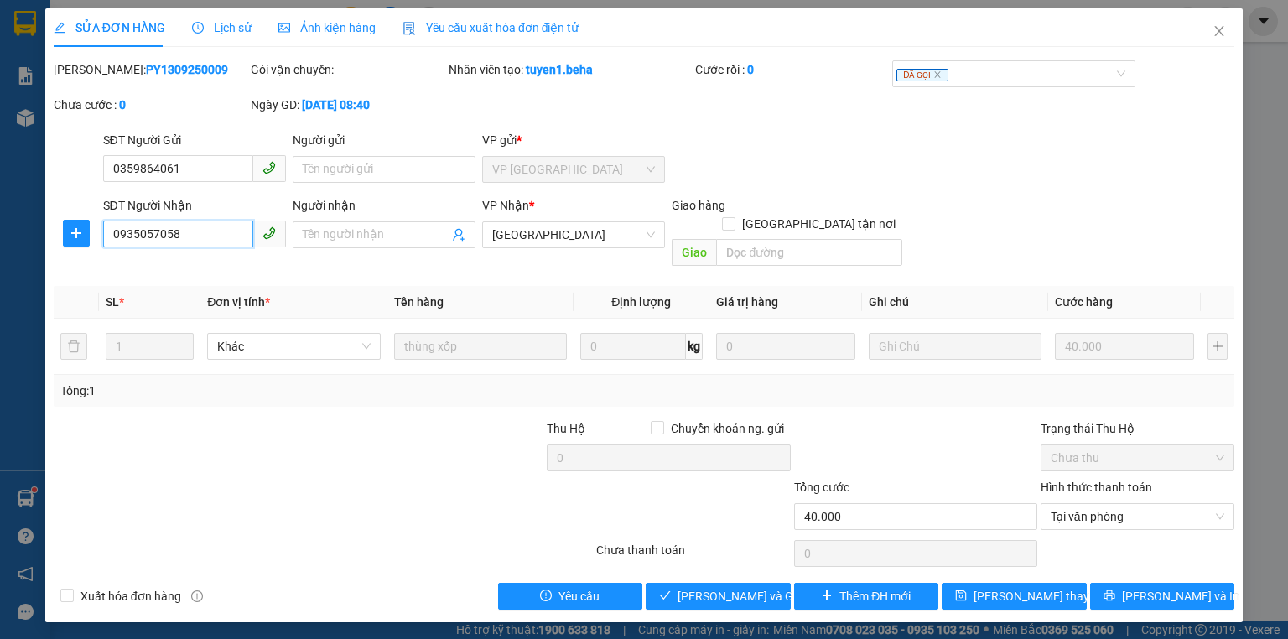
click at [208, 236] on input "0935057058" at bounding box center [178, 234] width 150 height 27
click at [208, 235] on input "0935057058" at bounding box center [178, 234] width 150 height 27
click at [718, 583] on button "[PERSON_NAME] và Giao hàng" at bounding box center [718, 596] width 145 height 27
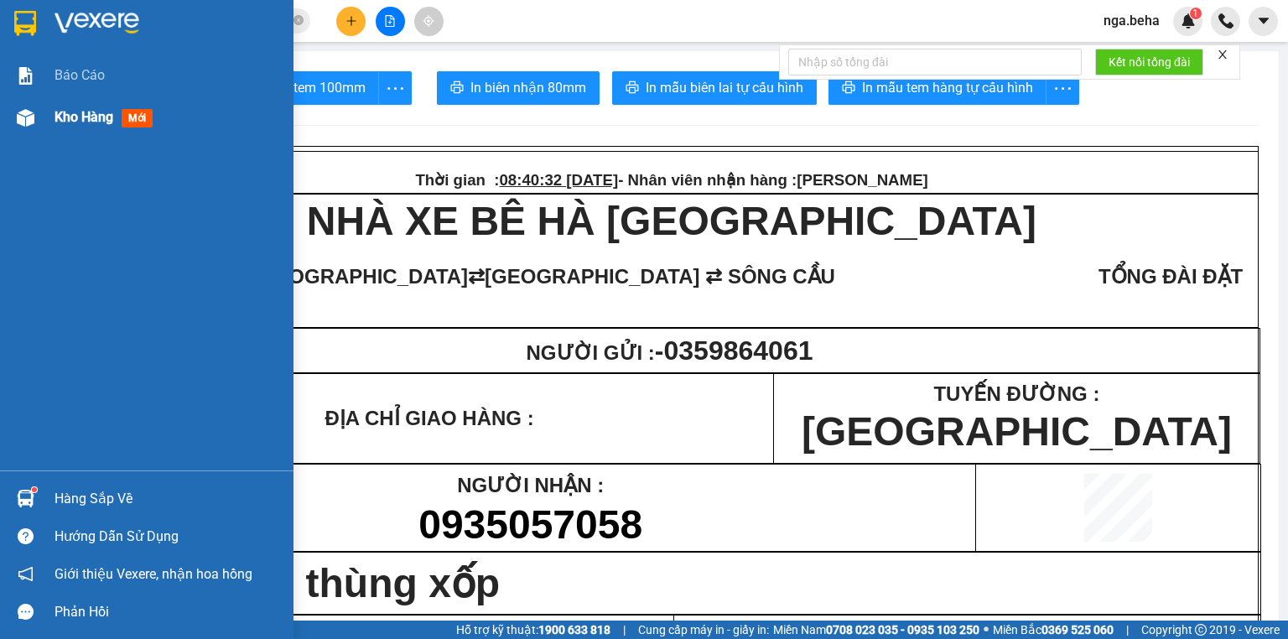
click at [46, 125] on div "Kho hàng mới" at bounding box center [147, 117] width 294 height 42
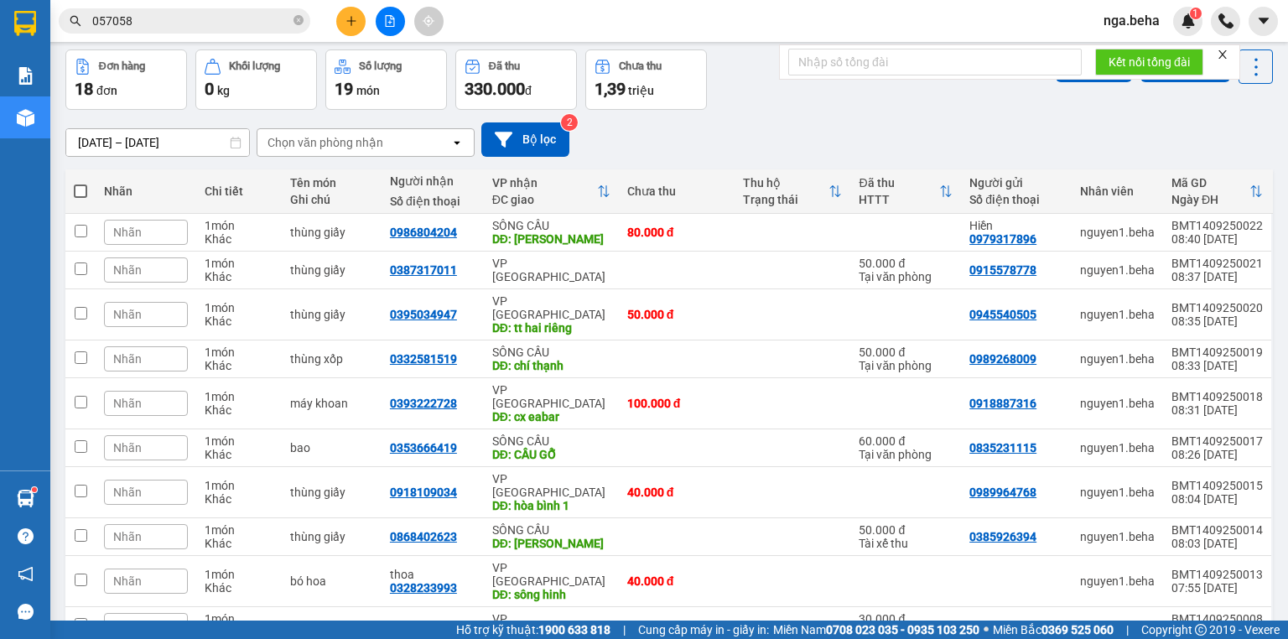
scroll to position [103, 0]
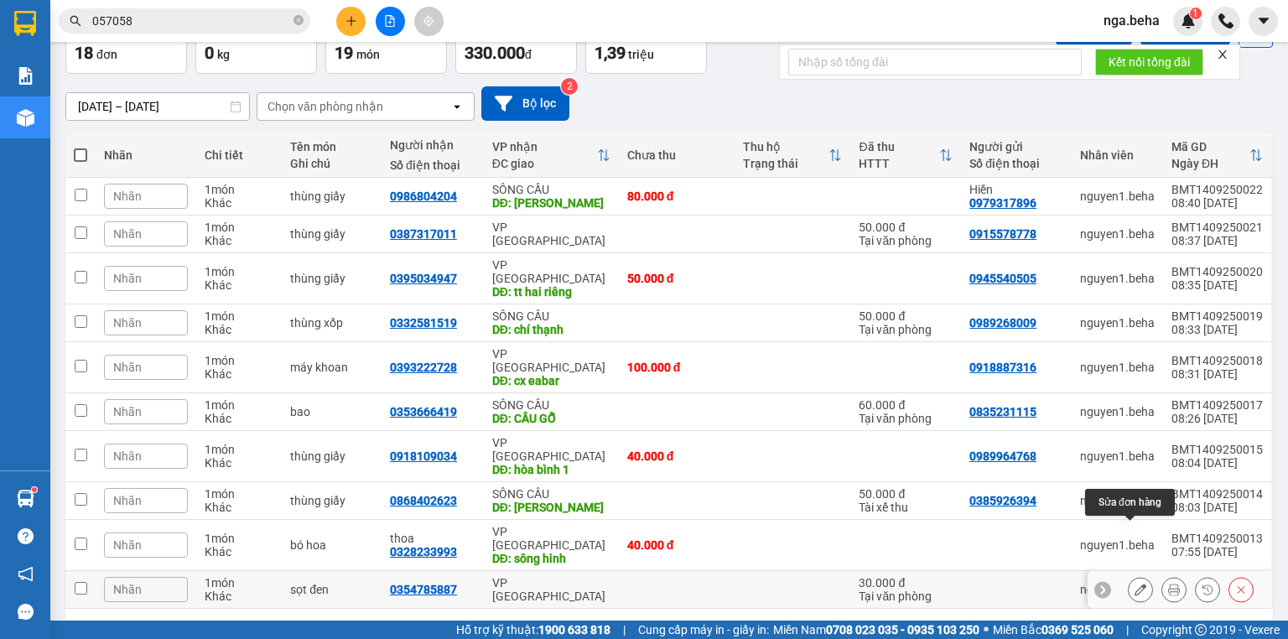
click at [1135, 584] on icon at bounding box center [1141, 590] width 12 height 12
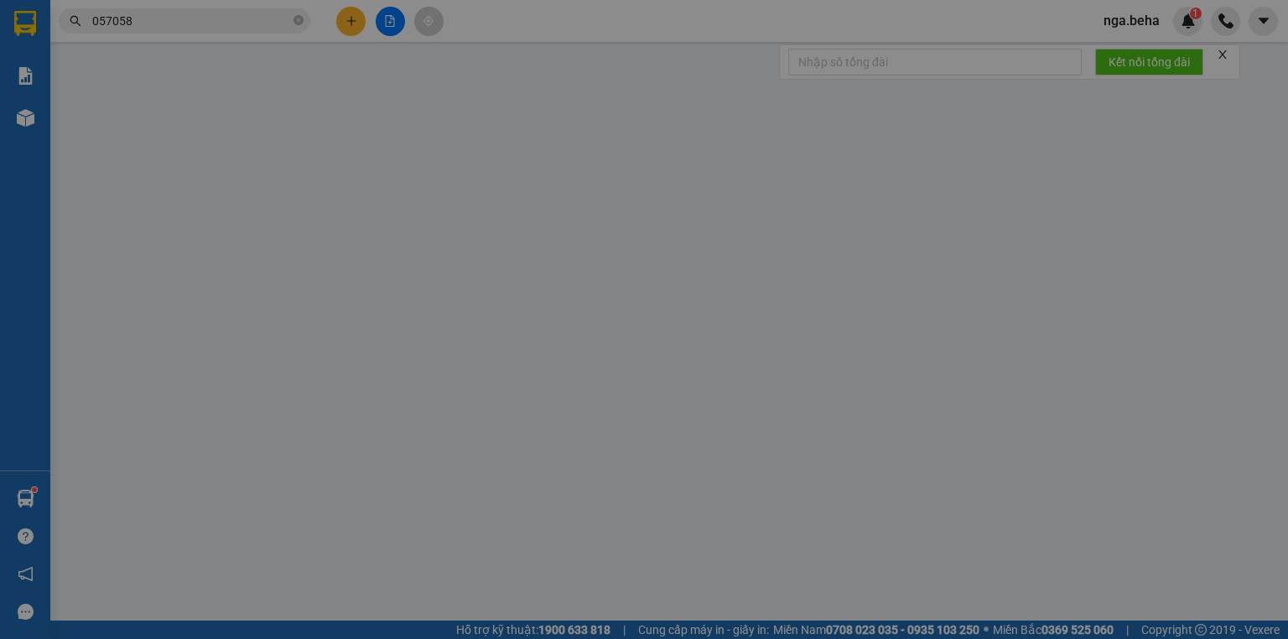
type input "0354785887"
type input "30.000"
type input "0"
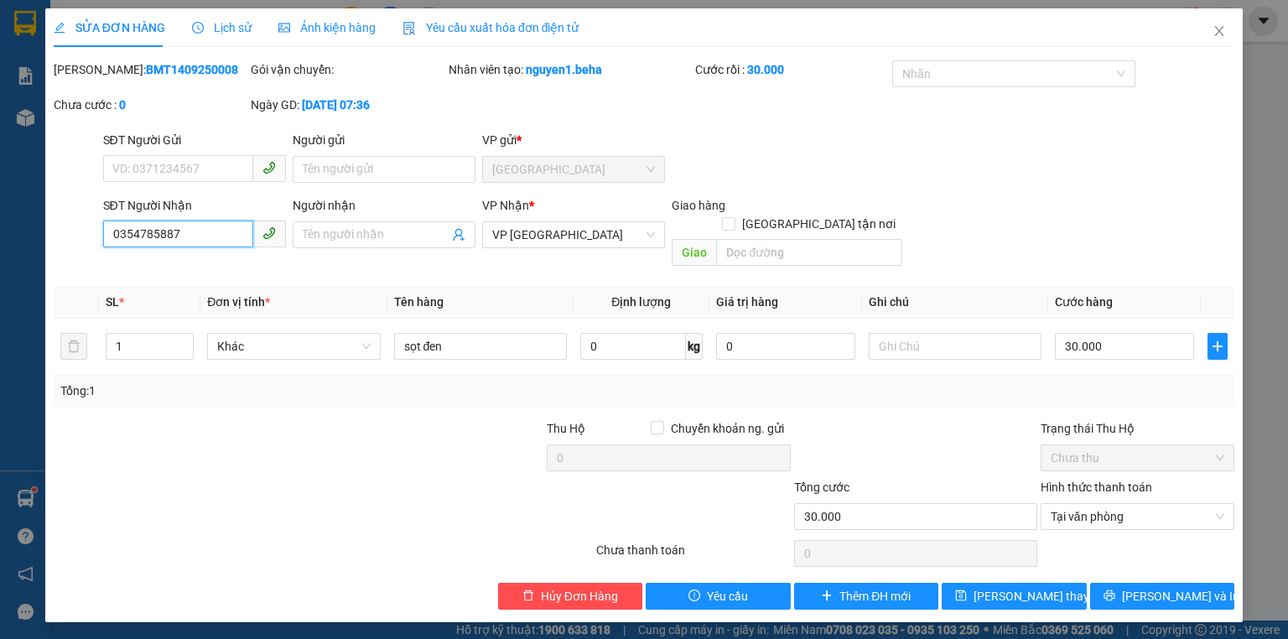
click at [164, 228] on input "0354785887" at bounding box center [178, 234] width 150 height 27
click at [1218, 21] on span "Close" at bounding box center [1219, 31] width 47 height 47
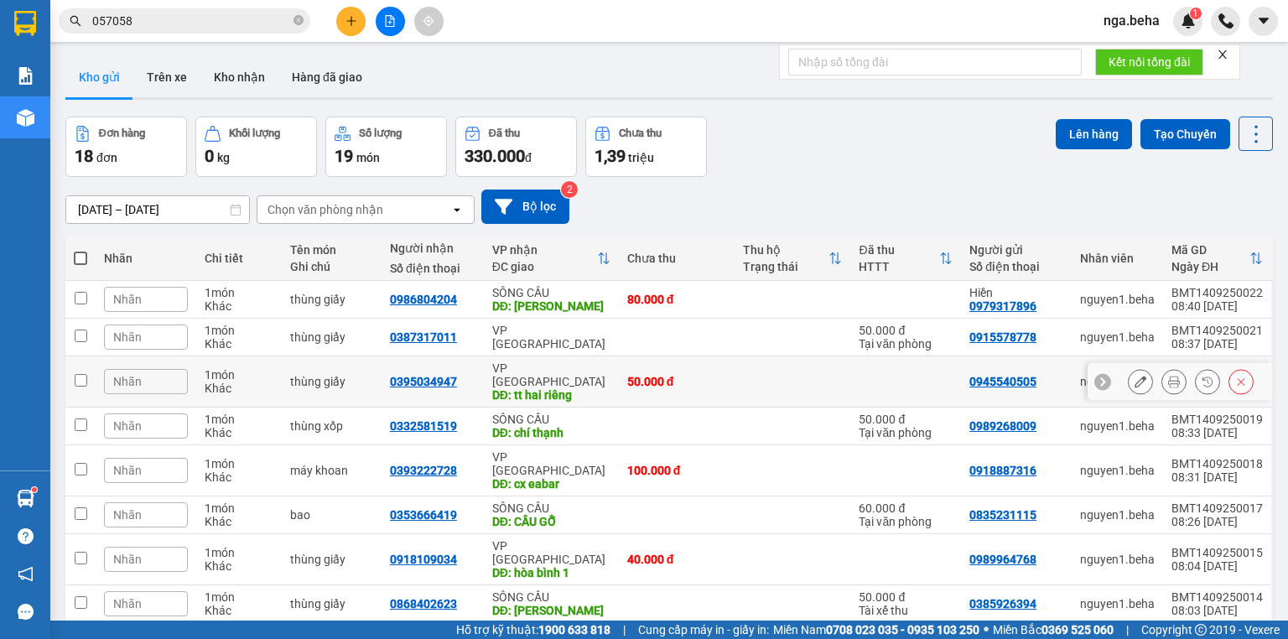
scroll to position [103, 0]
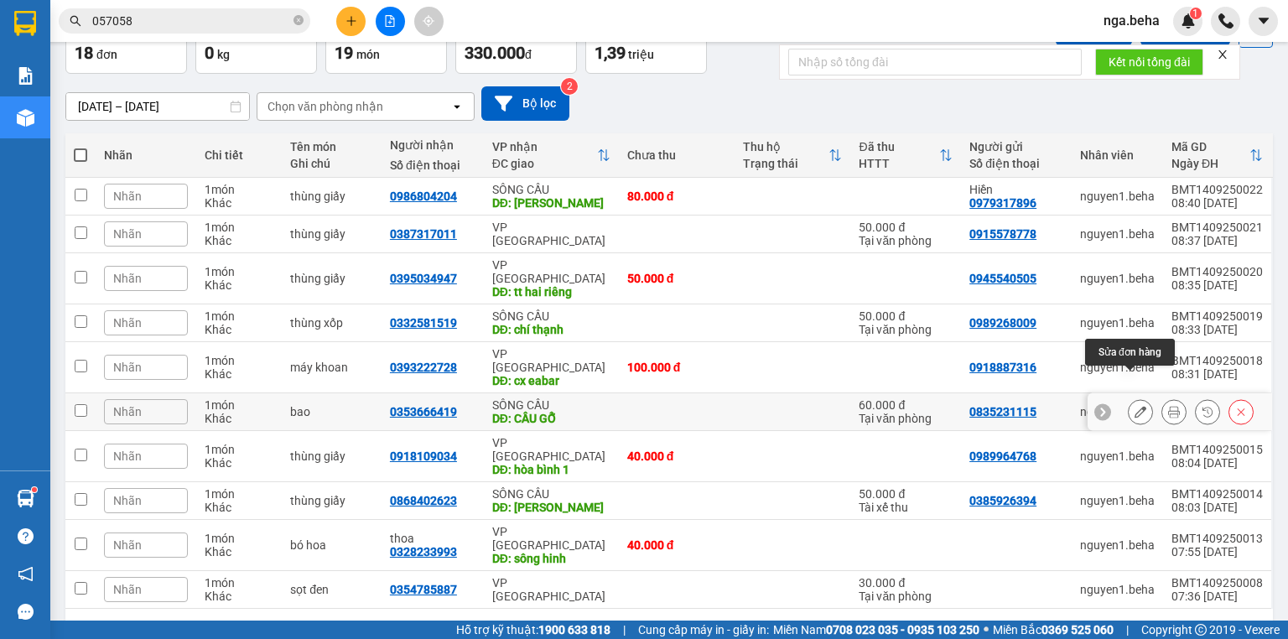
click at [1135, 406] on icon at bounding box center [1141, 412] width 12 height 12
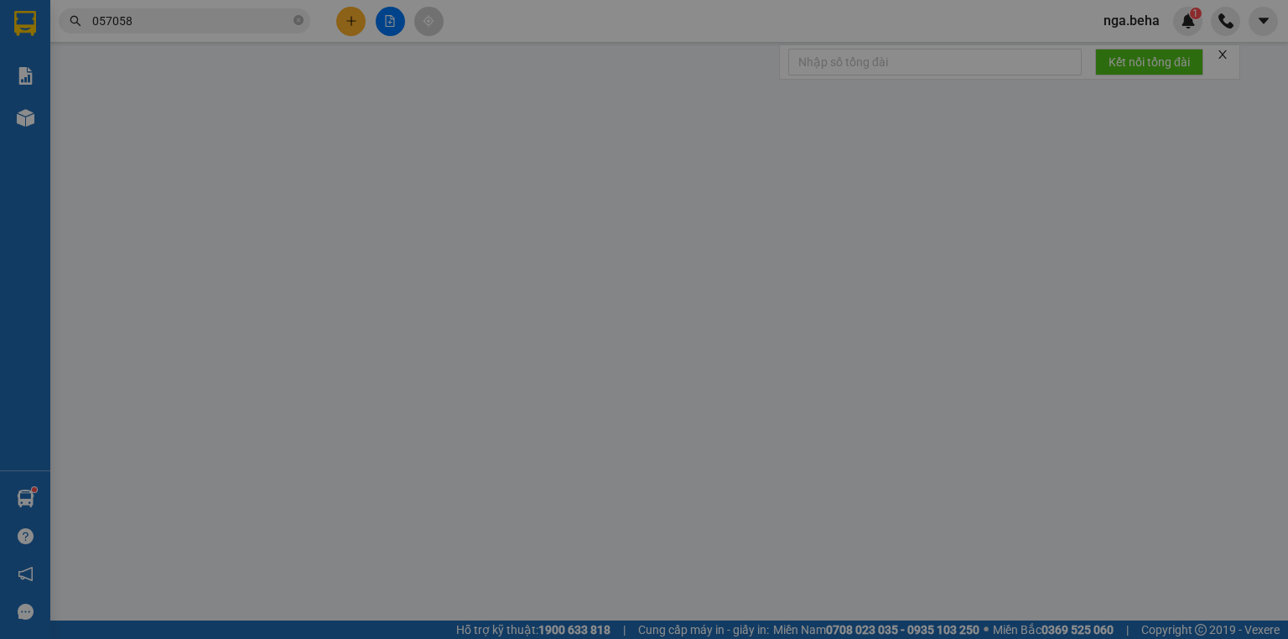
type input "0835231115"
type input "0353666419"
type input "CẦU GỖ"
type input "60.000"
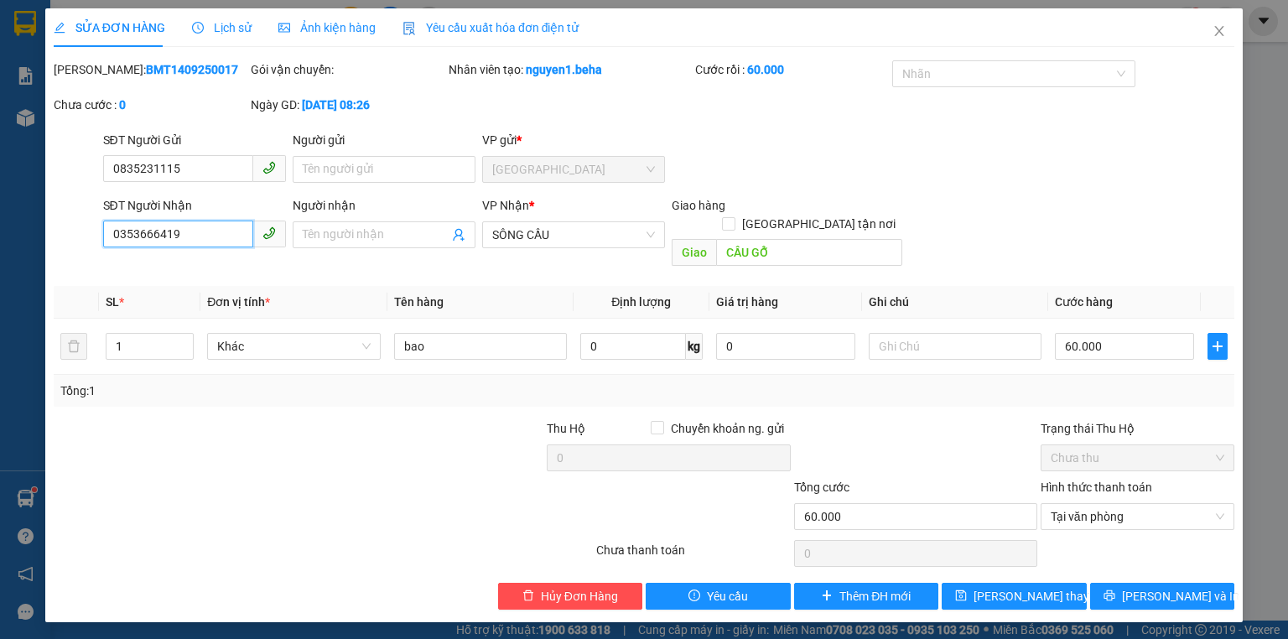
click at [206, 228] on input "0353666419" at bounding box center [178, 234] width 150 height 27
click at [1217, 32] on icon "close" at bounding box center [1219, 30] width 13 height 13
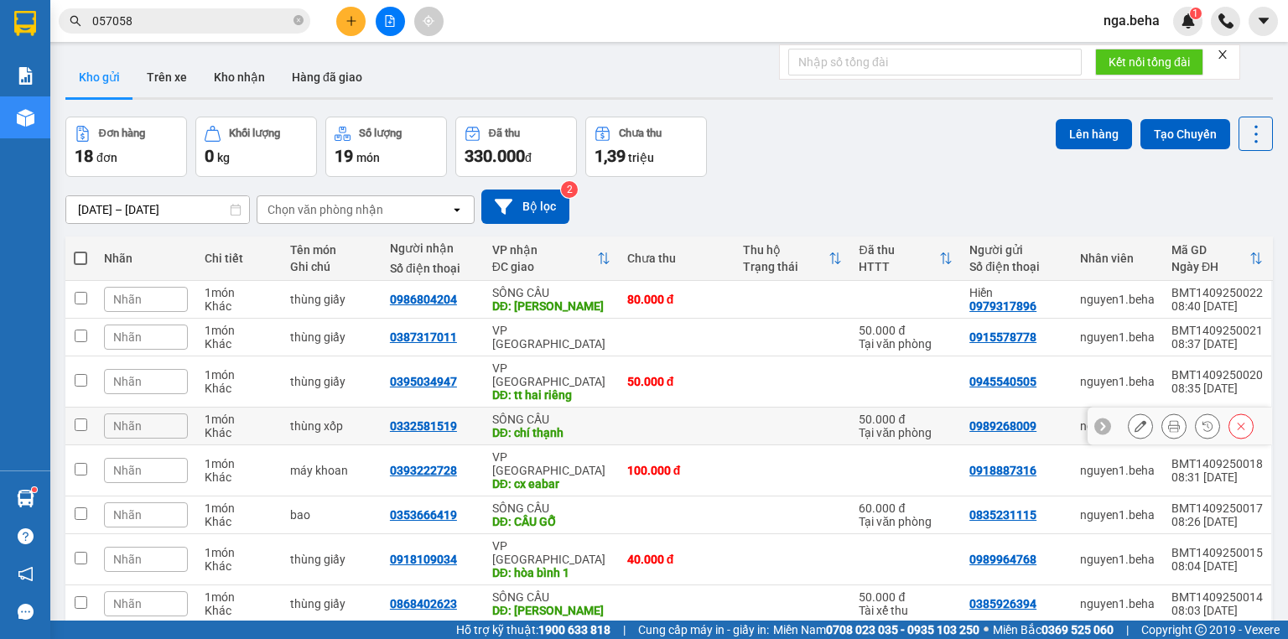
click at [1135, 420] on icon at bounding box center [1141, 426] width 12 height 12
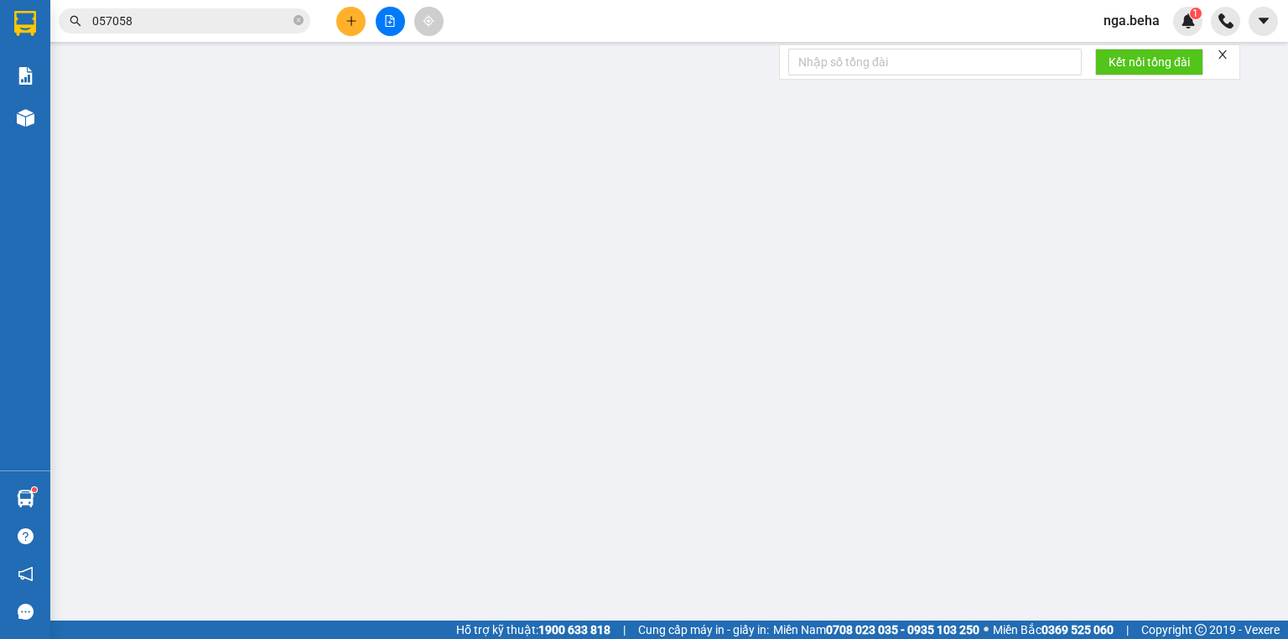
type input "0989268009"
type input "0332581519"
type input "chí thạnh"
type input "50.000"
type input "0"
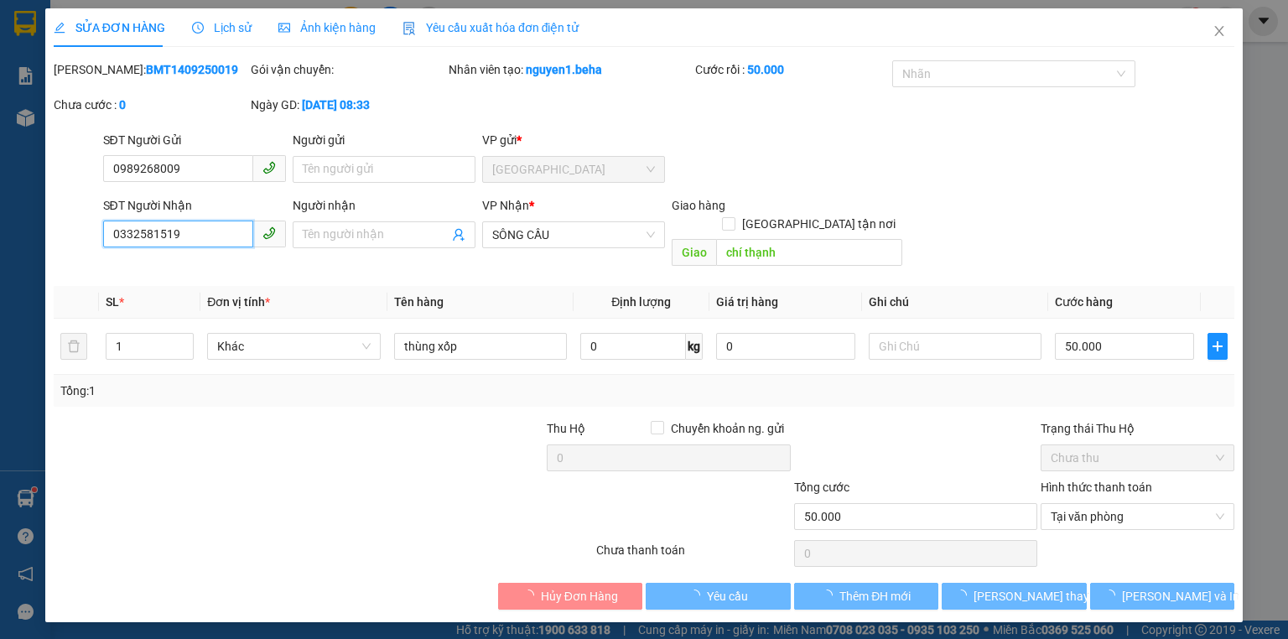
click at [206, 228] on input "0332581519" at bounding box center [178, 234] width 150 height 27
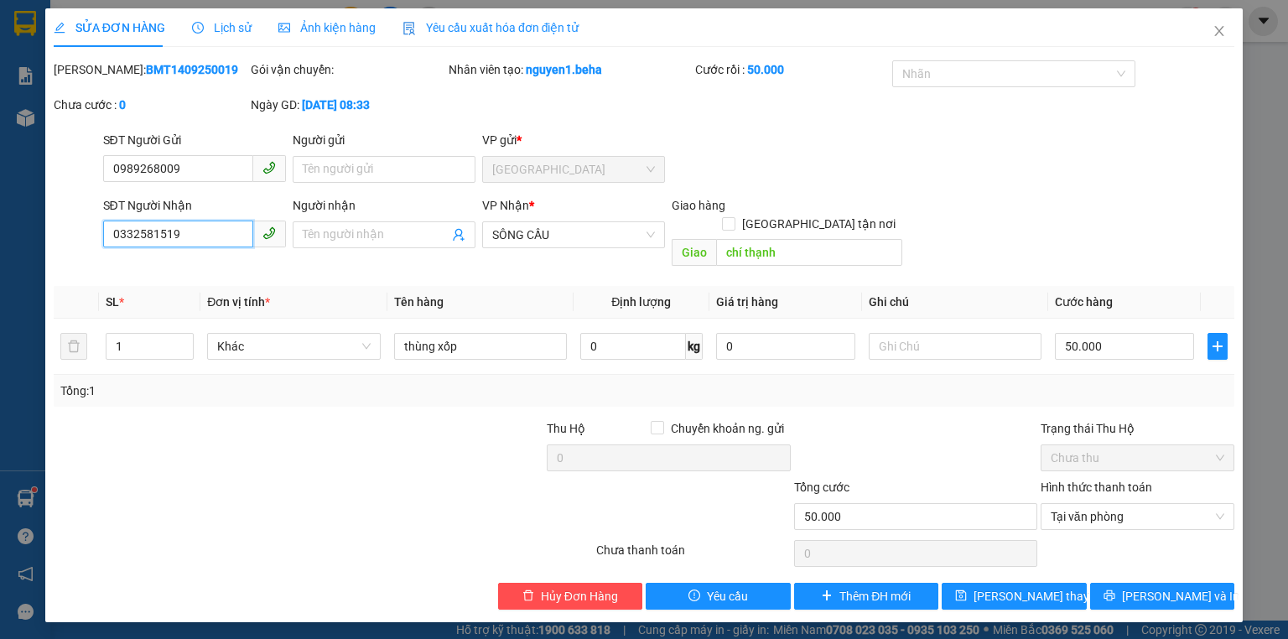
click at [206, 228] on input "0332581519" at bounding box center [178, 234] width 150 height 27
click at [1219, 40] on span "Close" at bounding box center [1219, 31] width 47 height 47
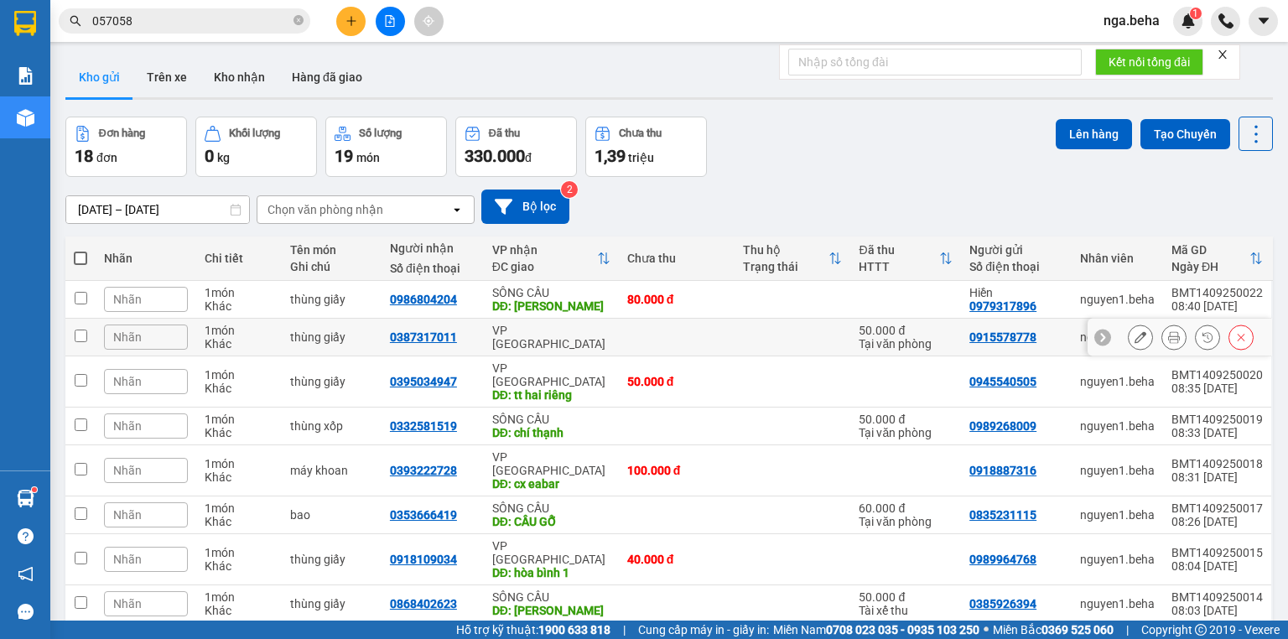
click at [1115, 335] on div at bounding box center [1180, 338] width 185 height 38
click at [1135, 337] on icon at bounding box center [1141, 337] width 12 height 12
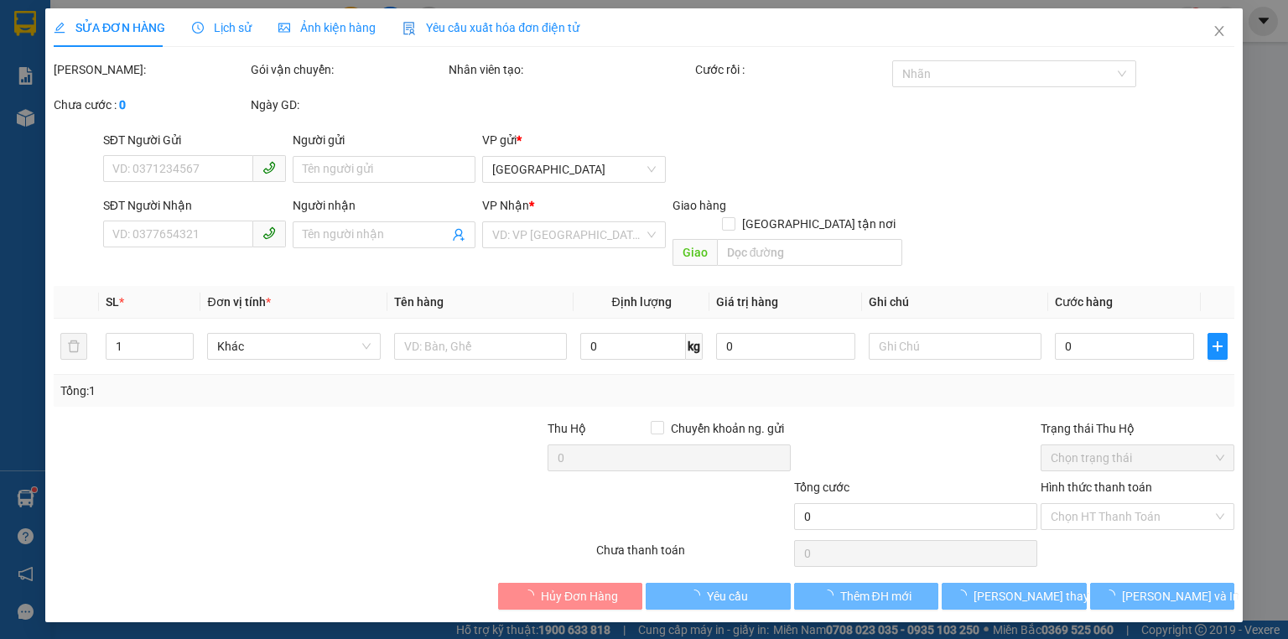
type input "0915578778"
type input "0387317011"
type input "50.000"
type input "0"
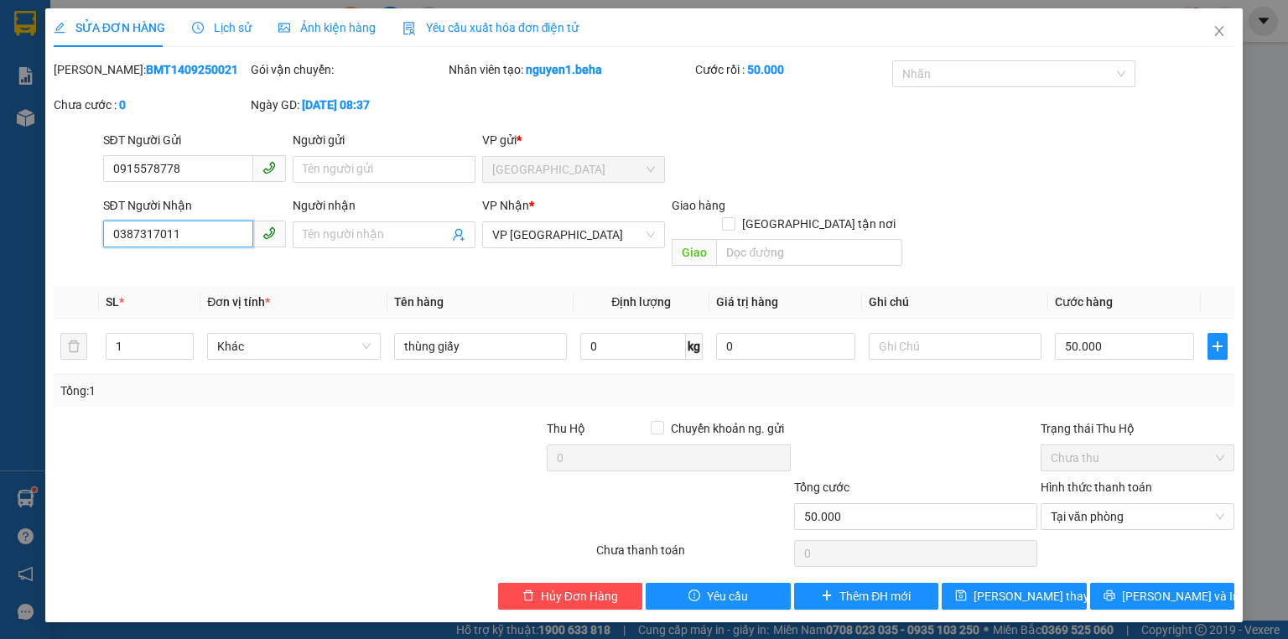
click at [188, 224] on input "0387317011" at bounding box center [178, 234] width 150 height 27
click at [1230, 34] on span "Close" at bounding box center [1219, 31] width 47 height 47
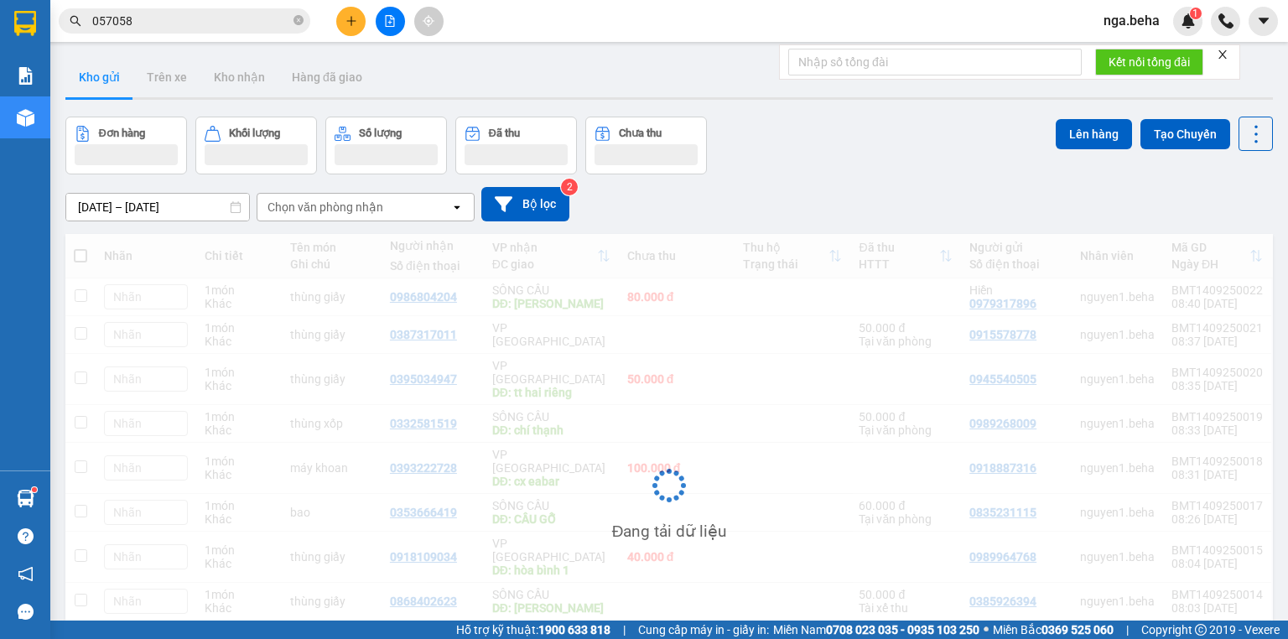
click at [96, 18] on input "057058" at bounding box center [191, 21] width 198 height 18
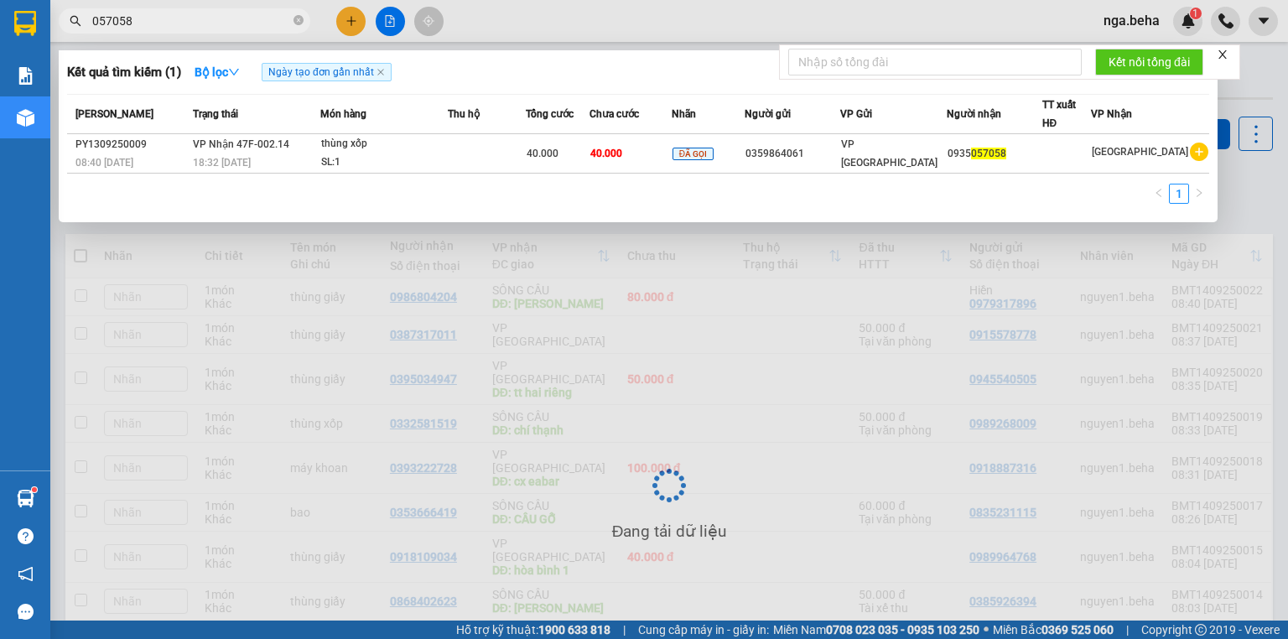
click at [96, 18] on input "057058" at bounding box center [191, 21] width 198 height 18
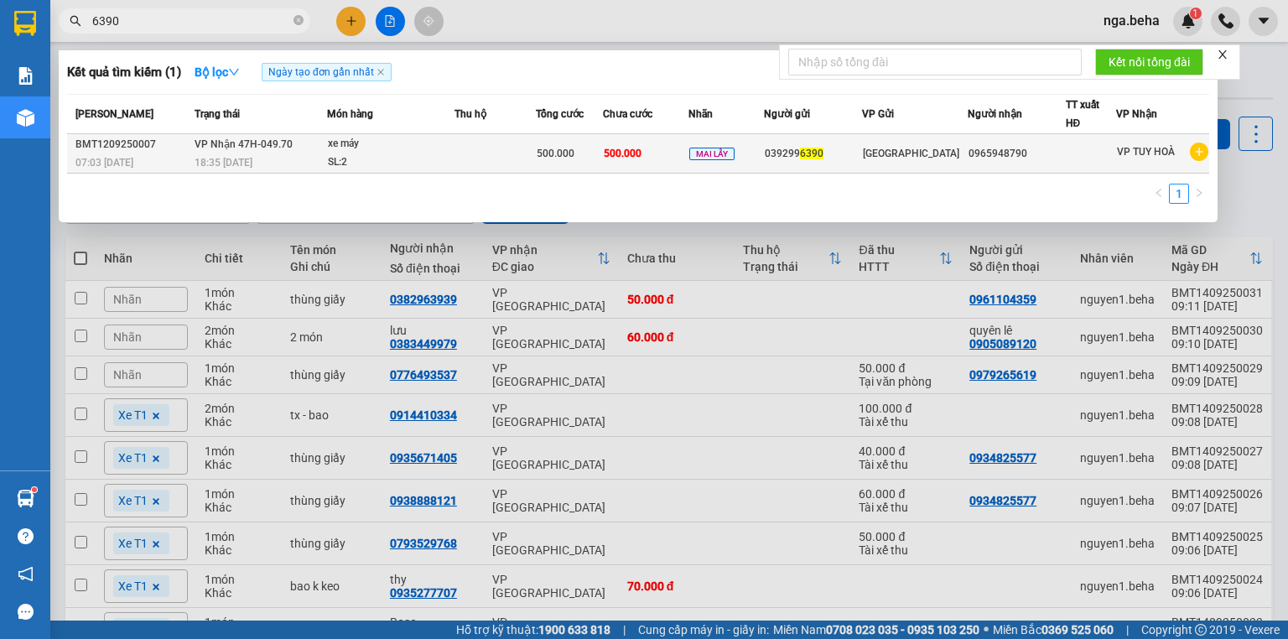
type input "6390"
click at [491, 146] on td at bounding box center [495, 153] width 81 height 39
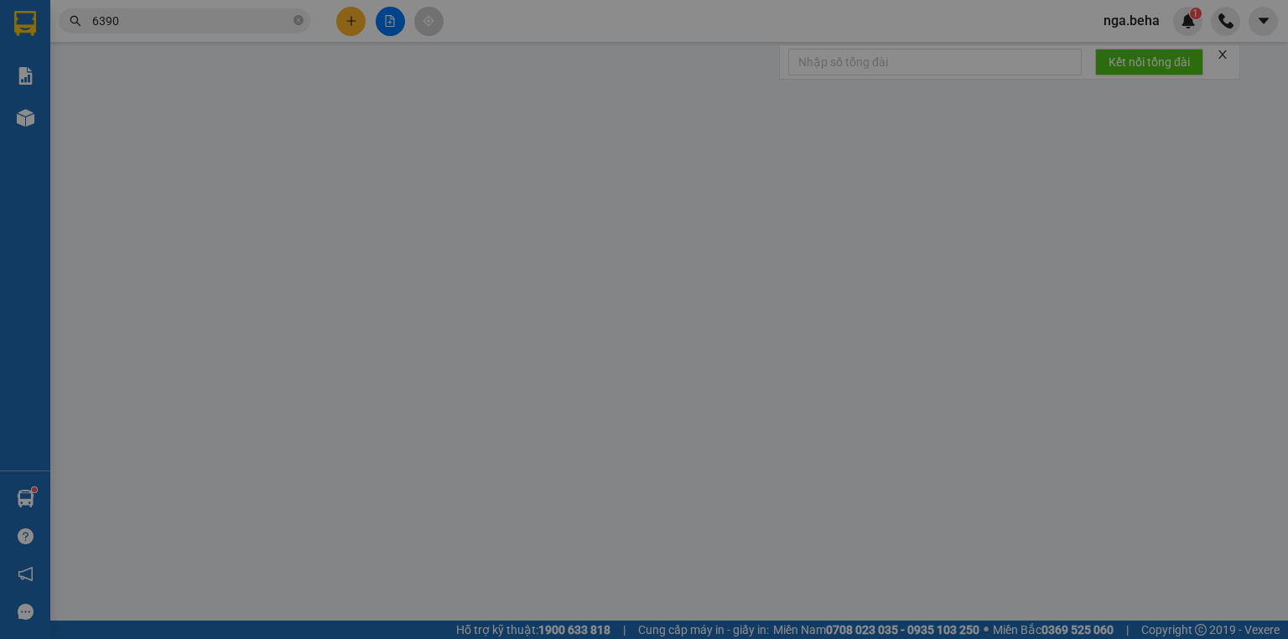
type input "0392996390"
type input "0965948790"
type input "500.000"
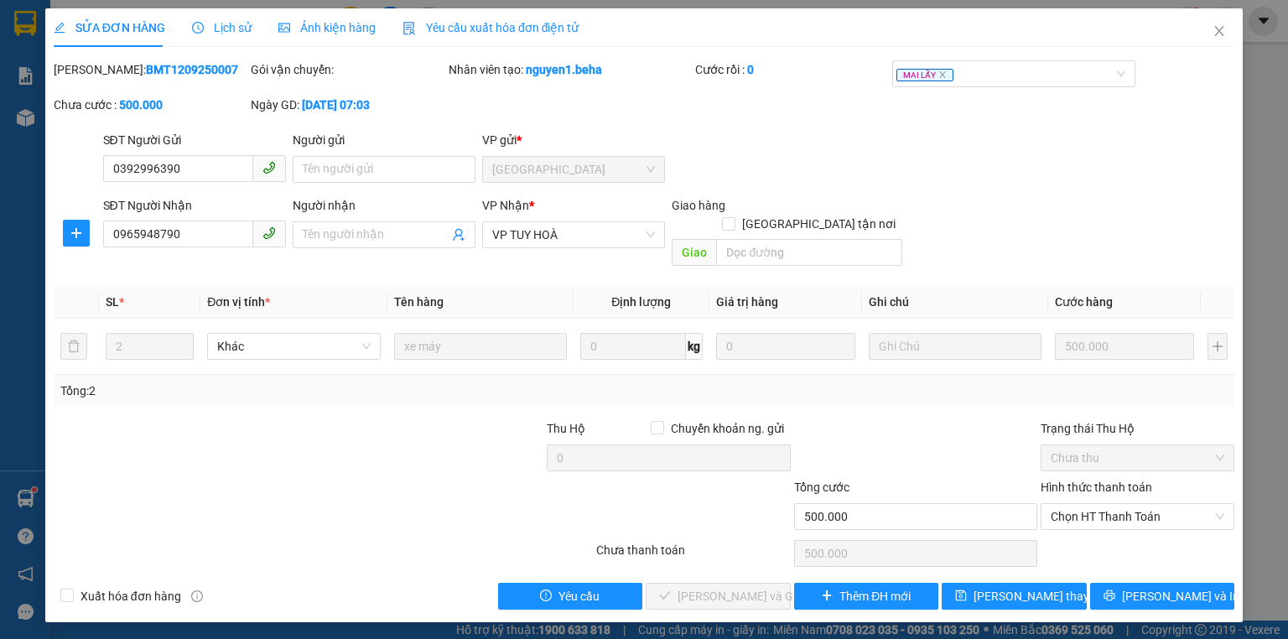
click at [299, 36] on div "Ảnh kiện hàng" at bounding box center [326, 27] width 97 height 18
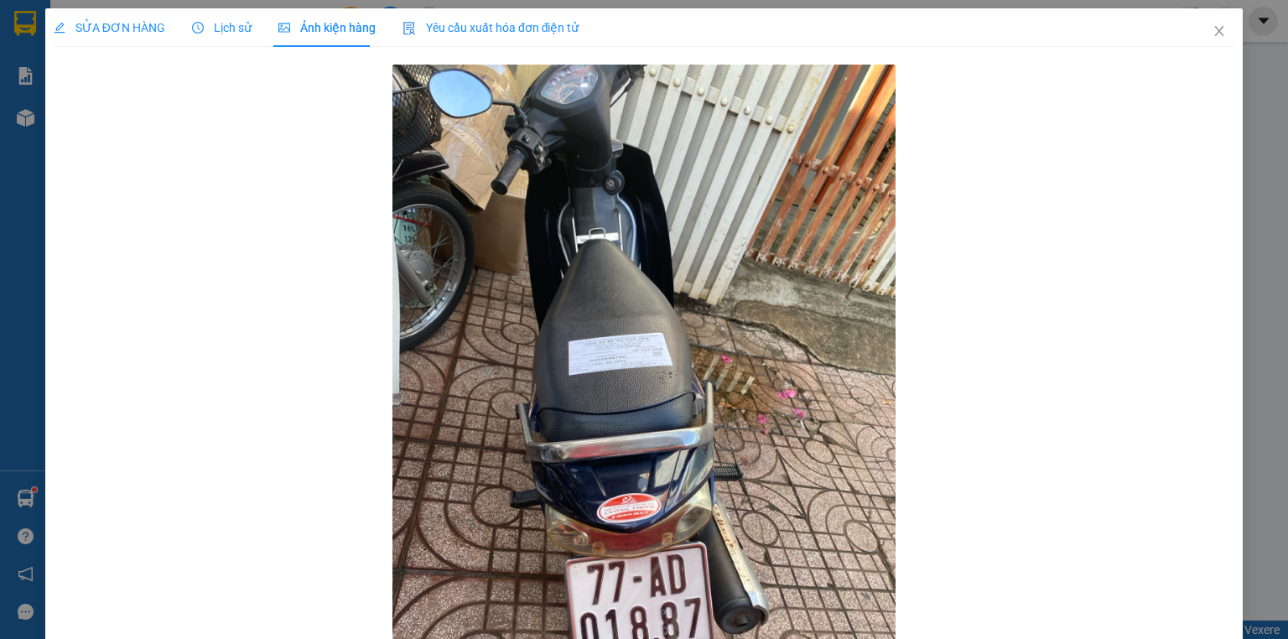
click at [133, 31] on span "SỬA ĐƠN HÀNG" at bounding box center [110, 27] width 112 height 13
